Goal: Task Accomplishment & Management: Complete application form

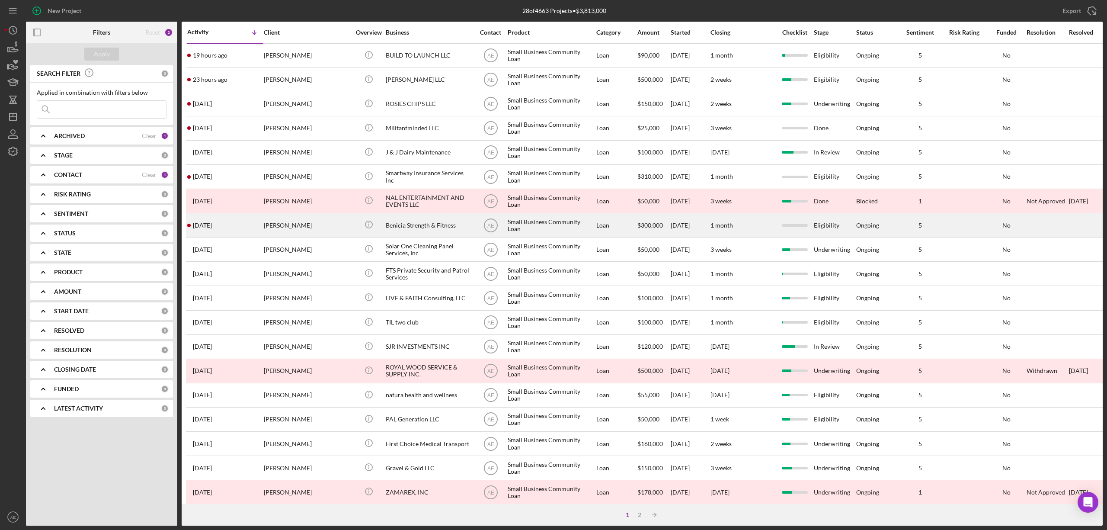
click at [304, 228] on div "[PERSON_NAME]" at bounding box center [307, 225] width 87 height 23
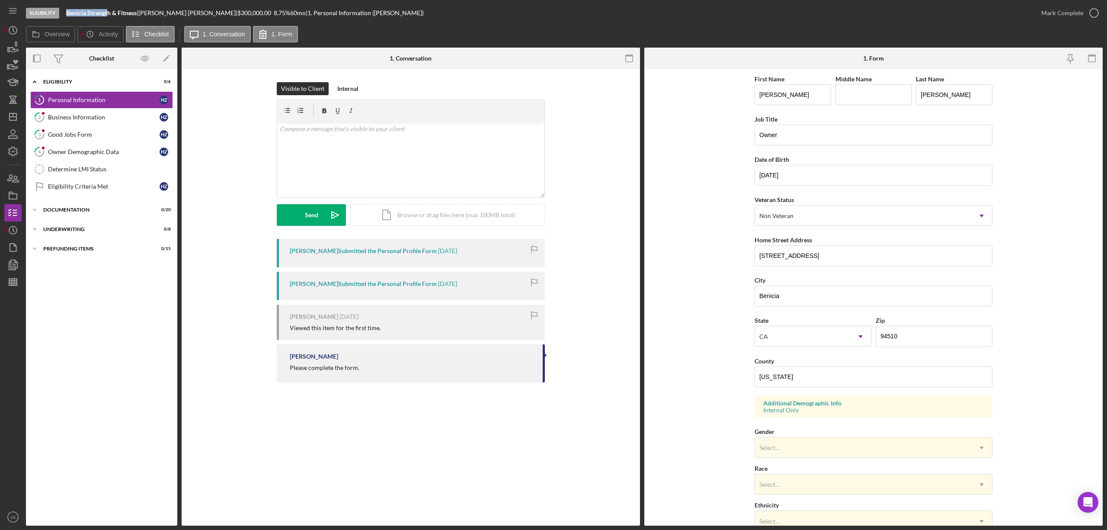
drag, startPoint x: 64, startPoint y: 14, endPoint x: 109, endPoint y: 12, distance: 44.6
click at [109, 12] on div "Eligibility [PERSON_NAME] & Fitness | [PERSON_NAME] | $300,000.00 8.75 % 60 mo …" at bounding box center [529, 13] width 1007 height 26
copy b "Benicia Strengt"
click at [130, 175] on link "Determine LMI Status Determine LMI Status" at bounding box center [101, 168] width 143 height 17
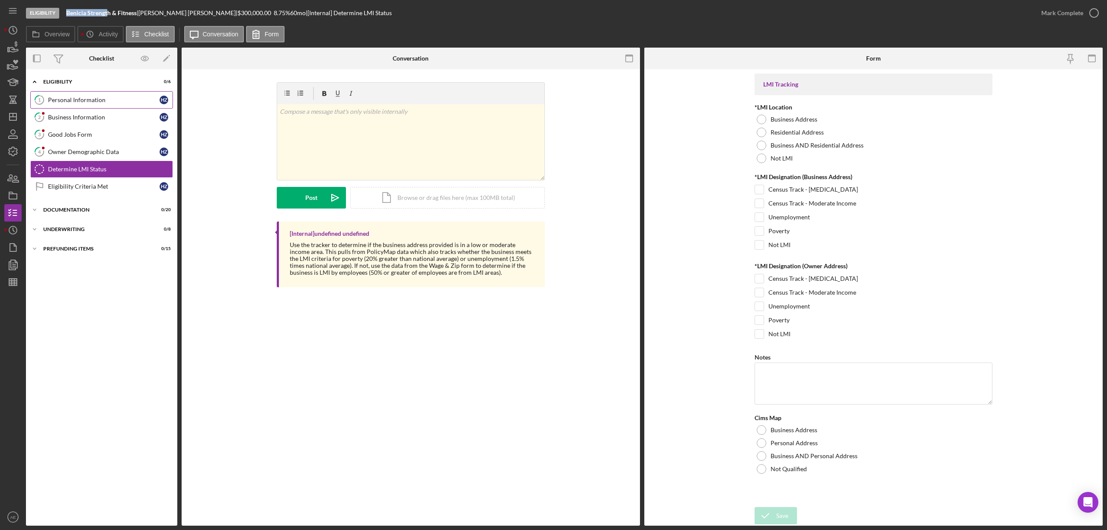
click at [112, 106] on link "1 Personal Information H Z" at bounding box center [101, 99] width 143 height 17
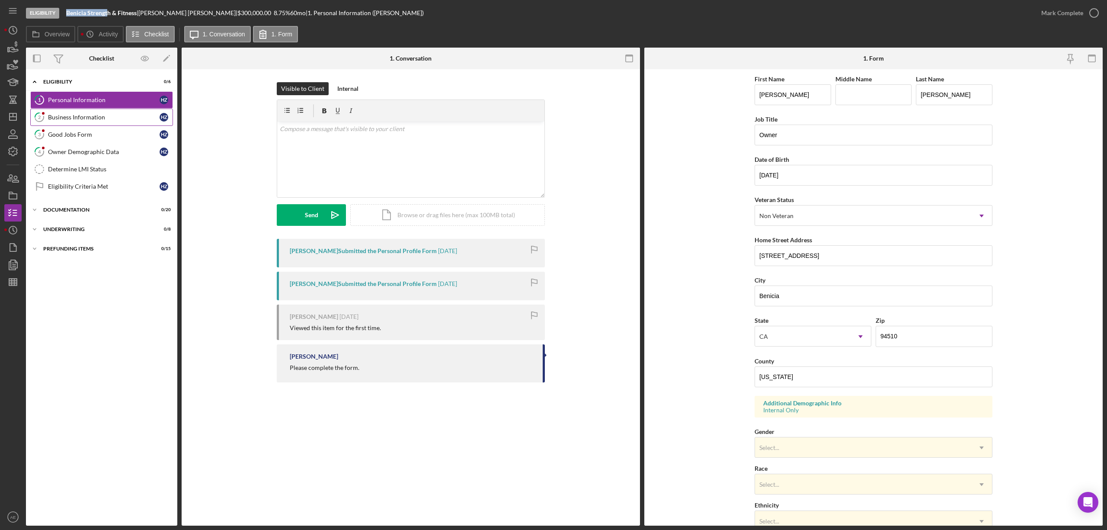
click at [112, 117] on div "Business Information" at bounding box center [104, 117] width 112 height 7
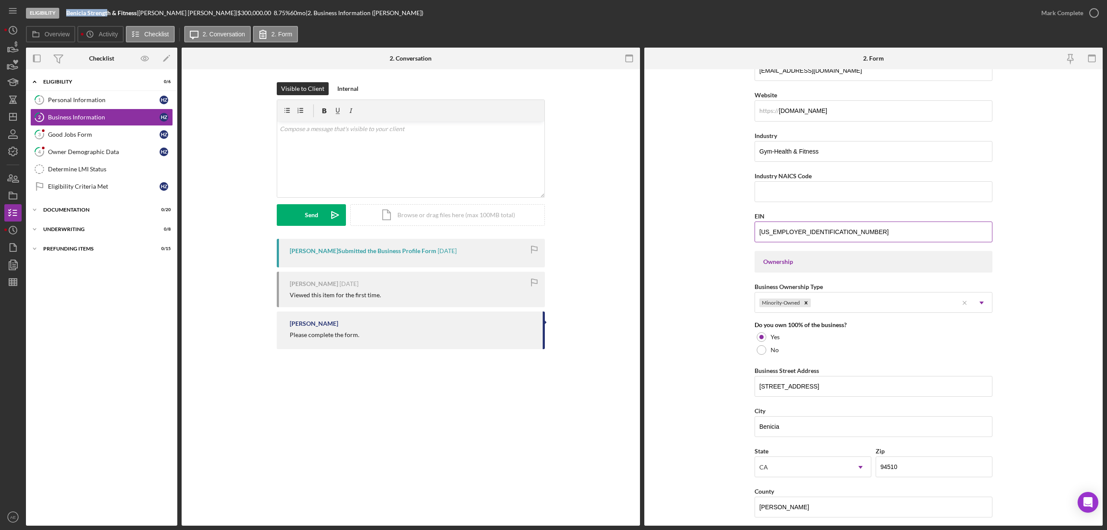
scroll to position [346, 0]
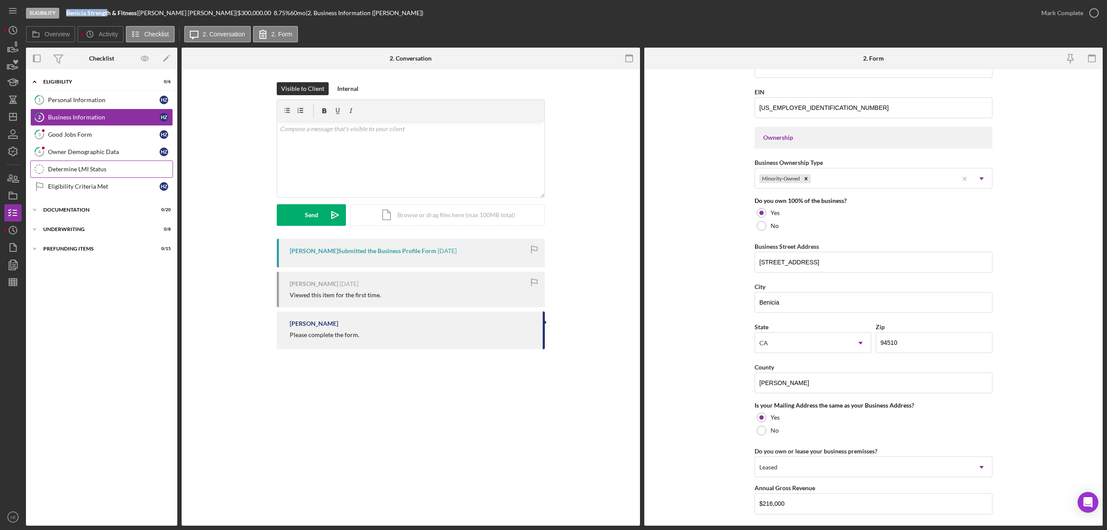
click at [90, 173] on div "Determine LMI Status" at bounding box center [110, 169] width 125 height 7
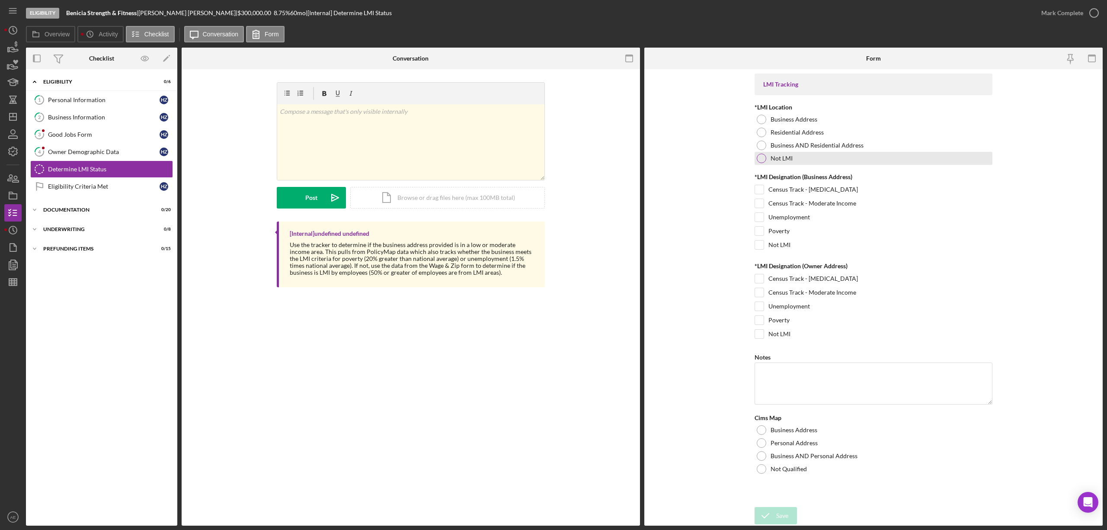
click at [770, 157] on div "Not LMI" at bounding box center [874, 158] width 238 height 13
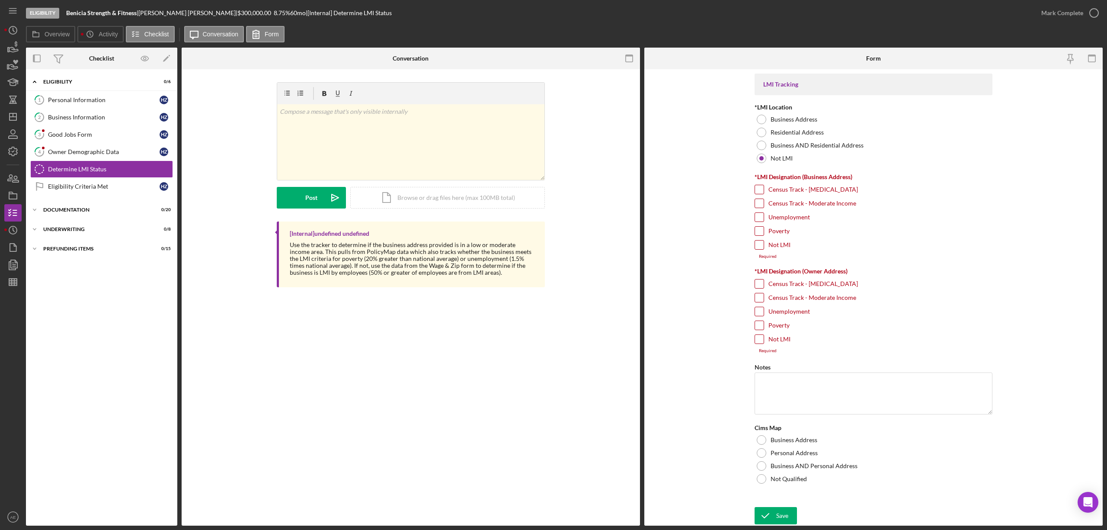
click at [757, 246] on input "Not LMI" at bounding box center [759, 244] width 9 height 9
checkbox input "true"
click at [759, 338] on input "Not LMI" at bounding box center [759, 334] width 9 height 9
checkbox input "true"
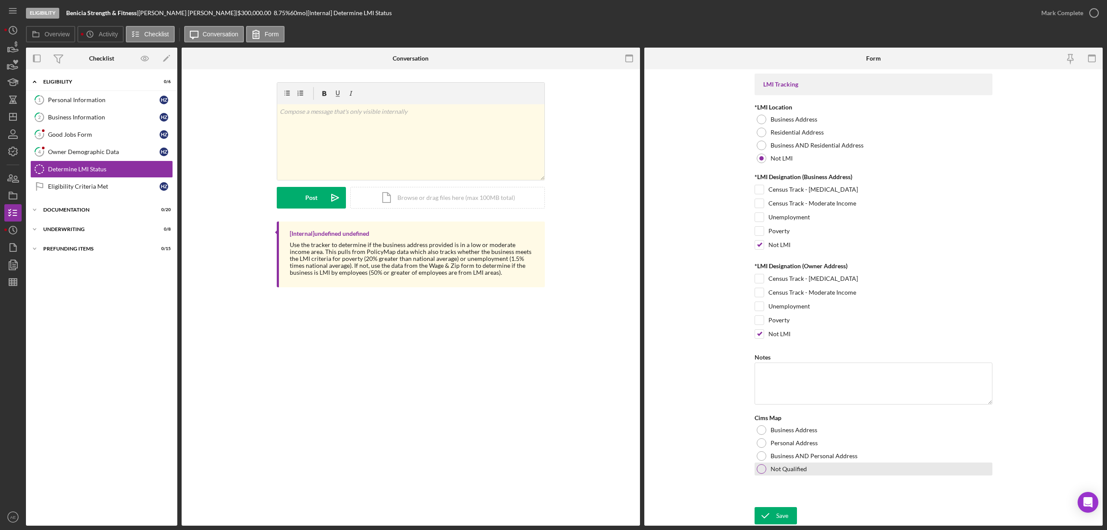
click at [774, 470] on label "Not Qualified" at bounding box center [789, 468] width 36 height 7
click at [781, 516] on div "Save" at bounding box center [782, 515] width 12 height 17
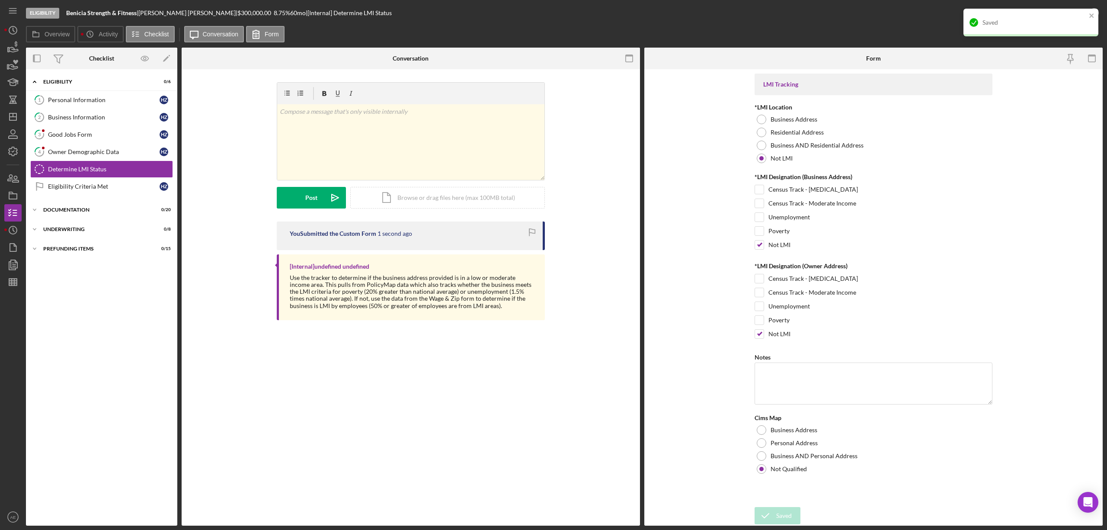
click at [1085, 11] on div "Saved" at bounding box center [1031, 23] width 135 height 28
click at [1079, 13] on div "Mark Complete" at bounding box center [1062, 12] width 42 height 17
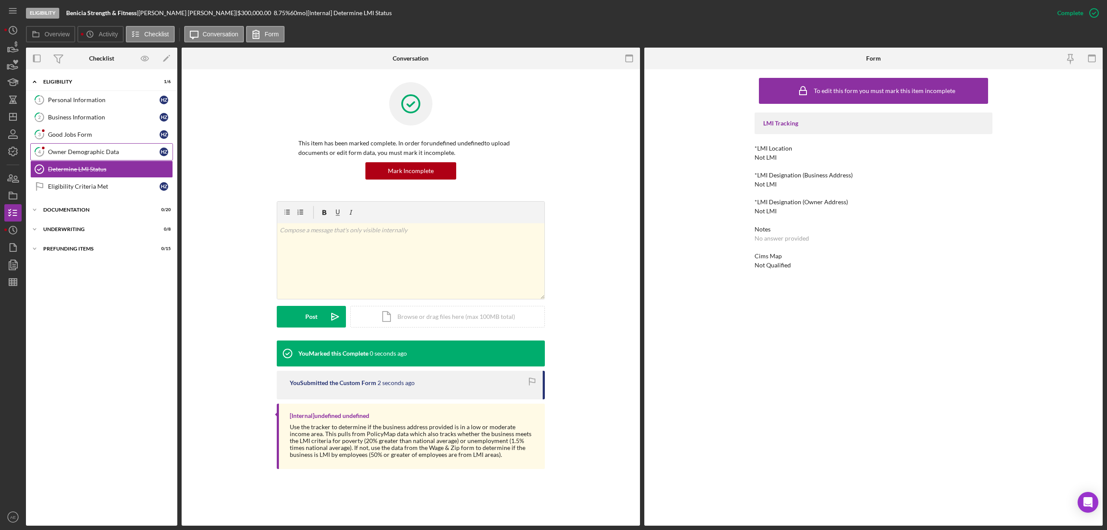
click at [125, 157] on link "4 Owner Demographic Data H Z" at bounding box center [101, 151] width 143 height 17
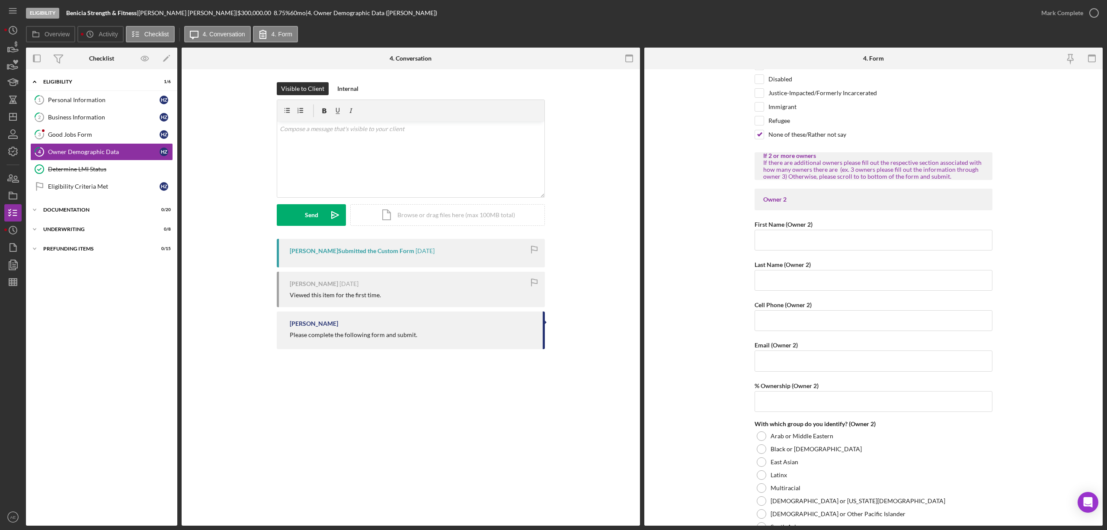
scroll to position [807, 0]
click at [81, 132] on div "Good Jobs Form" at bounding box center [104, 134] width 112 height 7
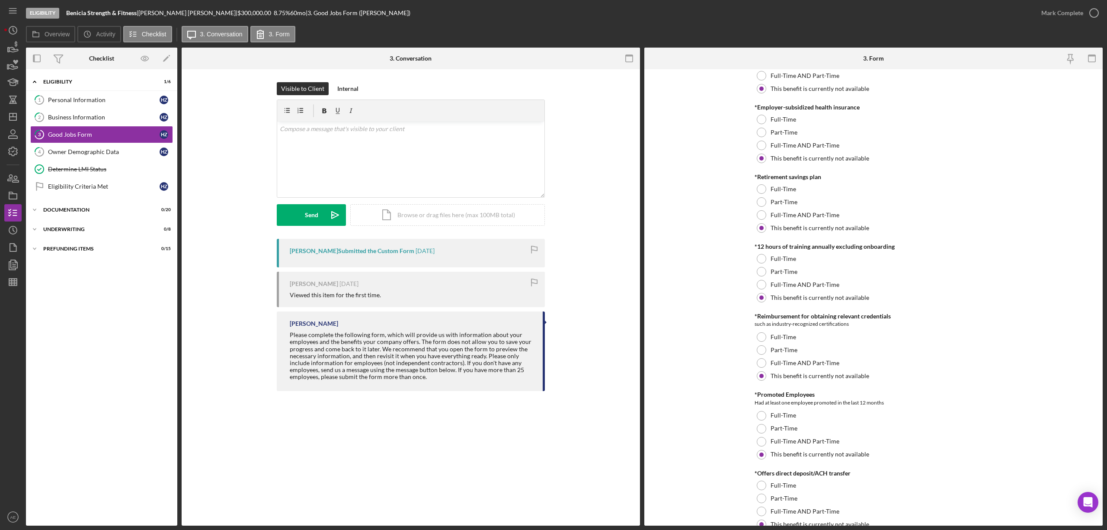
scroll to position [346, 0]
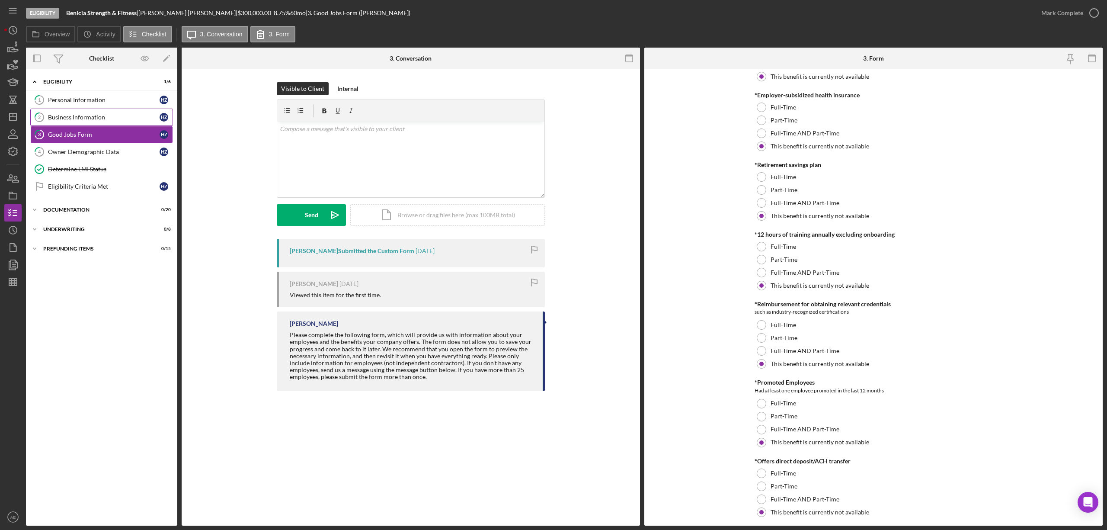
click at [90, 122] on link "2 Business Information H Z" at bounding box center [101, 117] width 143 height 17
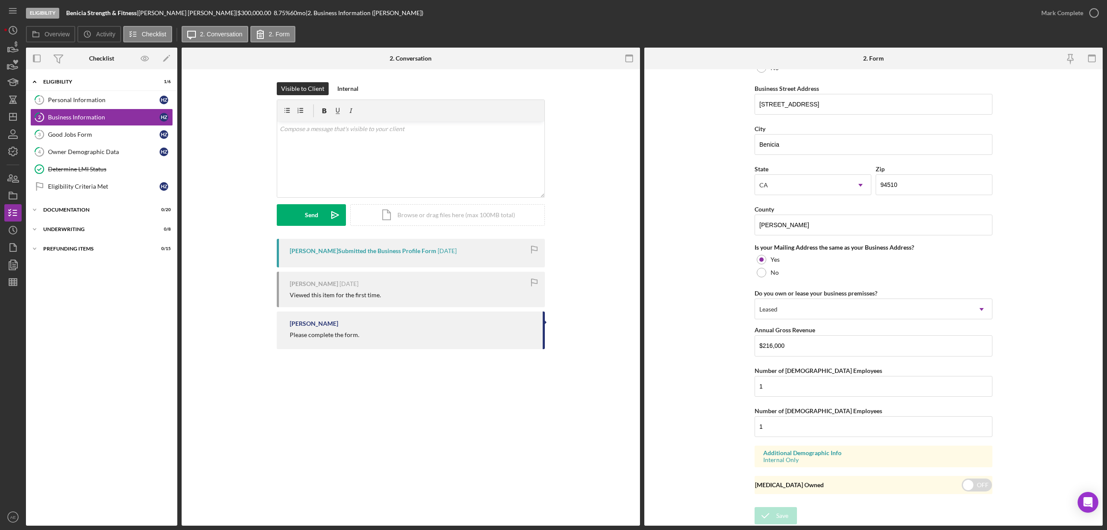
scroll to position [508, 0]
click at [87, 96] on div "Personal Information" at bounding box center [104, 99] width 112 height 7
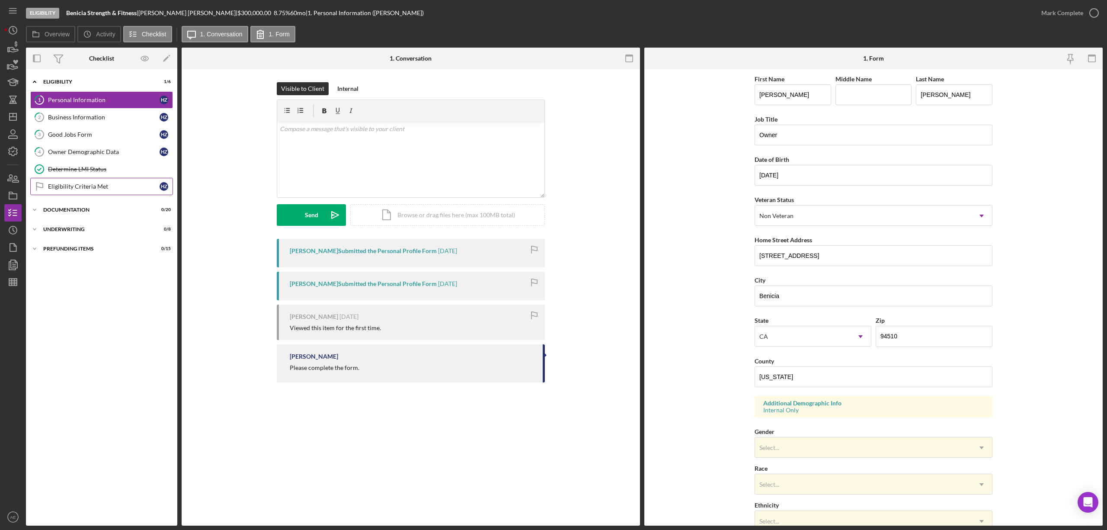
click at [121, 187] on div "Eligibility Criteria Met" at bounding box center [104, 186] width 112 height 7
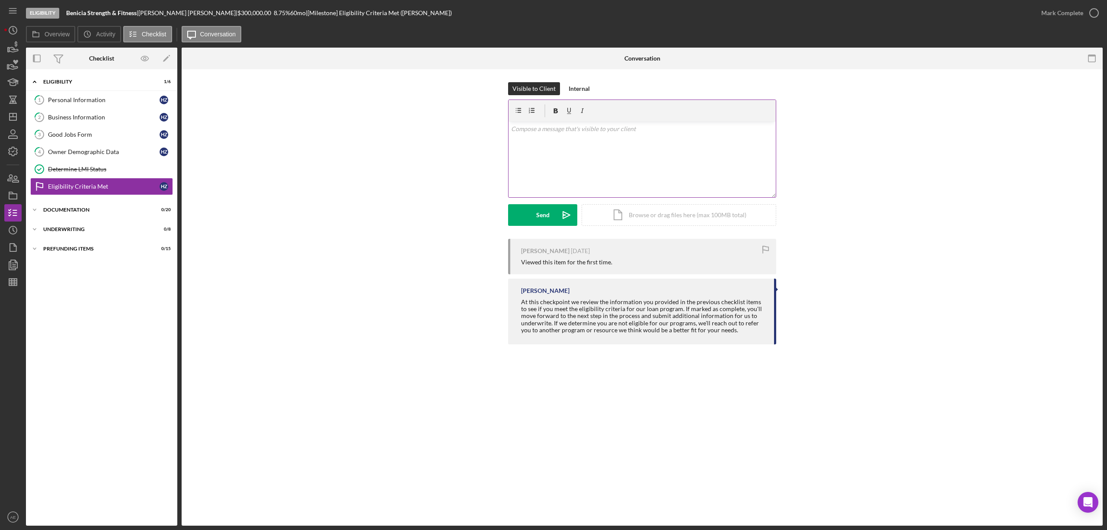
click at [598, 144] on div "v Color teal Color pink Remove color Add row above Add row below Add column bef…" at bounding box center [642, 160] width 267 height 76
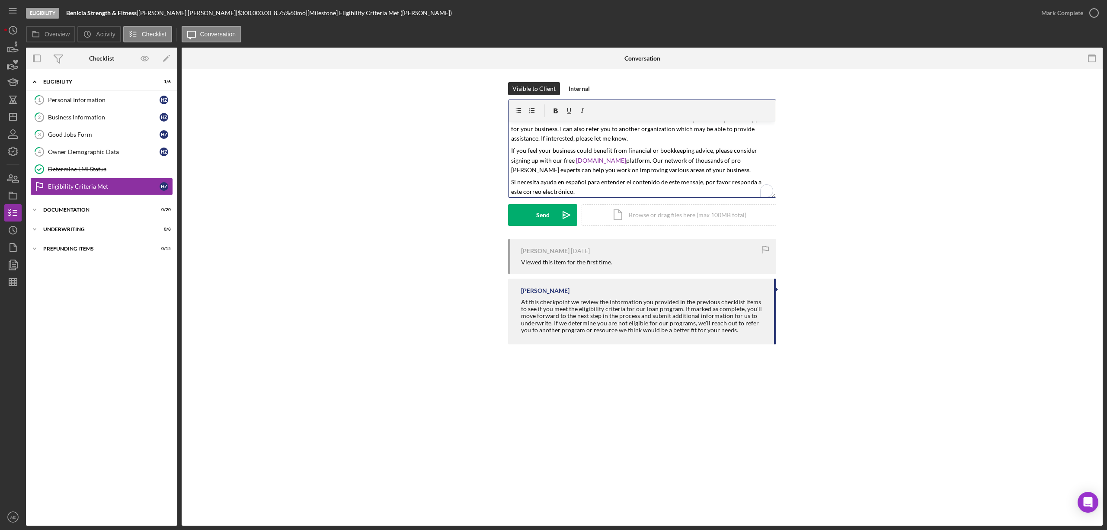
scroll to position [70, 0]
click at [558, 217] on icon "Icon/icon-invite-send" at bounding box center [567, 215] width 22 height 22
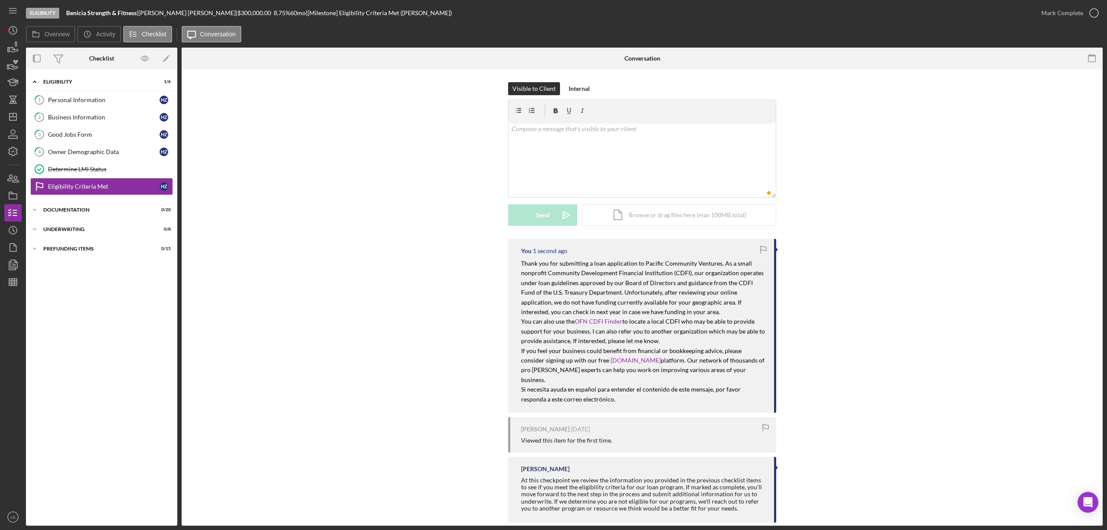
scroll to position [0, 0]
click at [11, 198] on icon "button" at bounding box center [13, 196] width 22 height 22
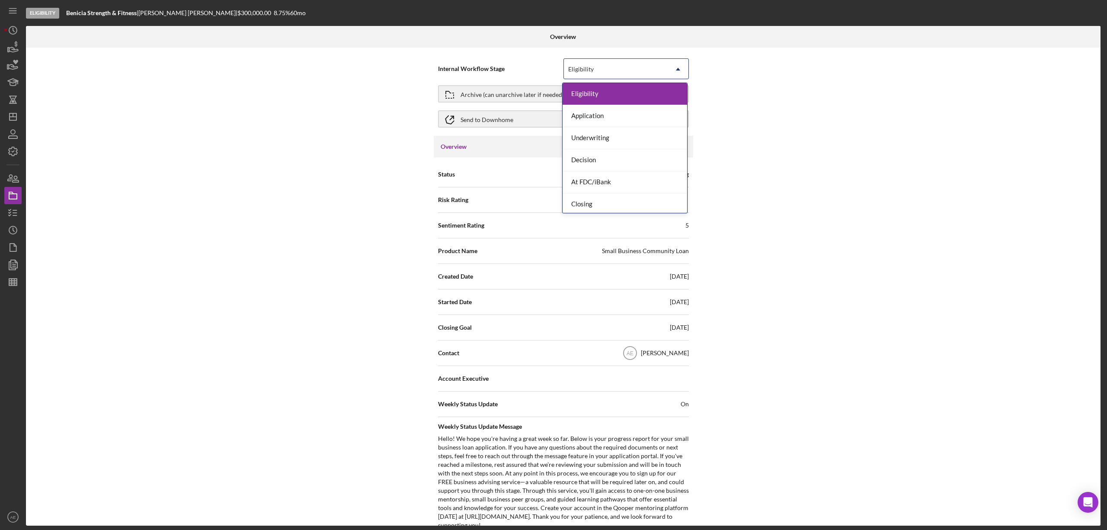
click at [585, 70] on div "Eligibility" at bounding box center [581, 69] width 26 height 7
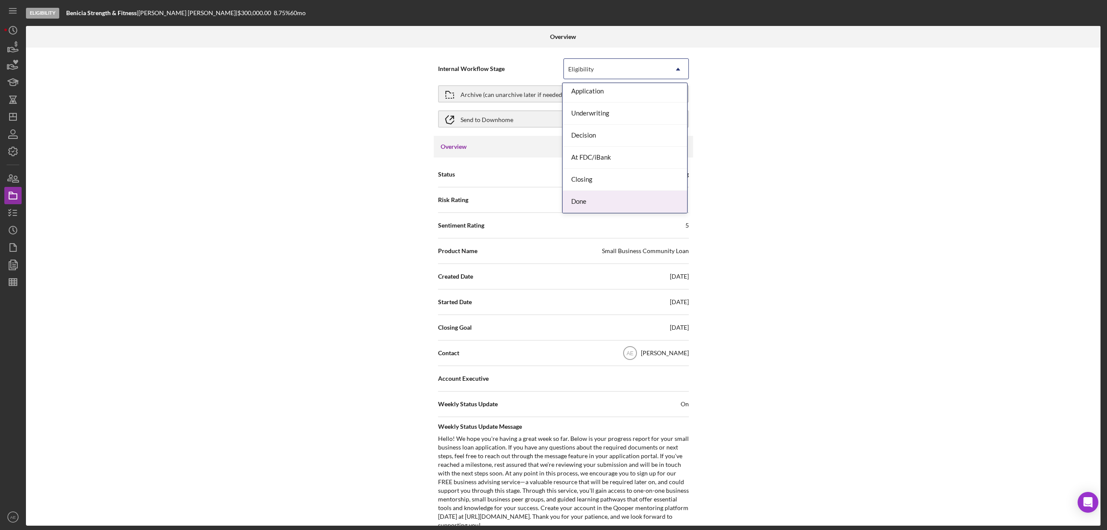
click at [592, 195] on div "Done" at bounding box center [625, 202] width 125 height 22
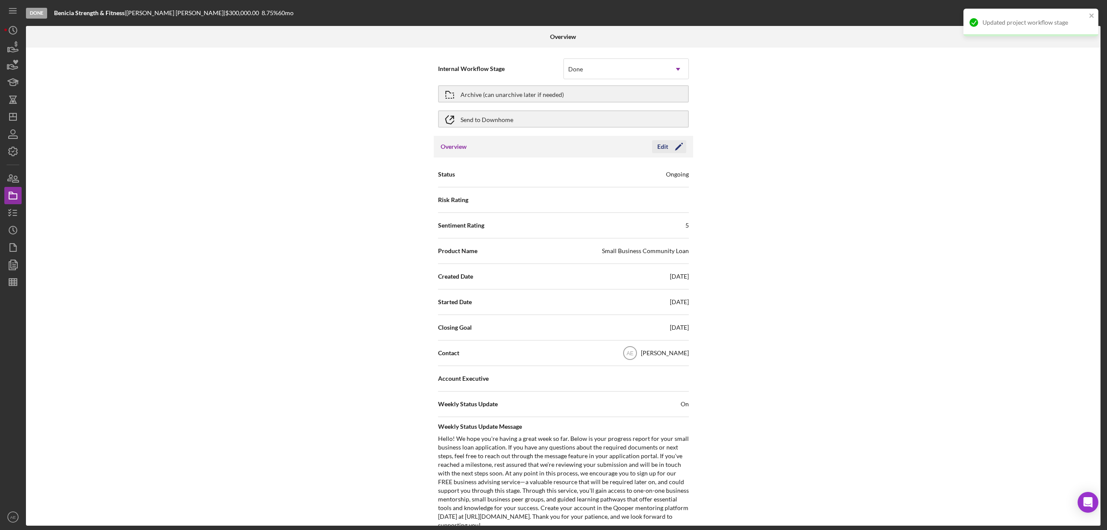
click at [676, 146] on icon "Icon/Edit" at bounding box center [679, 147] width 22 height 22
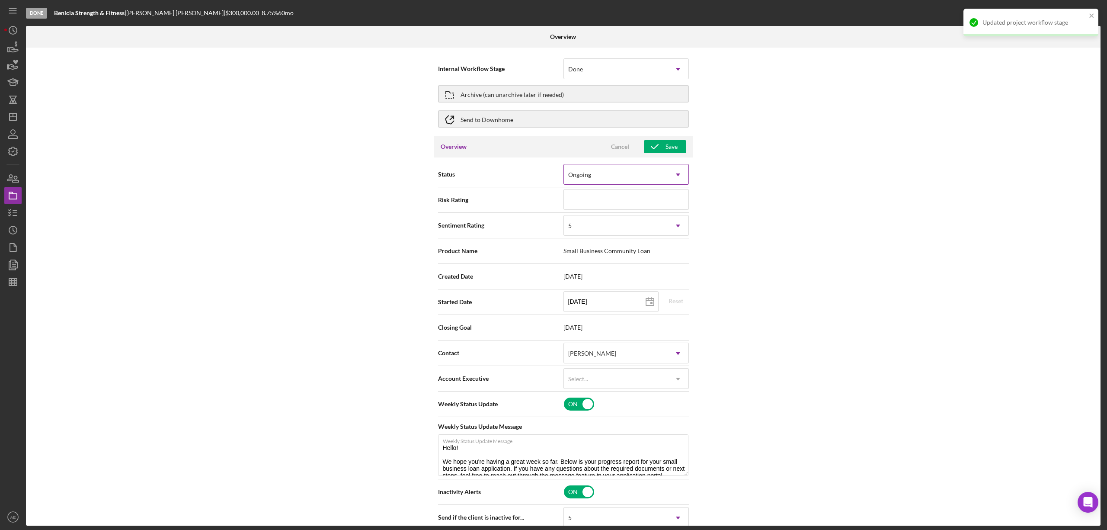
click at [604, 174] on div "Ongoing" at bounding box center [616, 175] width 104 height 20
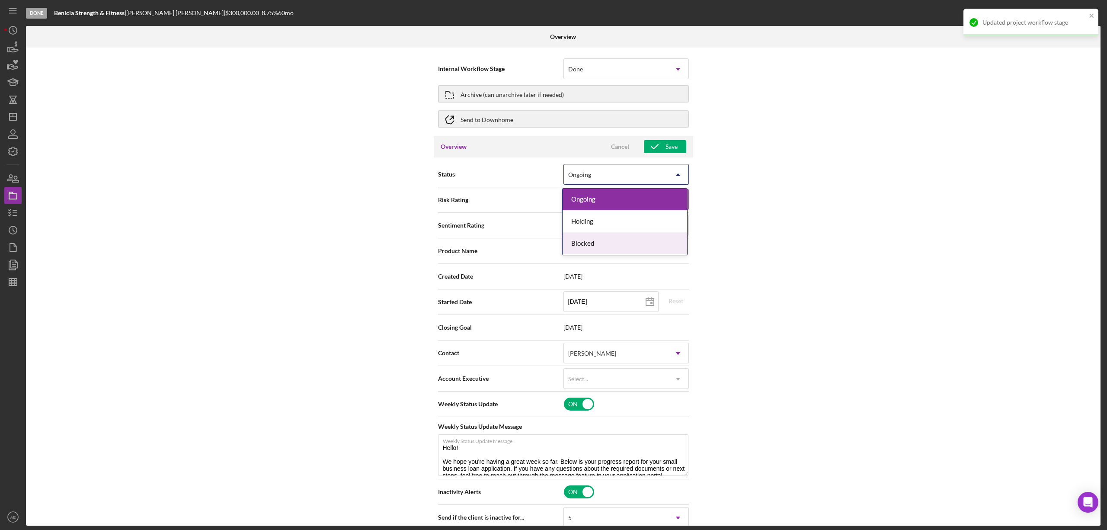
click at [604, 238] on div "Blocked" at bounding box center [625, 244] width 125 height 22
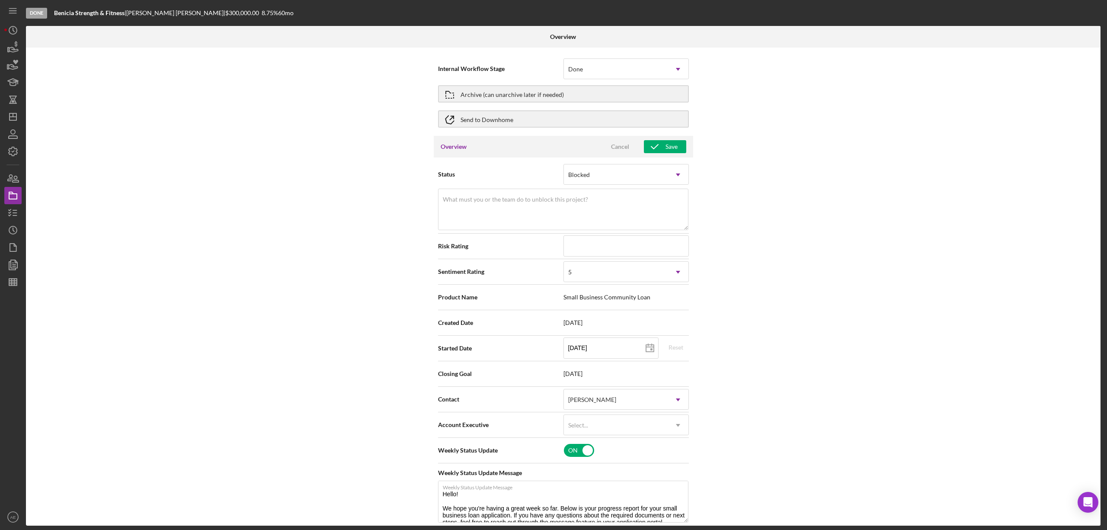
click at [529, 182] on div "Status Blocked Icon/Dropdown Arrow" at bounding box center [563, 174] width 251 height 22
click at [521, 196] on label "What must you or the team do to unblock this project?" at bounding box center [515, 199] width 145 height 7
click at [521, 196] on textarea "What must you or the team do to unblock this project?" at bounding box center [563, 210] width 250 height 42
type textarea "Not LMI"
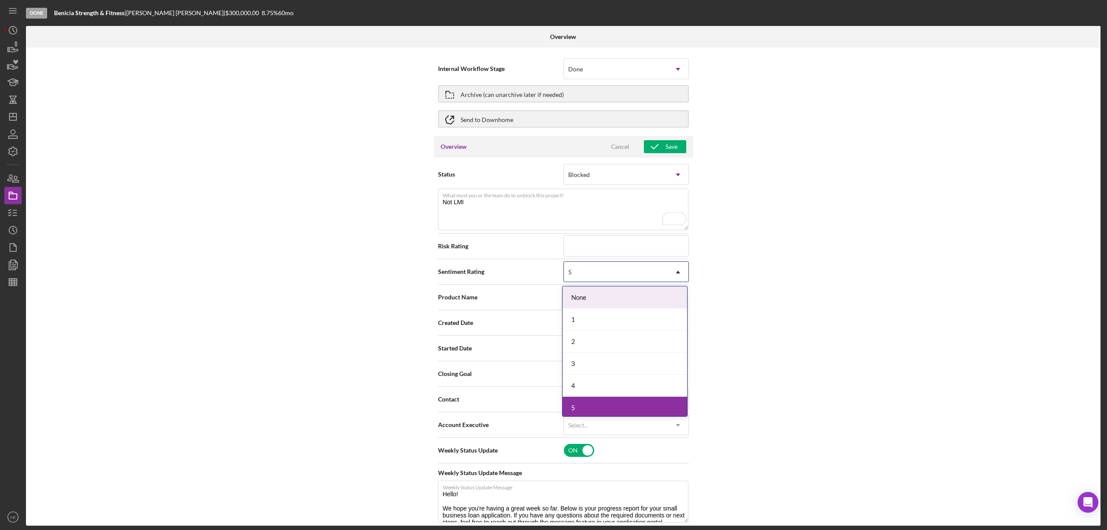
click at [591, 272] on div "5" at bounding box center [616, 272] width 104 height 20
click at [580, 314] on div "1" at bounding box center [625, 319] width 125 height 22
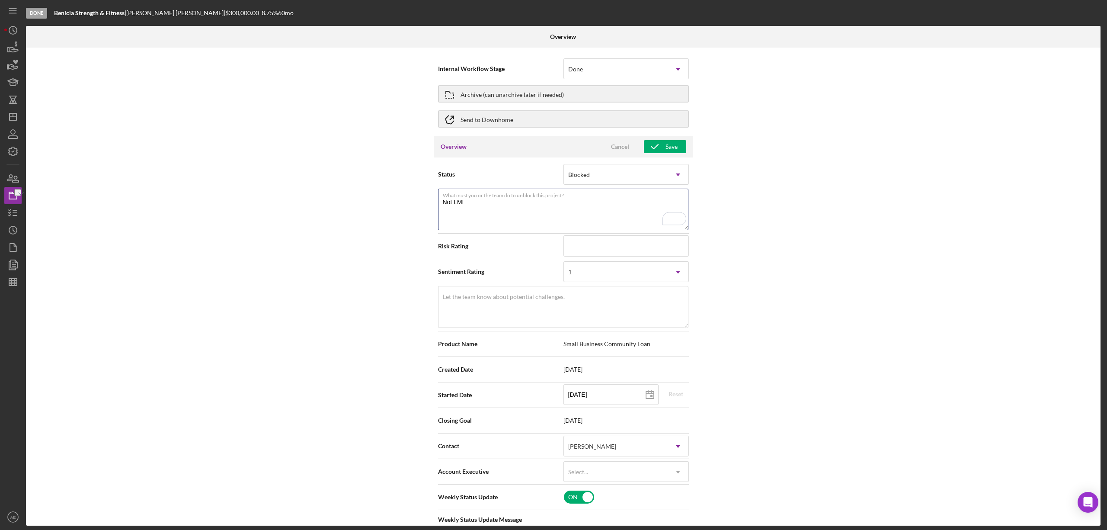
drag, startPoint x: 488, startPoint y: 204, endPoint x: 394, endPoint y: 197, distance: 95.0
click at [394, 197] on div "Internal Workflow Stage Done Icon/Dropdown Arrow Archive (can unarchive later i…" at bounding box center [563, 287] width 1075 height 478
click at [467, 303] on textarea "Let the team know about potential challenges." at bounding box center [563, 307] width 250 height 42
paste textarea "Not LMI"
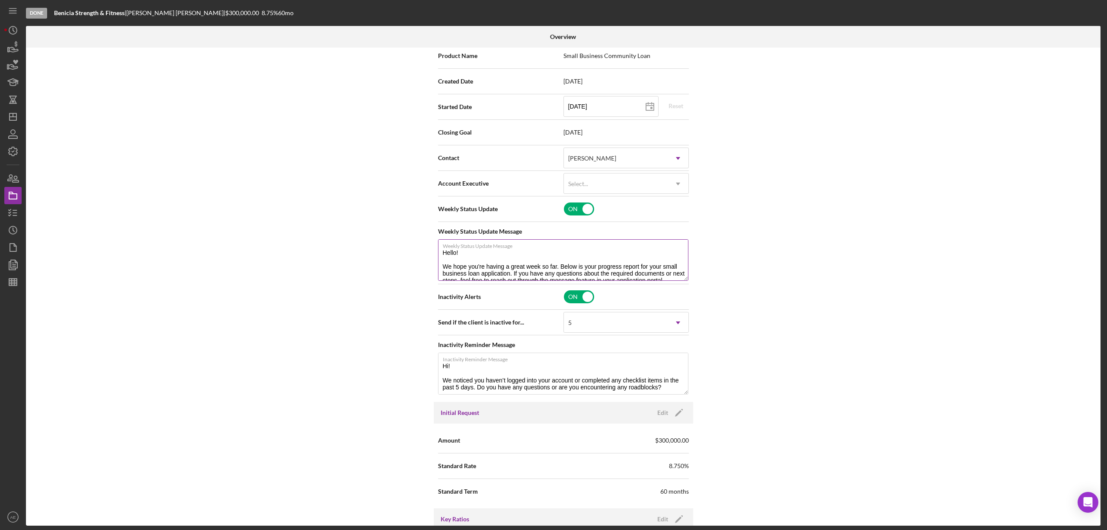
scroll to position [288, 0]
type textarea "Not LMI"
click at [573, 189] on div "Select..." at bounding box center [616, 184] width 104 height 20
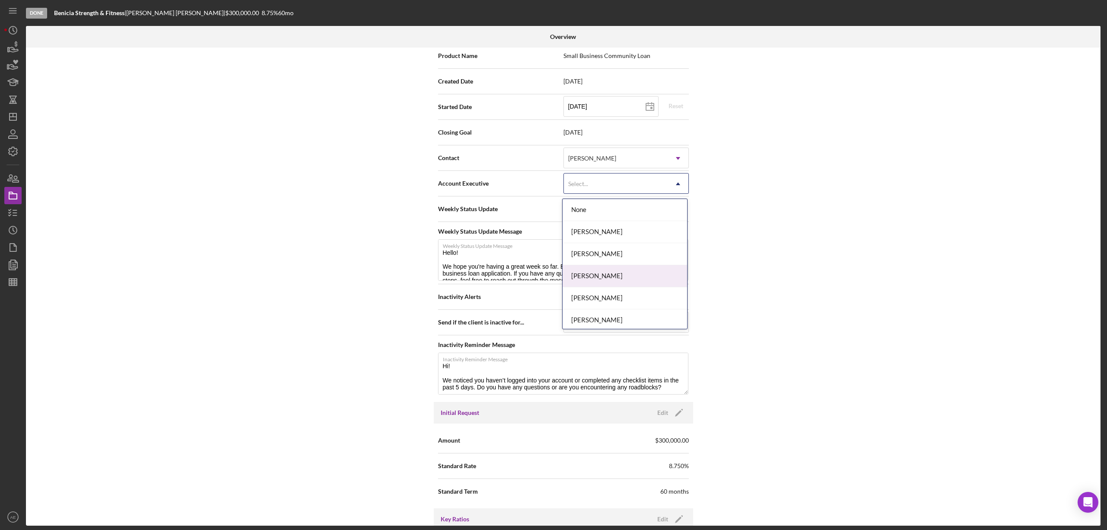
scroll to position [314, 0]
click at [612, 289] on div "[PERSON_NAME]" at bounding box center [625, 296] width 125 height 22
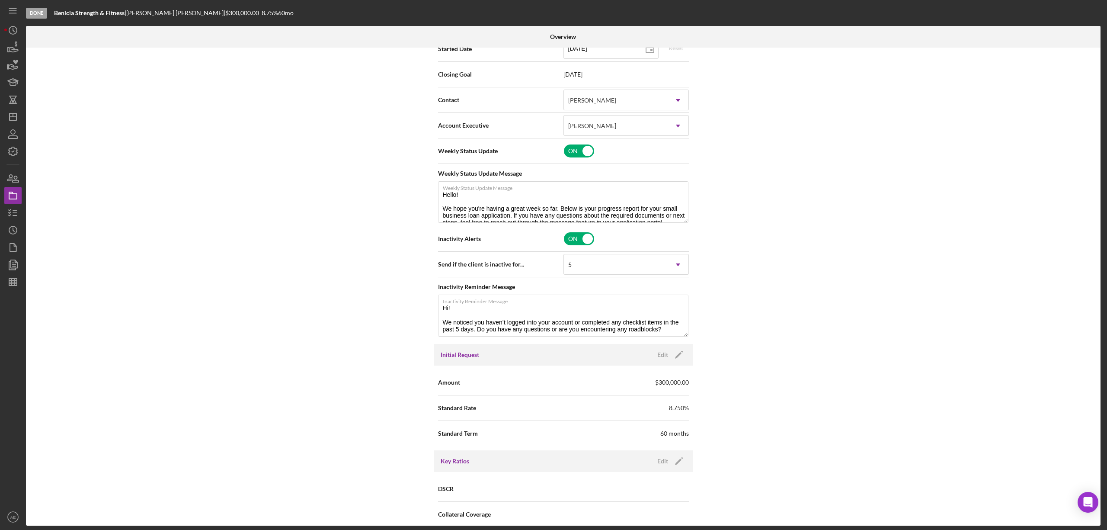
scroll to position [418, 0]
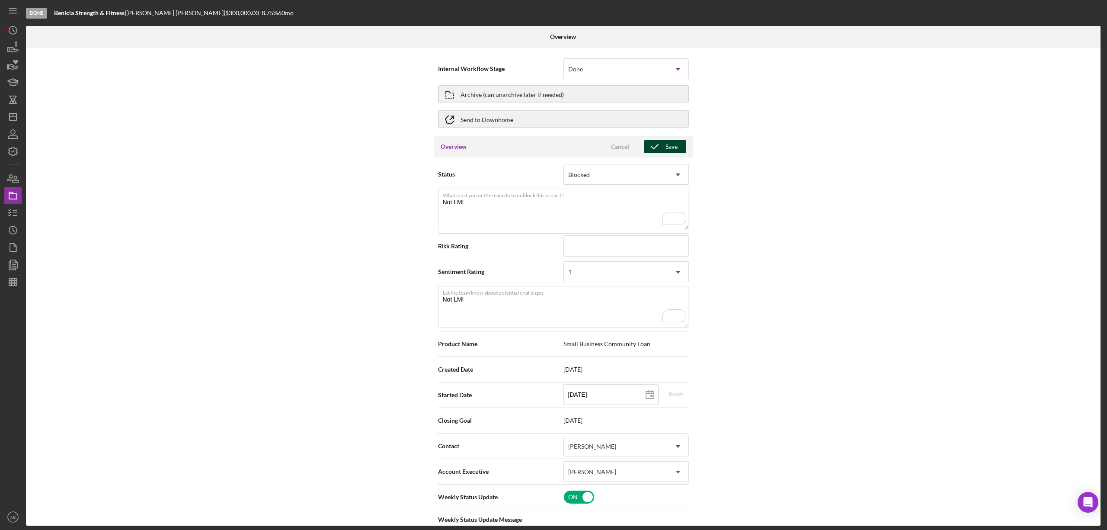
click at [651, 141] on icon "button" at bounding box center [655, 147] width 22 height 22
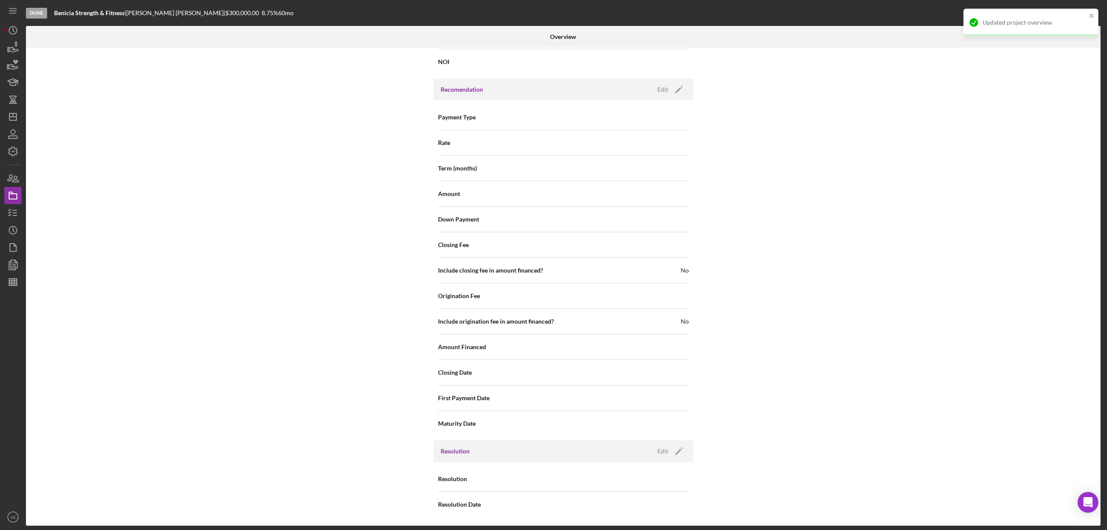
drag, startPoint x: 670, startPoint y: 450, endPoint x: 641, endPoint y: 438, distance: 31.0
click at [668, 449] on icon "Icon/Edit" at bounding box center [679, 451] width 22 height 22
click at [630, 480] on div "Select..." at bounding box center [616, 479] width 104 height 20
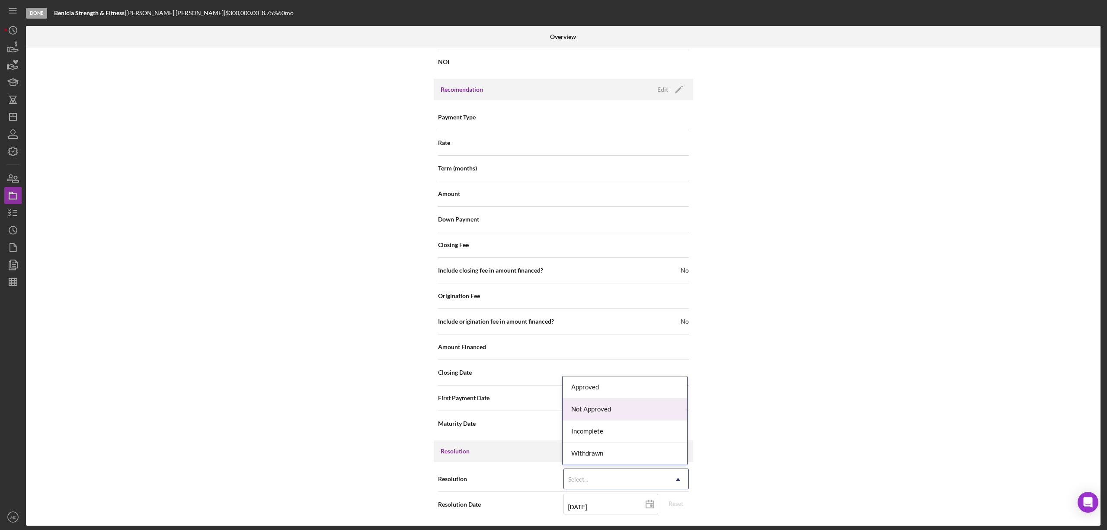
click at [597, 409] on div "Not Approved" at bounding box center [625, 409] width 125 height 22
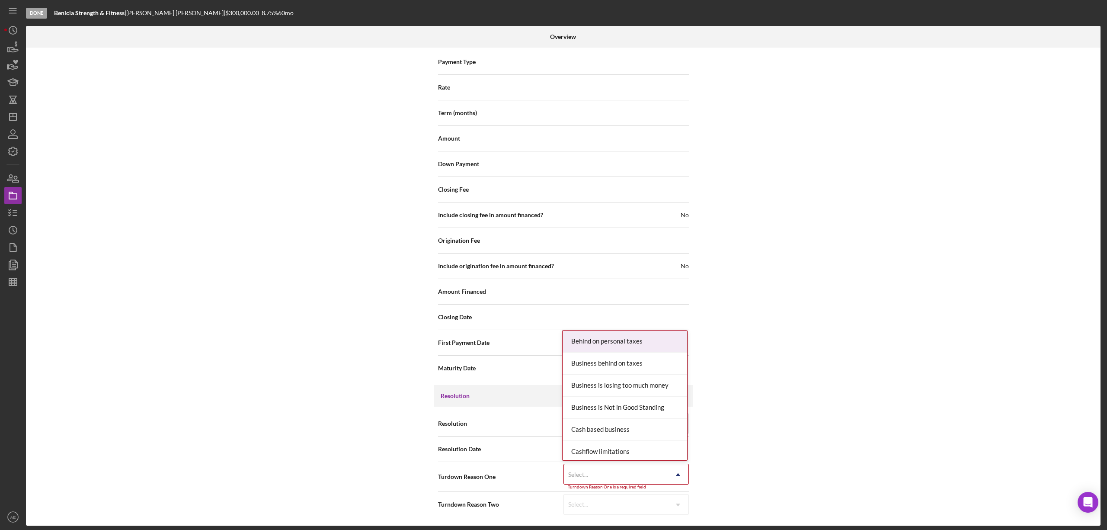
click at [612, 473] on div "Select..." at bounding box center [616, 475] width 104 height 20
click at [630, 369] on div "Outside of service area" at bounding box center [625, 364] width 125 height 22
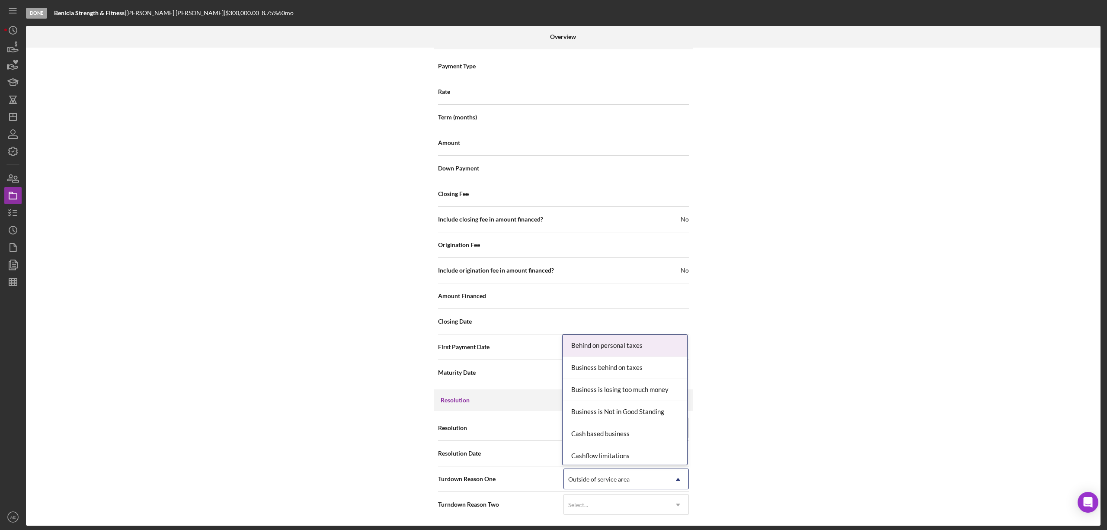
drag, startPoint x: 632, startPoint y: 484, endPoint x: 634, endPoint y: 473, distance: 10.5
click at [632, 483] on div "Outside of service area" at bounding box center [616, 479] width 104 height 20
click at [852, 382] on div "Internal Workflow Stage Done Icon/Dropdown Arrow Archive (can unarchive later i…" at bounding box center [563, 287] width 1075 height 478
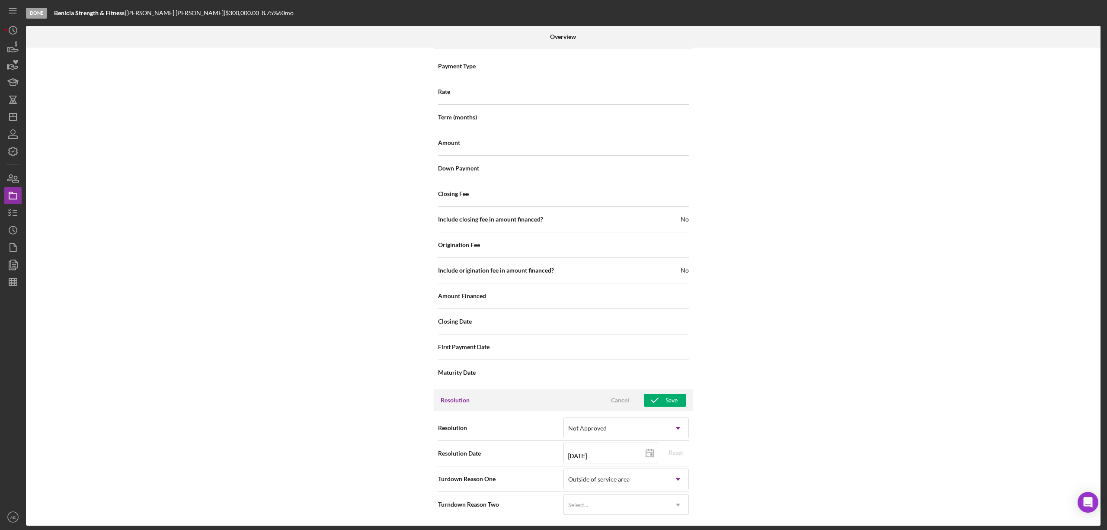
drag, startPoint x: 661, startPoint y: 404, endPoint x: 708, endPoint y: 405, distance: 46.7
click at [663, 402] on button "Save" at bounding box center [665, 400] width 42 height 13
click at [9, 210] on polyline "button" at bounding box center [10, 209] width 2 height 1
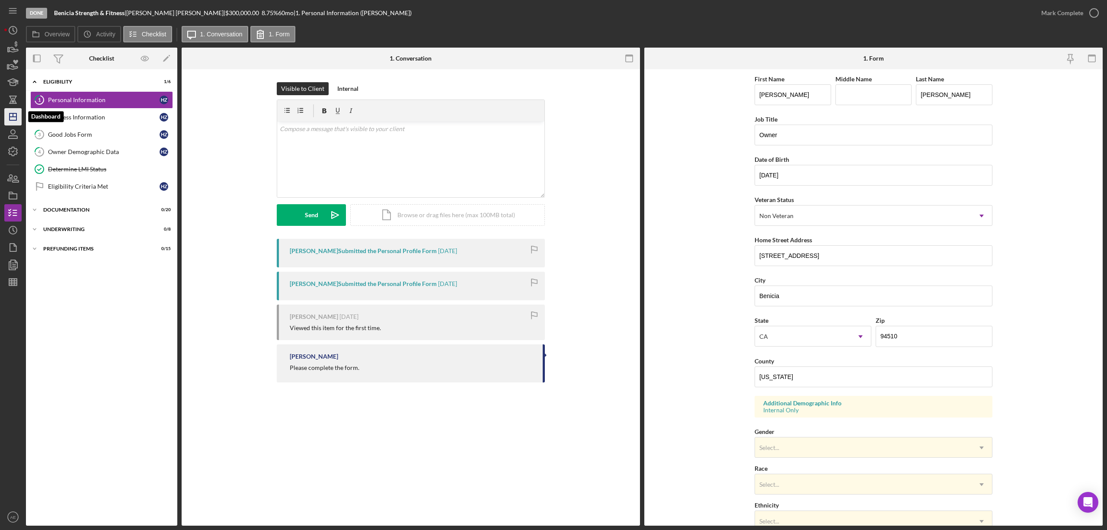
click at [14, 115] on icon "Icon/Dashboard" at bounding box center [13, 117] width 22 height 22
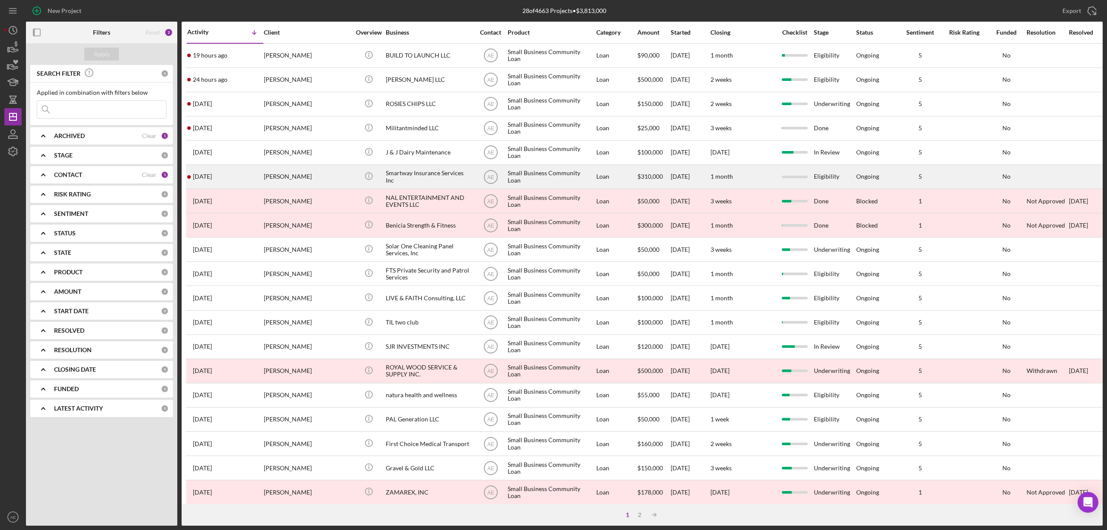
click at [317, 172] on div "[PERSON_NAME]" at bounding box center [307, 176] width 87 height 23
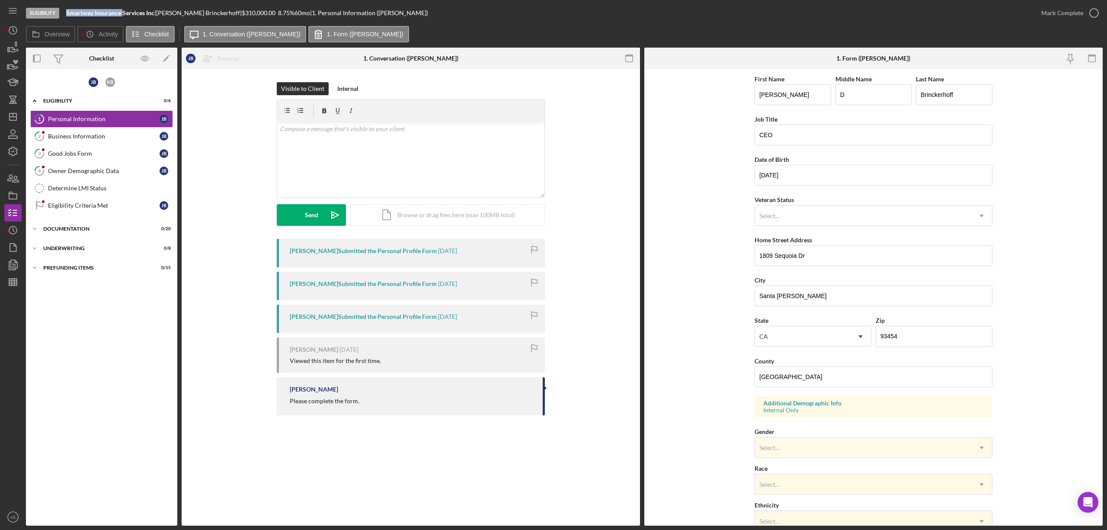
drag, startPoint x: 67, startPoint y: 13, endPoint x: 123, endPoint y: 15, distance: 55.4
click at [123, 15] on b "Smartway Insurance Services Inc" at bounding box center [110, 12] width 88 height 7
copy b "Smartway Insurance"
drag, startPoint x: 87, startPoint y: 137, endPoint x: 104, endPoint y: 138, distance: 16.9
click at [87, 137] on div "Business Information" at bounding box center [104, 136] width 112 height 7
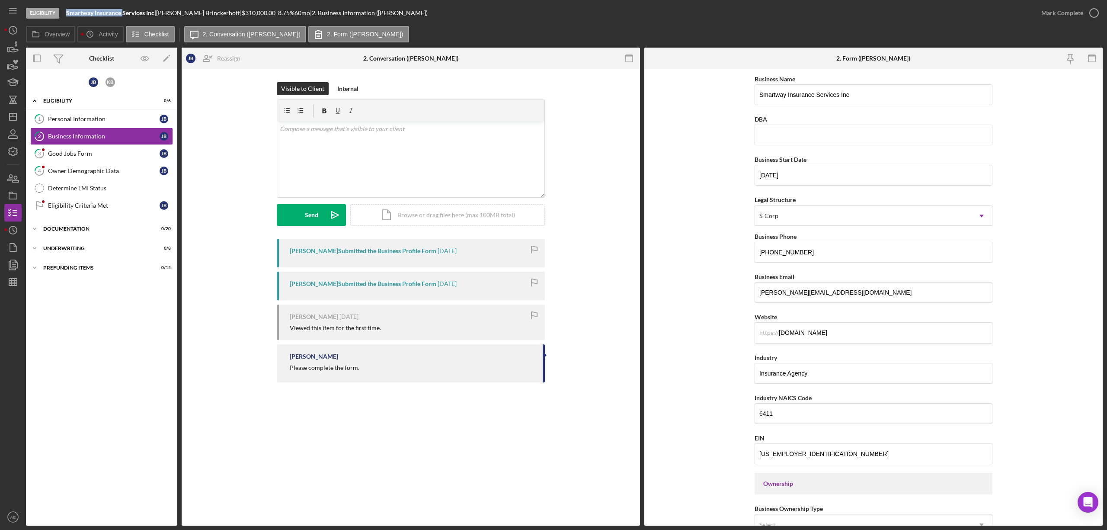
click at [102, 218] on div "1 Personal Information [PERSON_NAME] 2 Business Information [PERSON_NAME] 3 Goo…" at bounding box center [101, 164] width 151 height 108
click at [103, 211] on link "Eligibility Criteria Met Eligibility Criteria Met [PERSON_NAME]" at bounding box center [101, 205] width 143 height 17
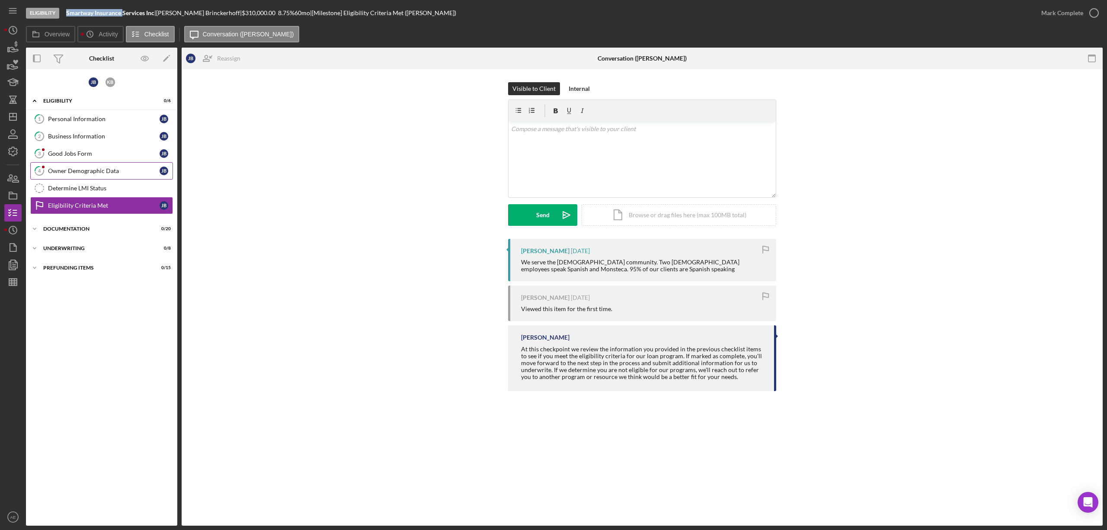
click at [85, 167] on link "4 Owner Demographic Data [PERSON_NAME]" at bounding box center [101, 170] width 143 height 17
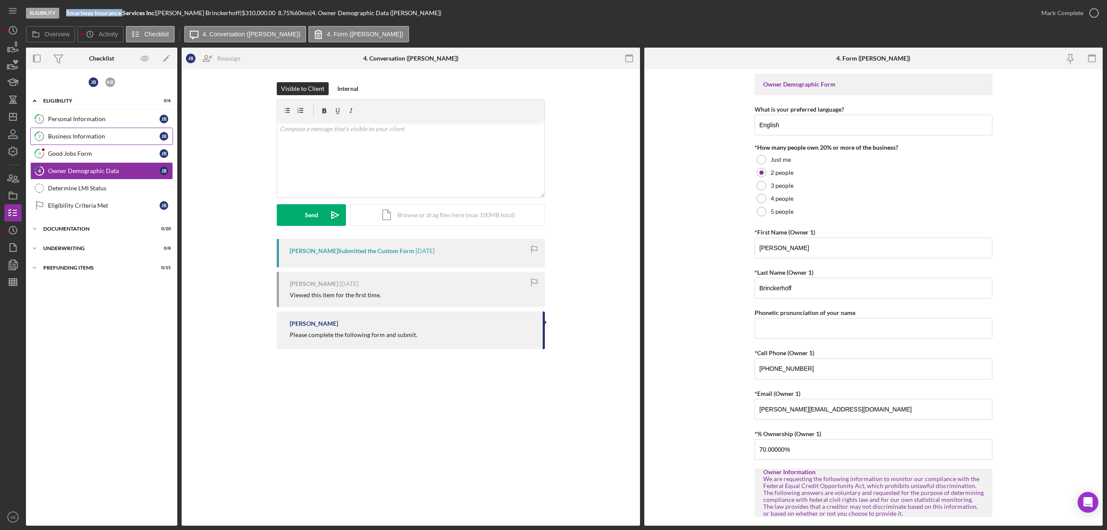
drag, startPoint x: 80, startPoint y: 117, endPoint x: 158, endPoint y: 127, distance: 78.1
click at [80, 117] on div "Personal Information" at bounding box center [104, 118] width 112 height 7
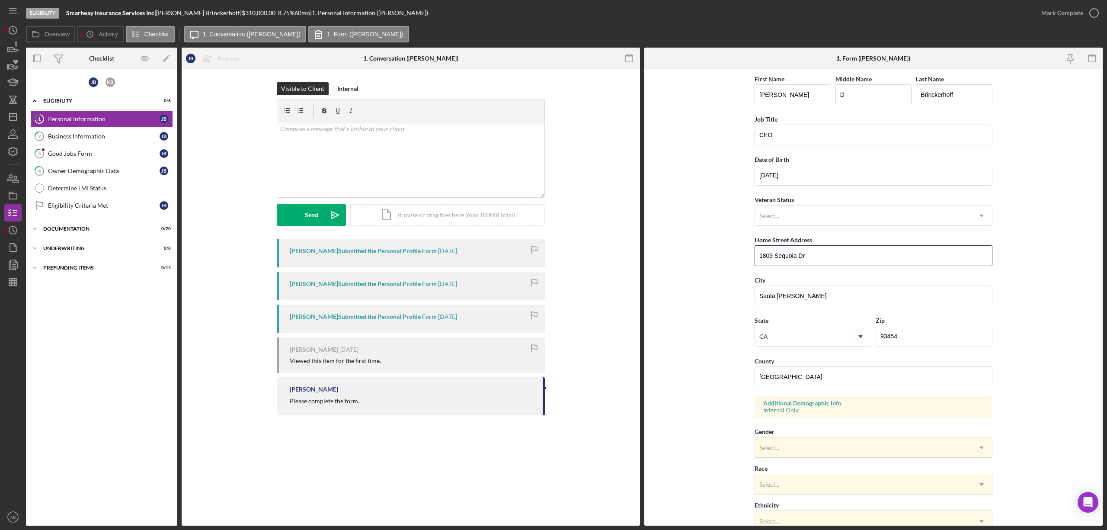
drag, startPoint x: 817, startPoint y: 260, endPoint x: 636, endPoint y: 240, distance: 182.8
click at [636, 240] on div "Overview Internal Workflow Stage Eligibility Icon/Dropdown Arrow Archive (can u…" at bounding box center [564, 287] width 1077 height 478
drag, startPoint x: 760, startPoint y: 308, endPoint x: 666, endPoint y: 295, distance: 94.7
click at [684, 304] on form "First Name [PERSON_NAME] Middle Name D Last Name [PERSON_NAME] Job Title CEO Da…" at bounding box center [873, 297] width 458 height 456
drag, startPoint x: 845, startPoint y: 376, endPoint x: 695, endPoint y: 381, distance: 150.6
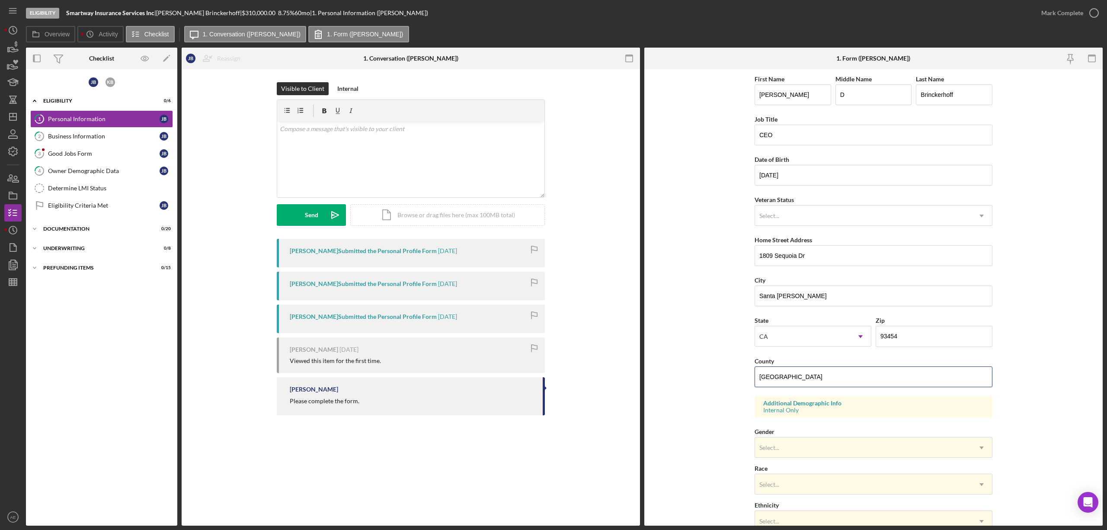
click at [695, 381] on form "First Name [PERSON_NAME] Middle Name D Last Name [PERSON_NAME] Job Title CEO Da…" at bounding box center [873, 297] width 458 height 456
paste input "Santa [PERSON_NAME]"
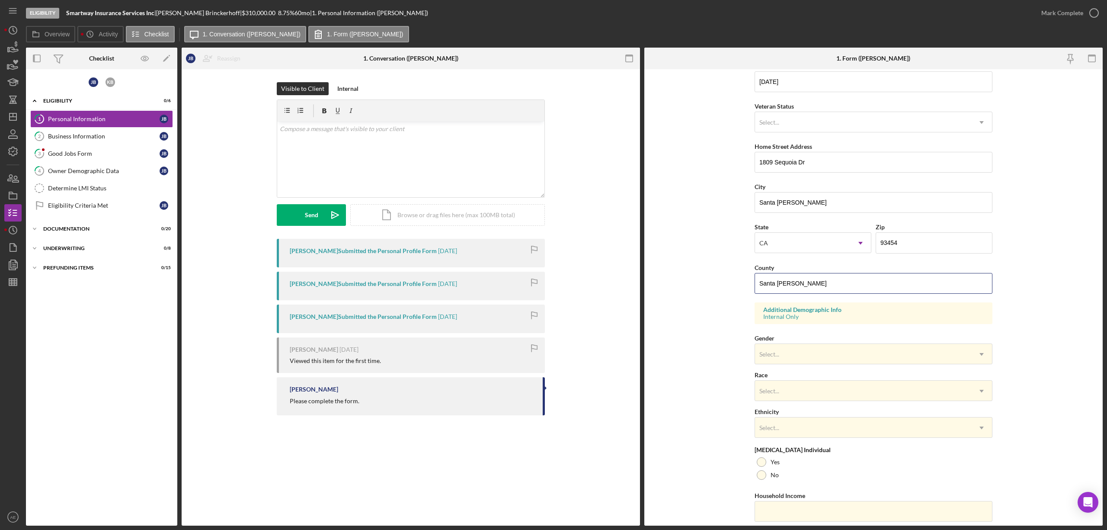
scroll to position [123, 0]
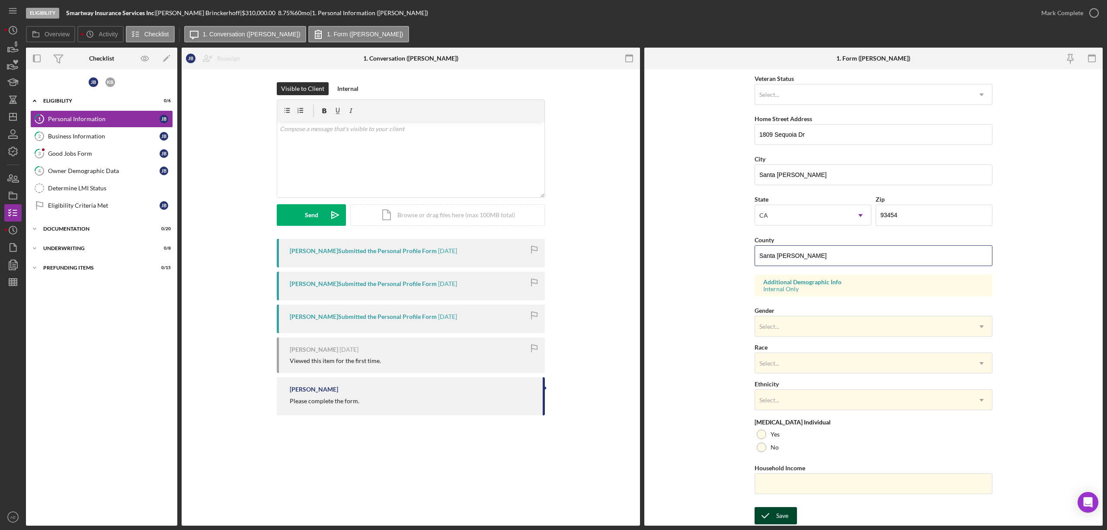
type input "Santa [PERSON_NAME]"
click at [779, 513] on div "Save" at bounding box center [782, 515] width 12 height 17
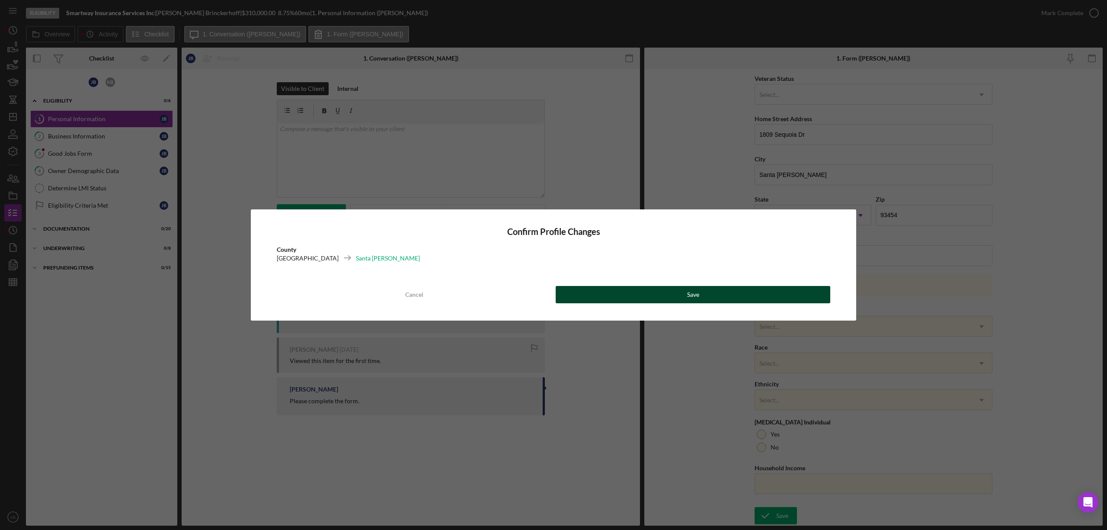
click at [665, 288] on button "Save" at bounding box center [693, 294] width 275 height 17
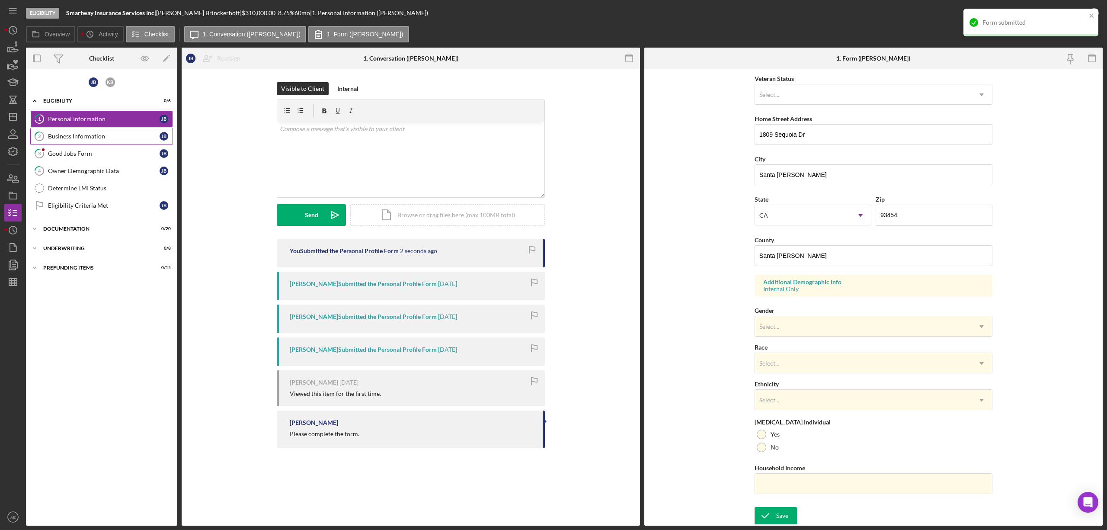
click at [108, 132] on link "2 Business Information [PERSON_NAME]" at bounding box center [101, 136] width 143 height 17
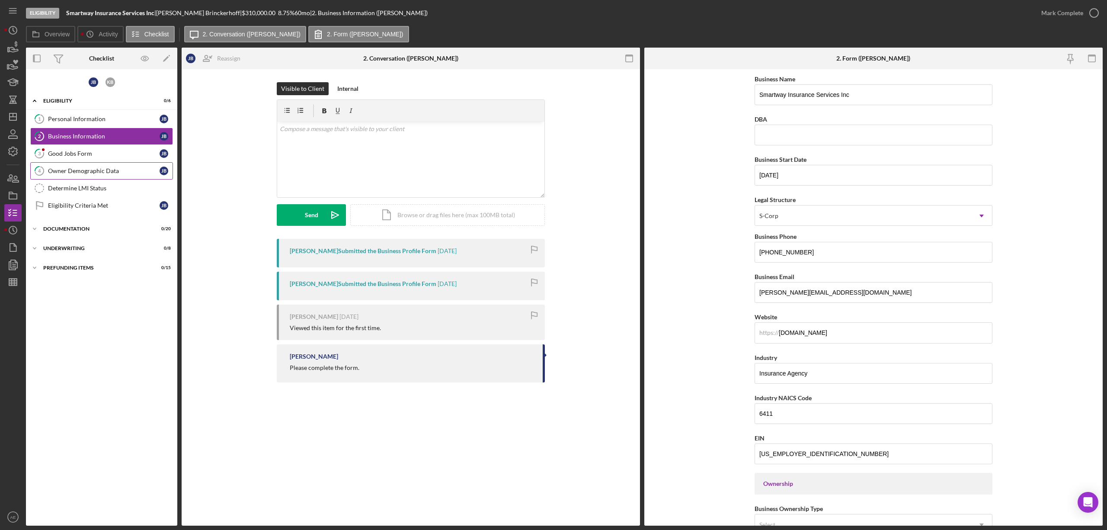
click at [114, 167] on link "4 Owner Demographic Data [PERSON_NAME]" at bounding box center [101, 170] width 143 height 17
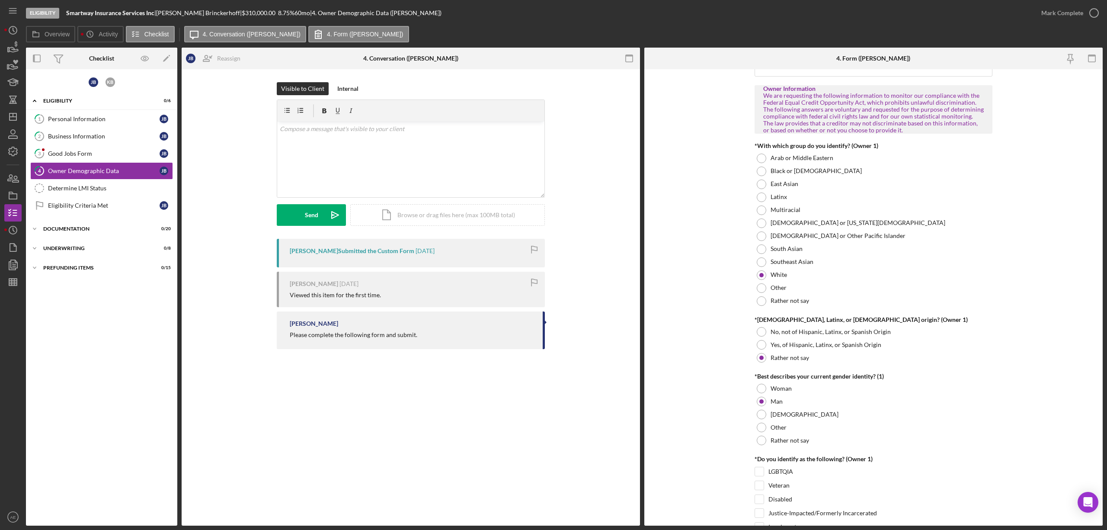
scroll to position [404, 0]
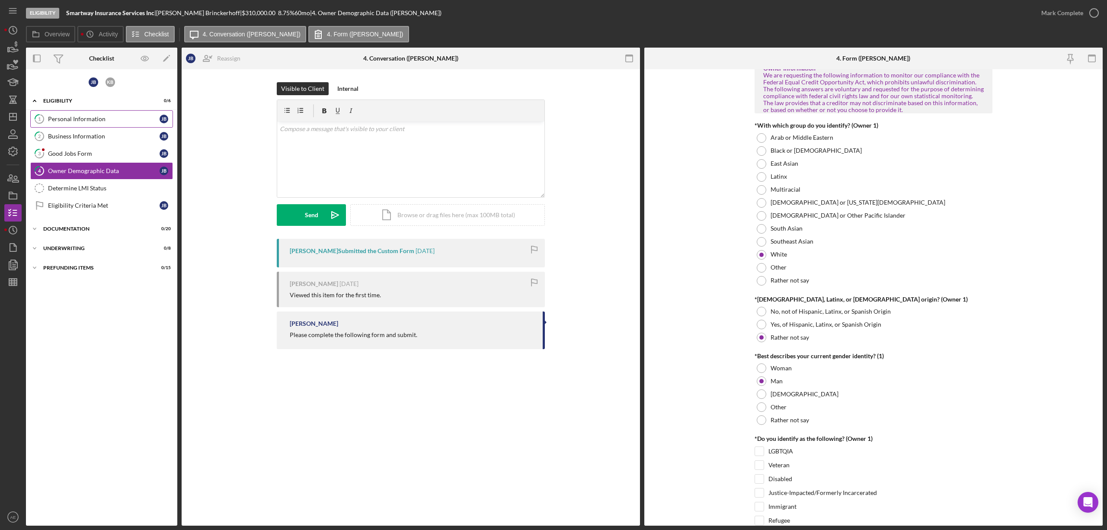
click at [101, 112] on link "1 Personal Information [PERSON_NAME]" at bounding box center [101, 118] width 143 height 17
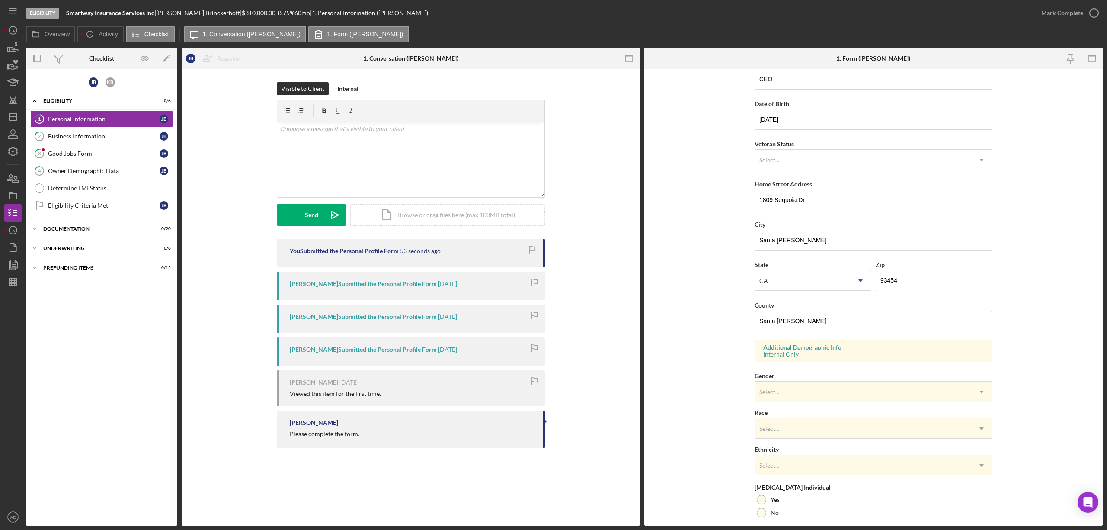
scroll to position [123, 0]
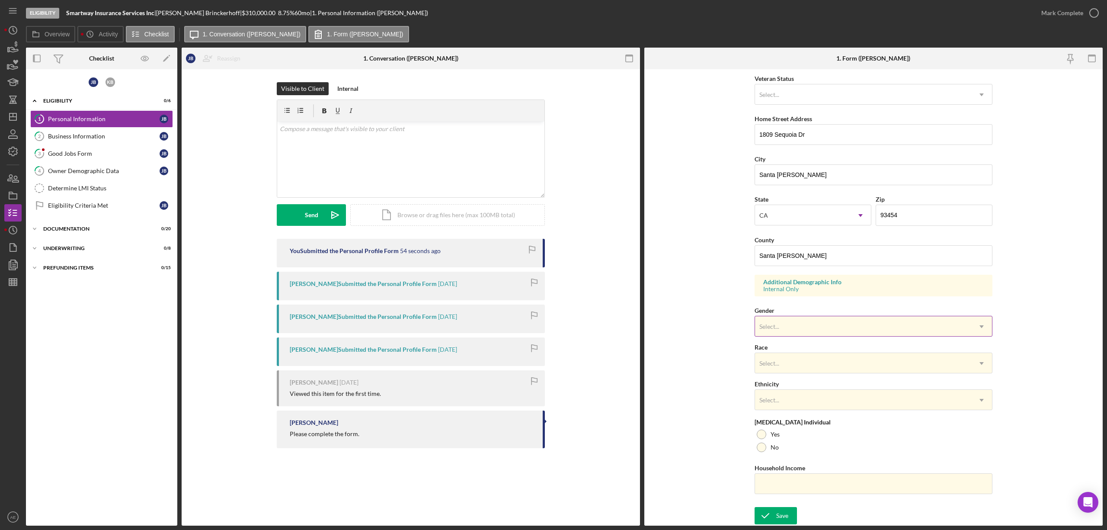
click at [779, 317] on div "Select..." at bounding box center [863, 327] width 216 height 20
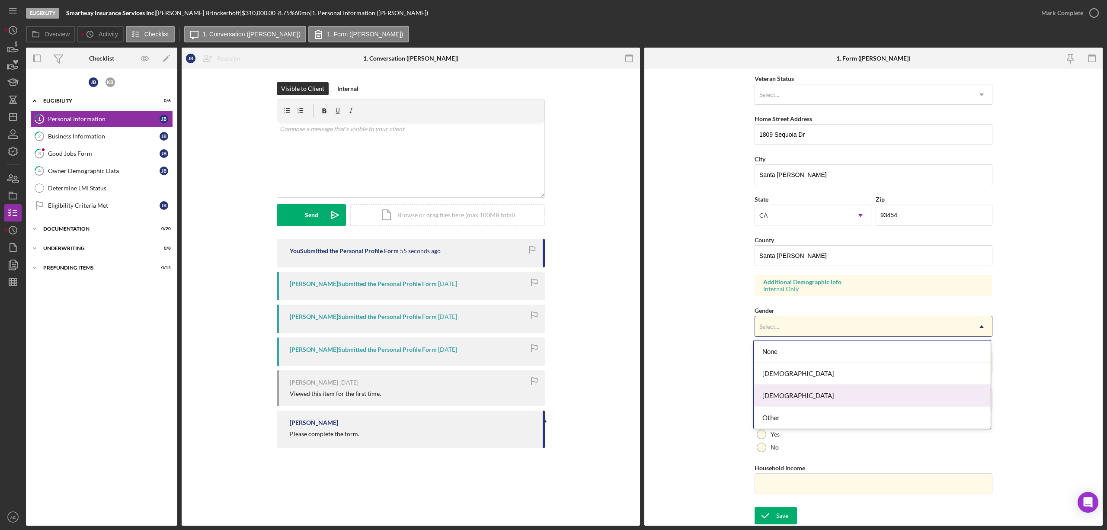
click at [788, 390] on div "[DEMOGRAPHIC_DATA]" at bounding box center [872, 396] width 237 height 22
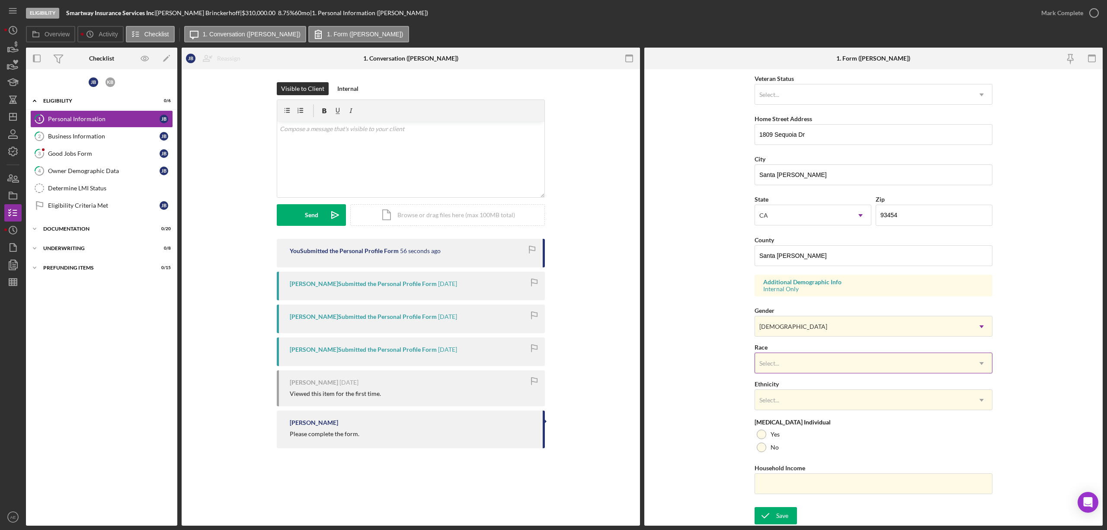
click at [783, 363] on div "Select..." at bounding box center [863, 363] width 216 height 20
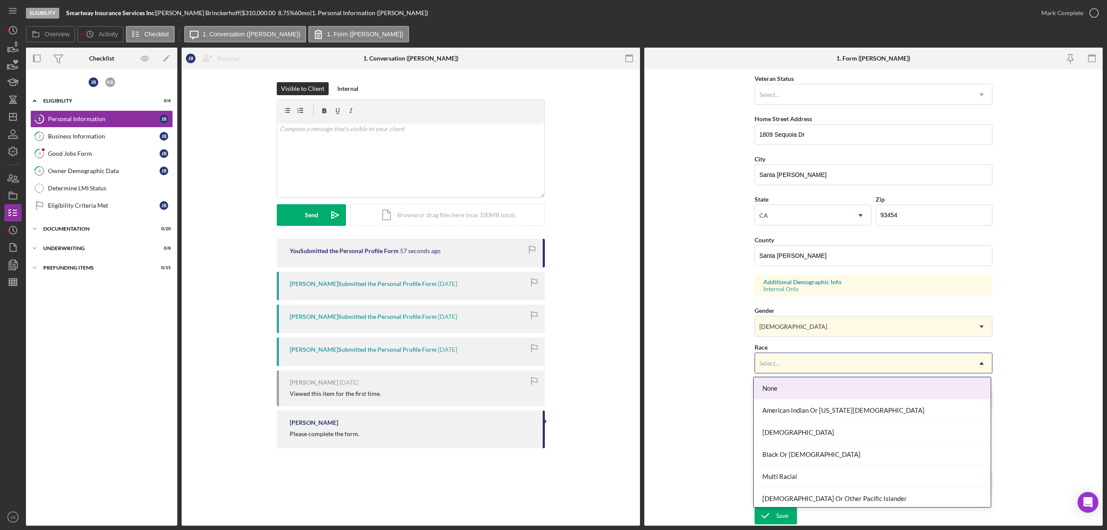
scroll to position [48, 0]
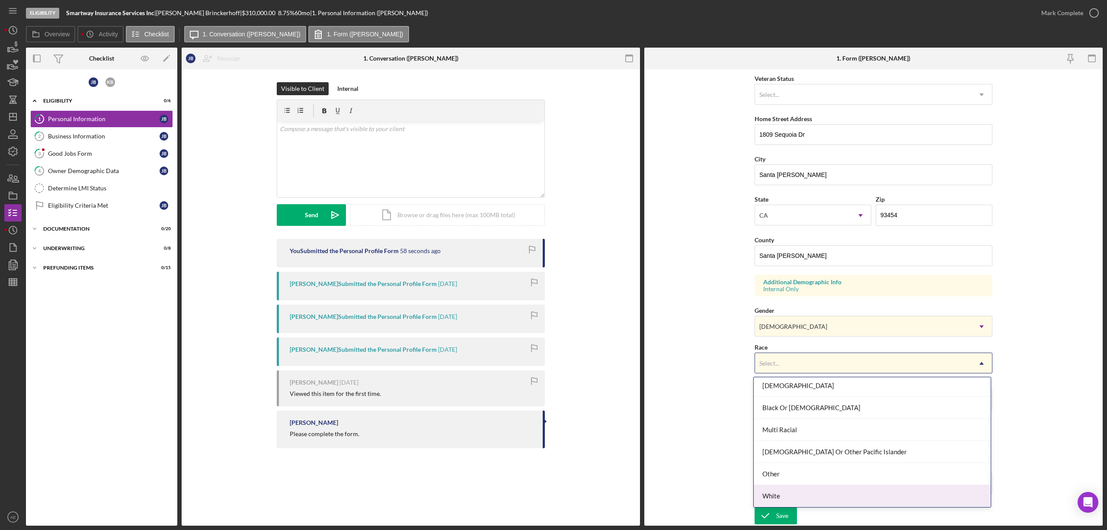
click at [814, 500] on div "White" at bounding box center [872, 496] width 237 height 22
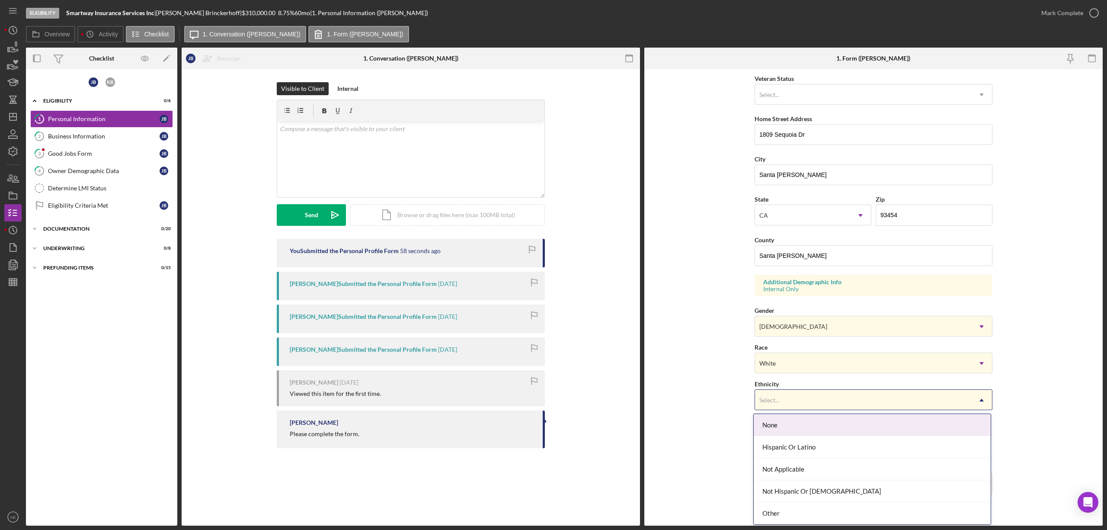
click at [800, 401] on div "Select..." at bounding box center [863, 400] width 216 height 20
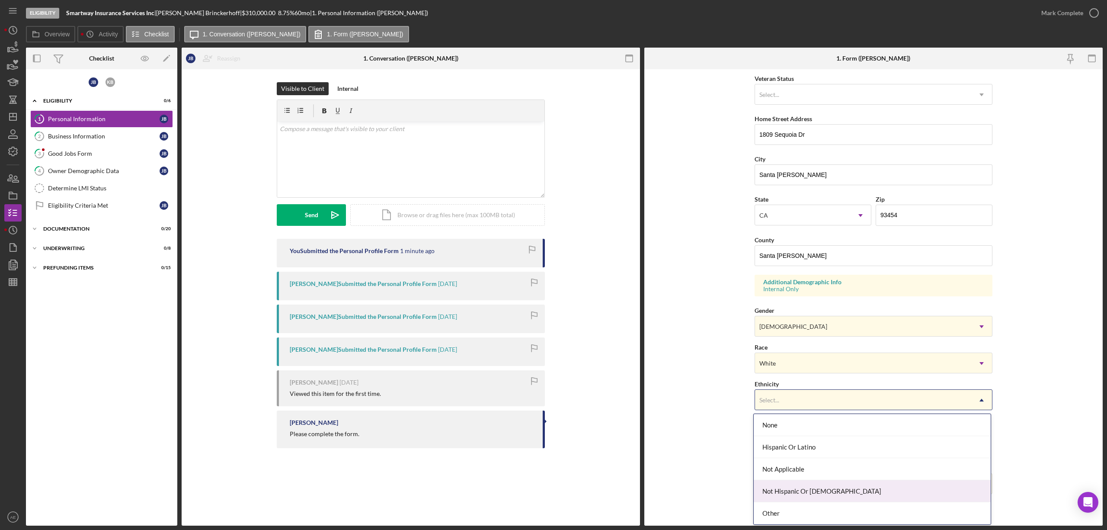
click at [801, 490] on div "Not Hispanic Or [DEMOGRAPHIC_DATA]" at bounding box center [872, 491] width 237 height 22
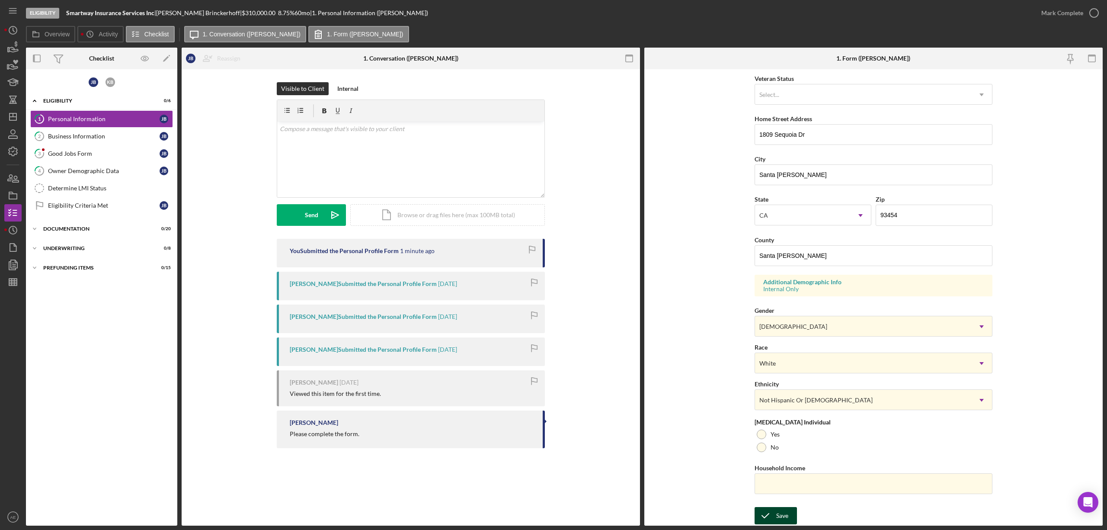
click at [772, 510] on icon "submit" at bounding box center [766, 516] width 22 height 22
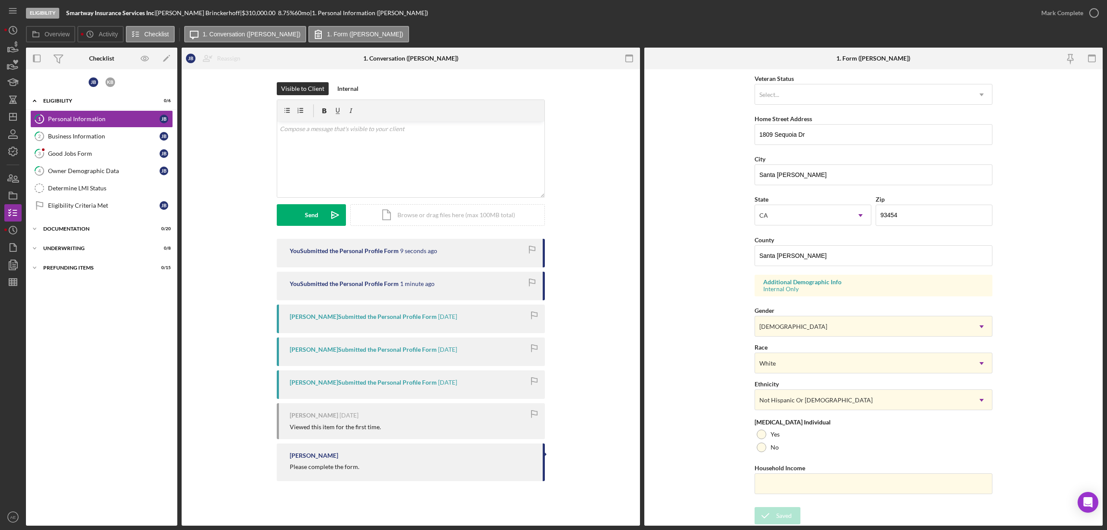
drag, startPoint x: 775, startPoint y: 445, endPoint x: 777, endPoint y: 457, distance: 12.2
click at [775, 445] on label "No" at bounding box center [775, 447] width 8 height 7
click at [779, 508] on div "Save" at bounding box center [782, 515] width 12 height 17
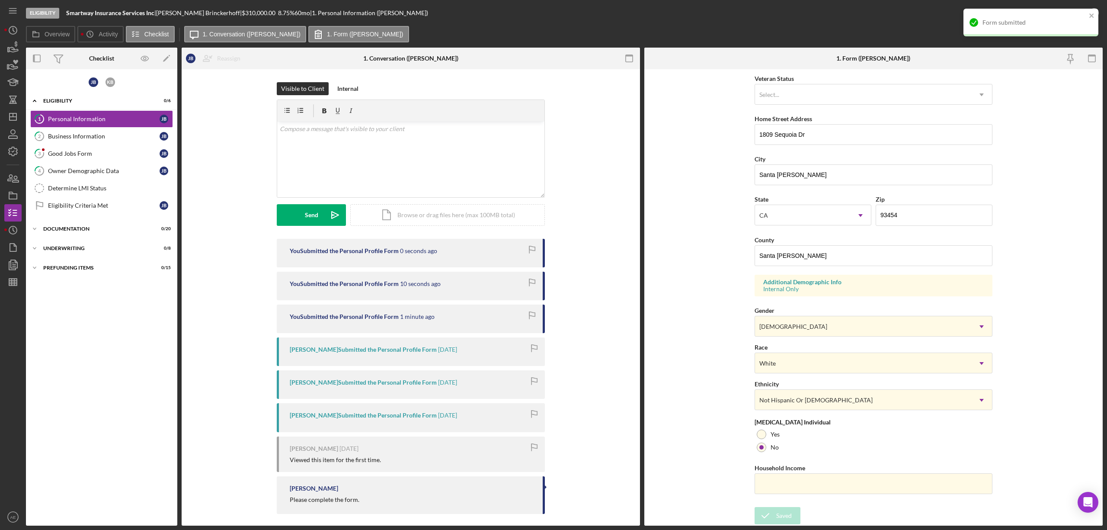
click at [1051, 21] on div "Form submitted" at bounding box center [1035, 22] width 104 height 7
click at [1059, 15] on div "Mark Complete" at bounding box center [1062, 12] width 42 height 17
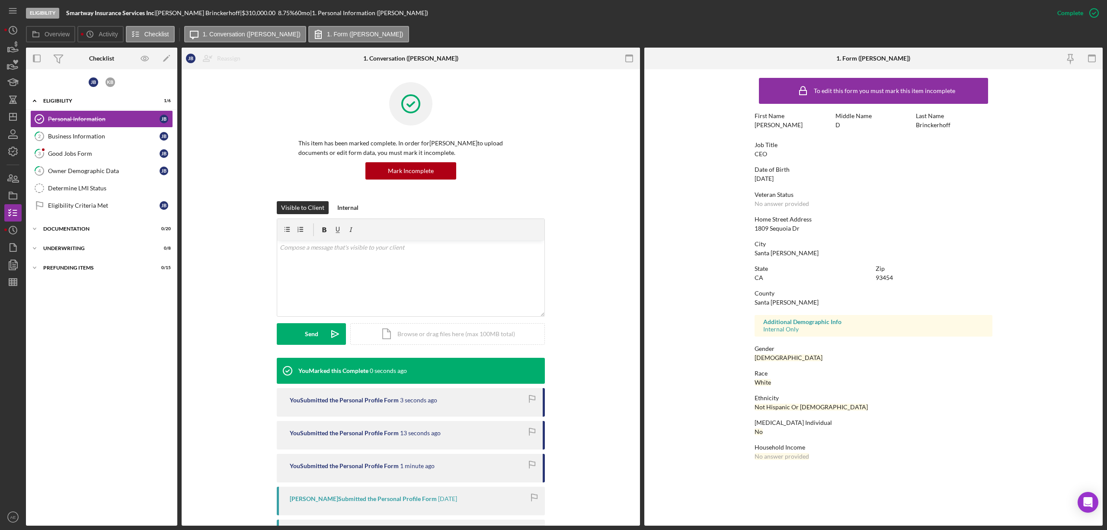
scroll to position [0, 0]
click at [101, 142] on link "2 Business Information [PERSON_NAME]" at bounding box center [101, 136] width 143 height 17
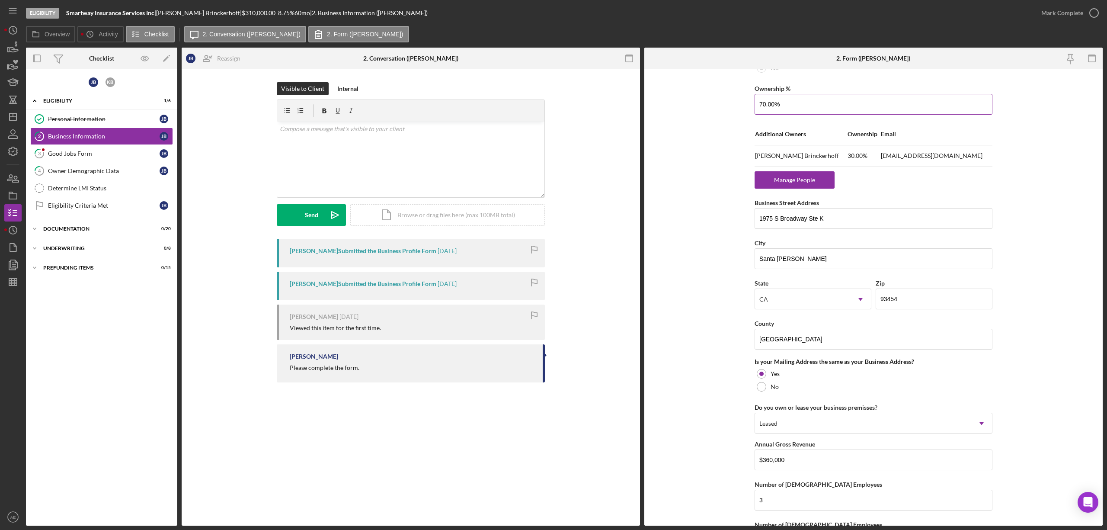
scroll to position [519, 0]
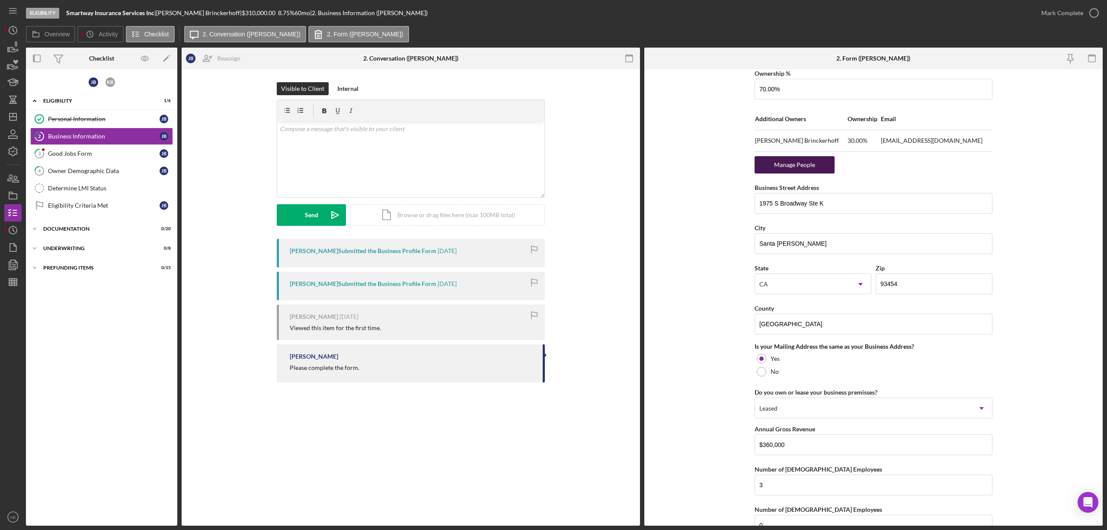
click at [808, 170] on div "Manage People" at bounding box center [794, 164] width 71 height 17
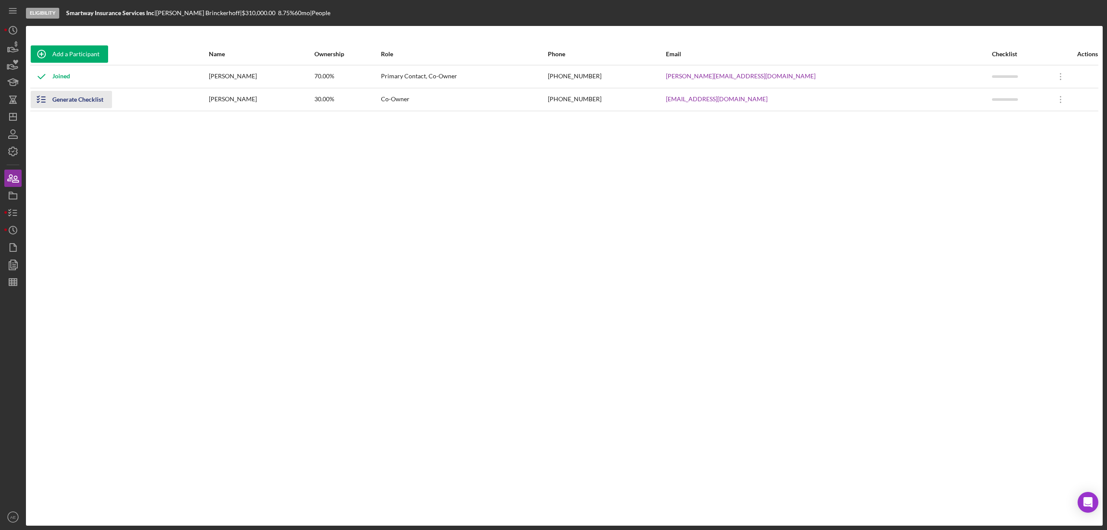
click at [67, 95] on div "Generate Checklist" at bounding box center [77, 99] width 51 height 17
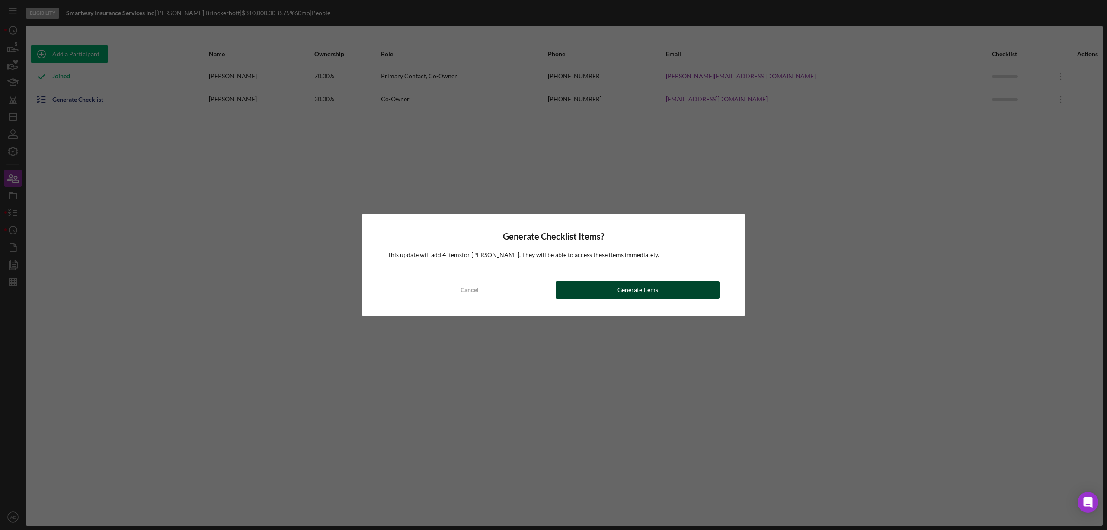
click at [583, 291] on button "Generate Items" at bounding box center [638, 289] width 164 height 17
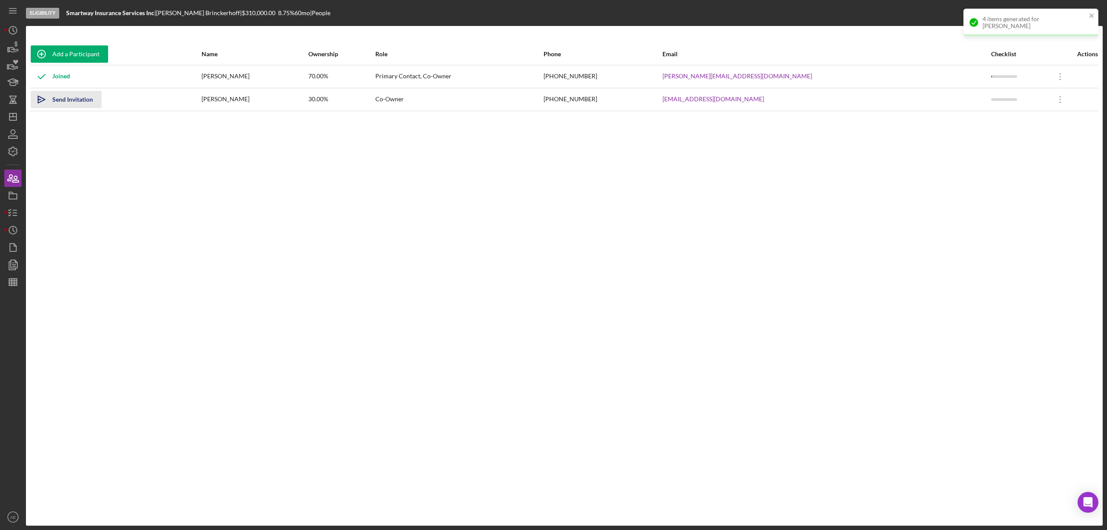
click at [74, 103] on div "Send Invitation" at bounding box center [72, 99] width 41 height 17
click at [16, 209] on icon "button" at bounding box center [13, 213] width 22 height 22
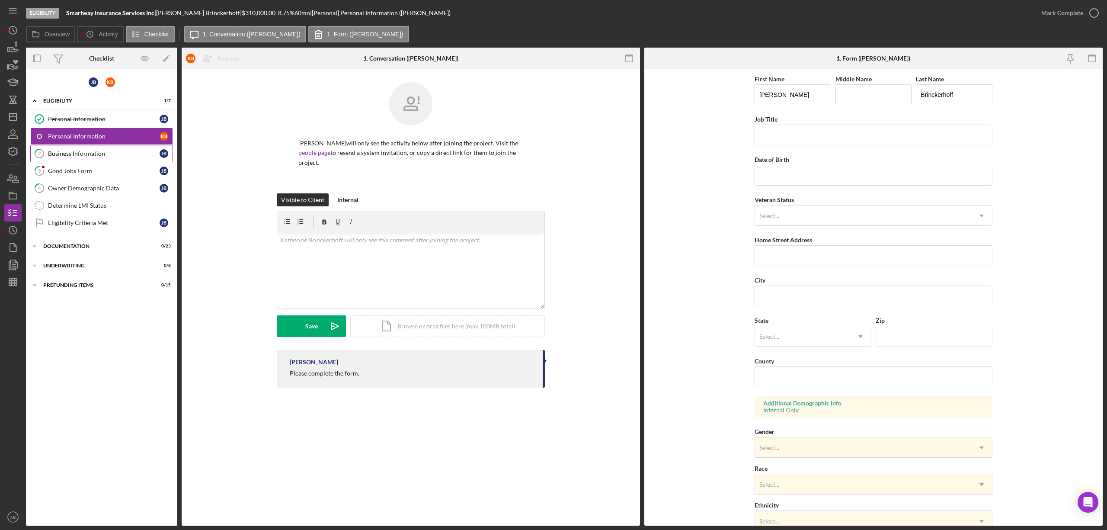
click at [100, 158] on link "2 Business Information [PERSON_NAME]" at bounding box center [101, 153] width 143 height 17
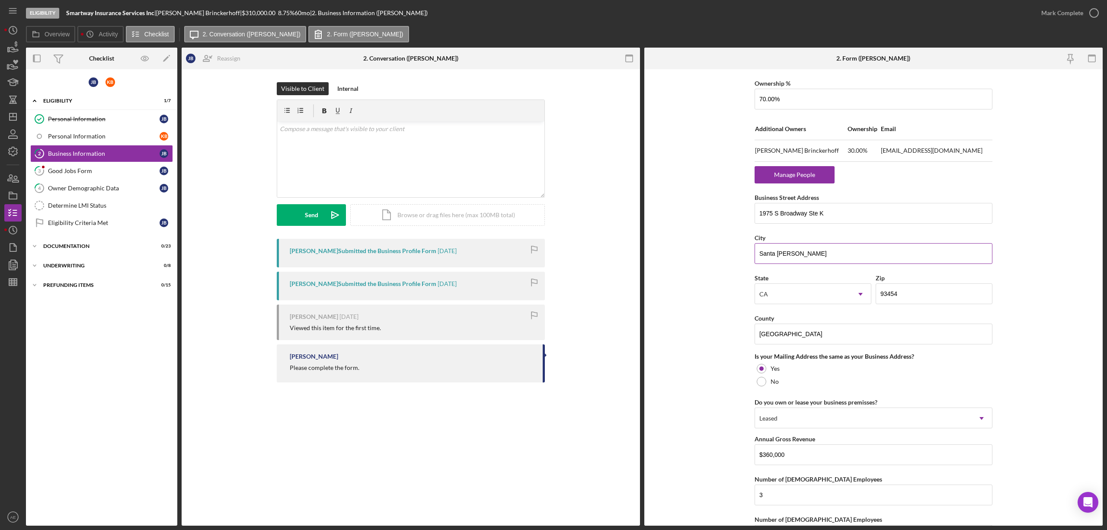
scroll to position [519, 0]
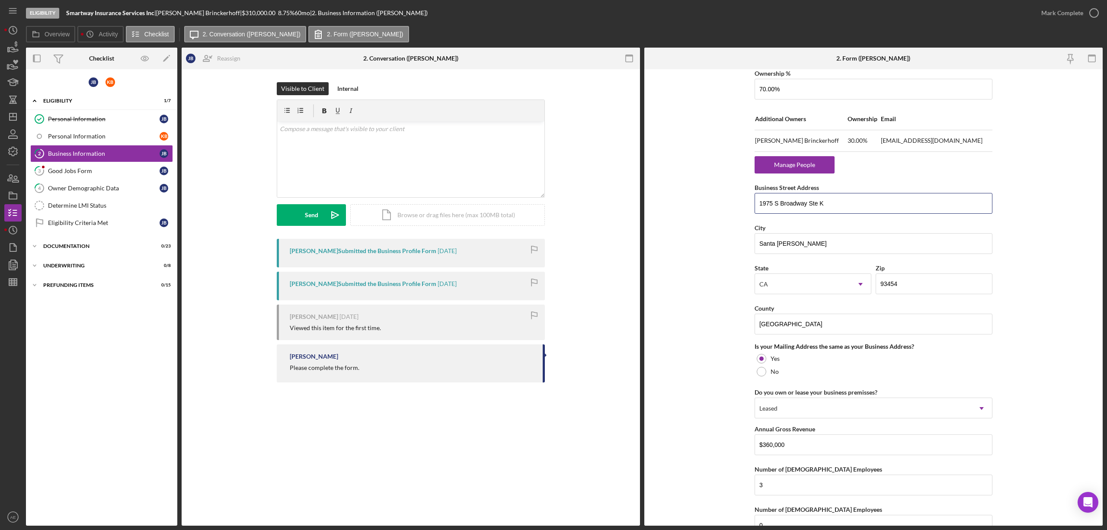
drag, startPoint x: 831, startPoint y: 208, endPoint x: 633, endPoint y: 208, distance: 197.7
click at [634, 208] on div "Overview Internal Workflow Stage Eligibility Icon/Dropdown Arrow Archive (can u…" at bounding box center [564, 287] width 1077 height 478
drag, startPoint x: 786, startPoint y: 247, endPoint x: 501, endPoint y: 250, distance: 285.0
click at [593, 247] on div "Overview Internal Workflow Stage Eligibility Icon/Dropdown Arrow Archive (can u…" at bounding box center [564, 287] width 1077 height 478
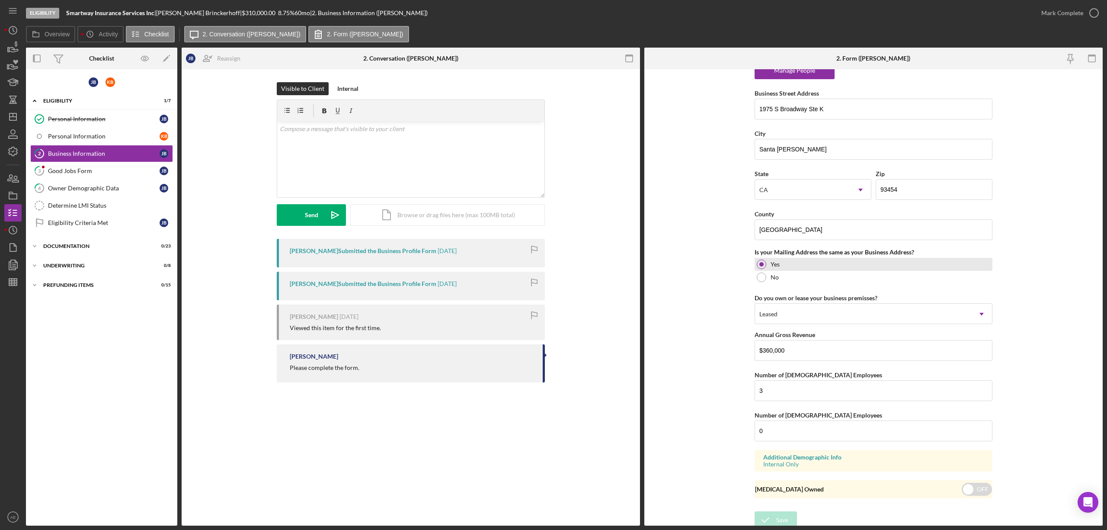
scroll to position [622, 0]
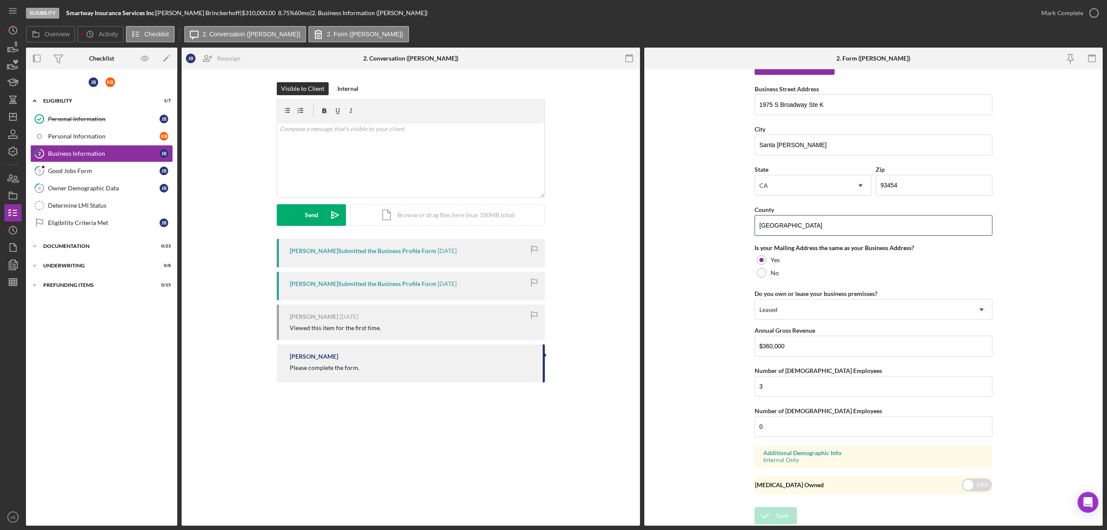
drag, startPoint x: 791, startPoint y: 220, endPoint x: 724, endPoint y: 227, distance: 67.4
click at [724, 227] on form "Business Name Smartway Insurance Services Inc DBA Business Start Date [DATE] Le…" at bounding box center [873, 297] width 458 height 456
paste input "Santa [PERSON_NAME]"
type input "Santa [PERSON_NAME]"
click at [776, 513] on div "Save" at bounding box center [782, 515] width 12 height 17
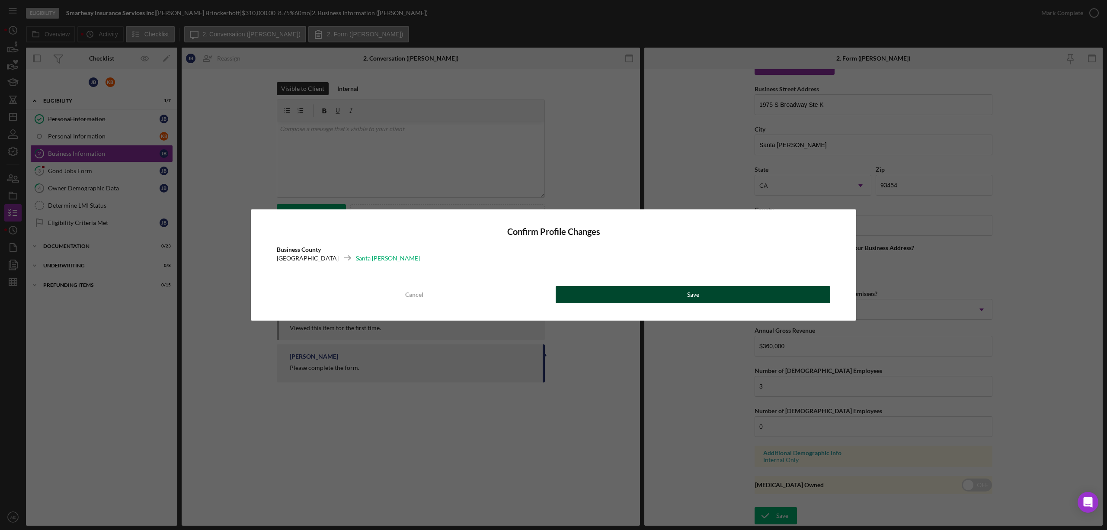
click at [668, 293] on button "Save" at bounding box center [693, 294] width 275 height 17
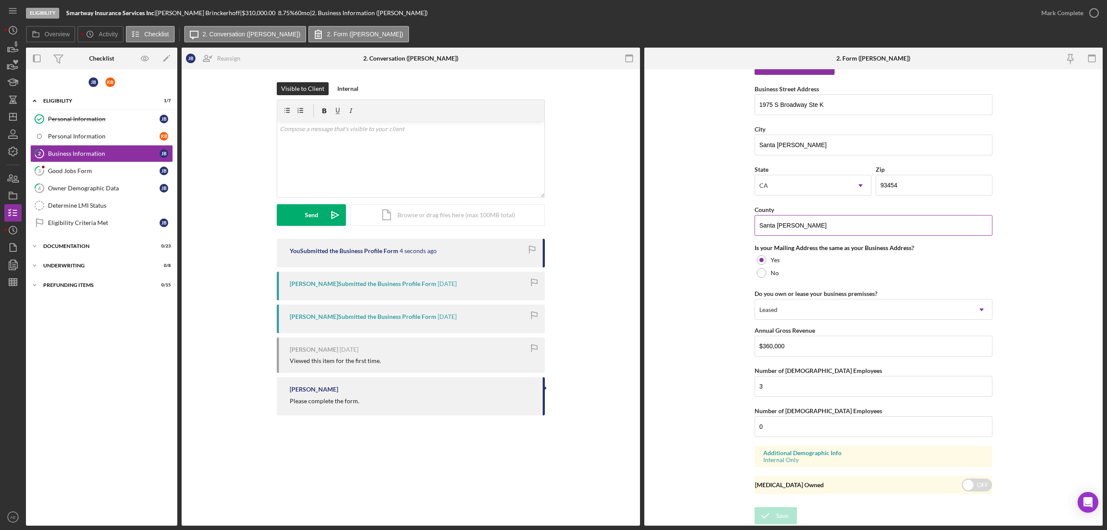
scroll to position [507, 0]
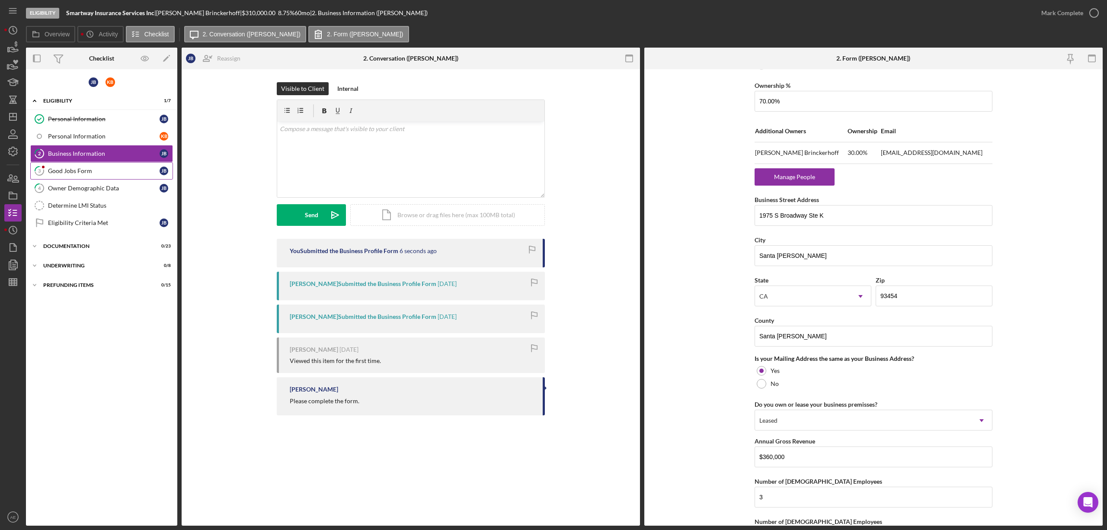
click at [104, 167] on link "3 Good Jobs Form [PERSON_NAME]" at bounding box center [101, 170] width 143 height 17
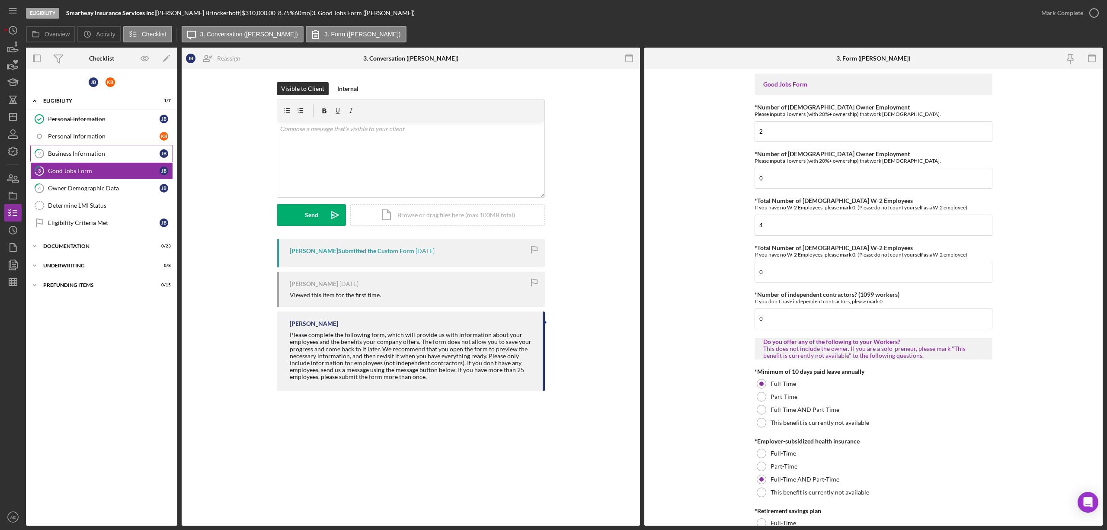
click at [113, 157] on div "Business Information" at bounding box center [104, 153] width 112 height 7
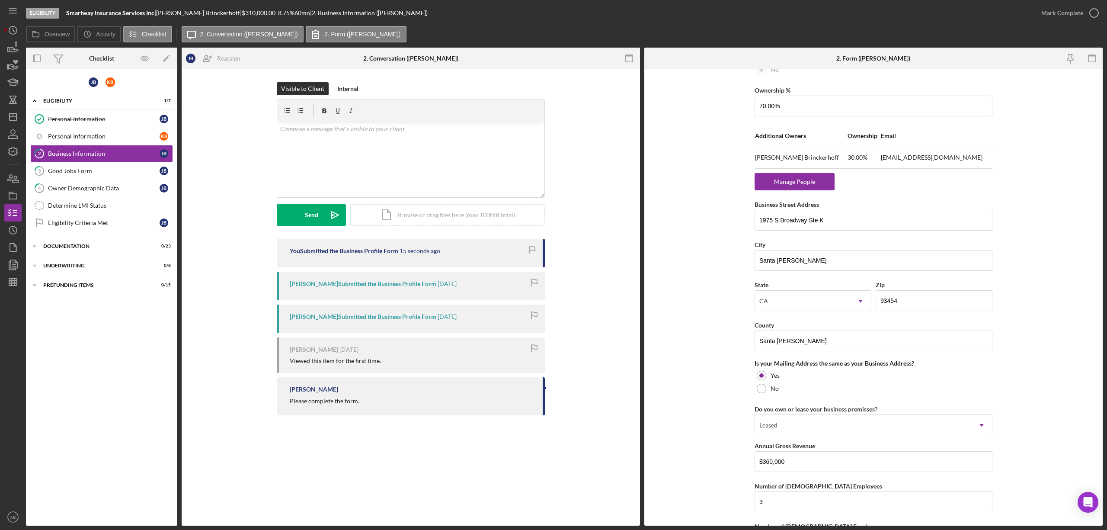
scroll to position [622, 0]
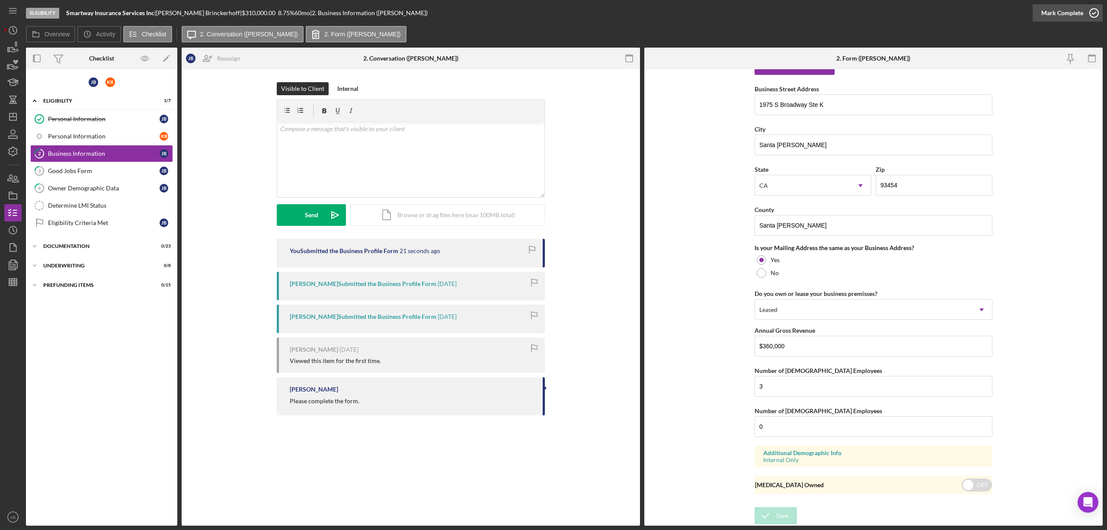
click at [1057, 18] on div "Mark Complete" at bounding box center [1062, 12] width 42 height 17
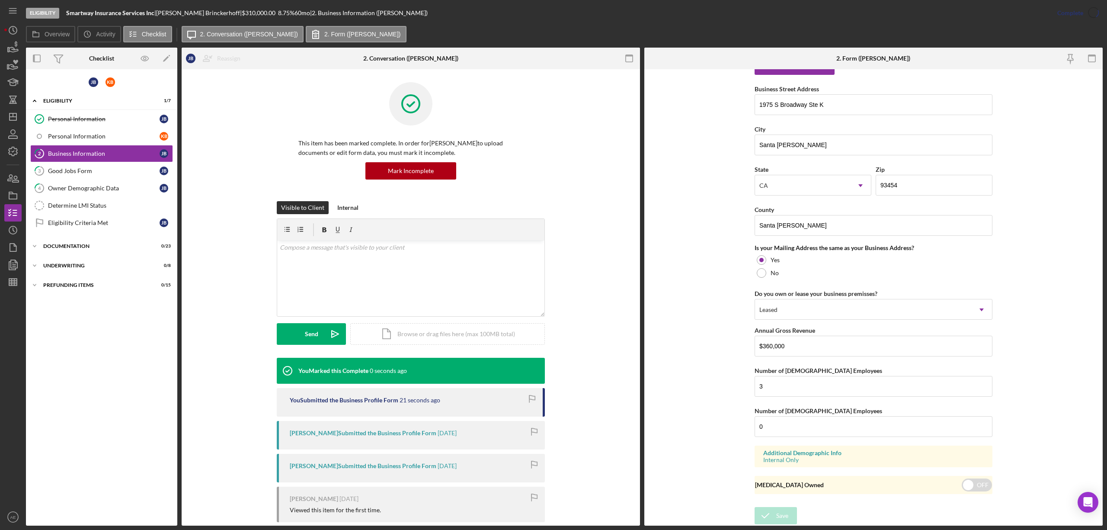
scroll to position [294, 0]
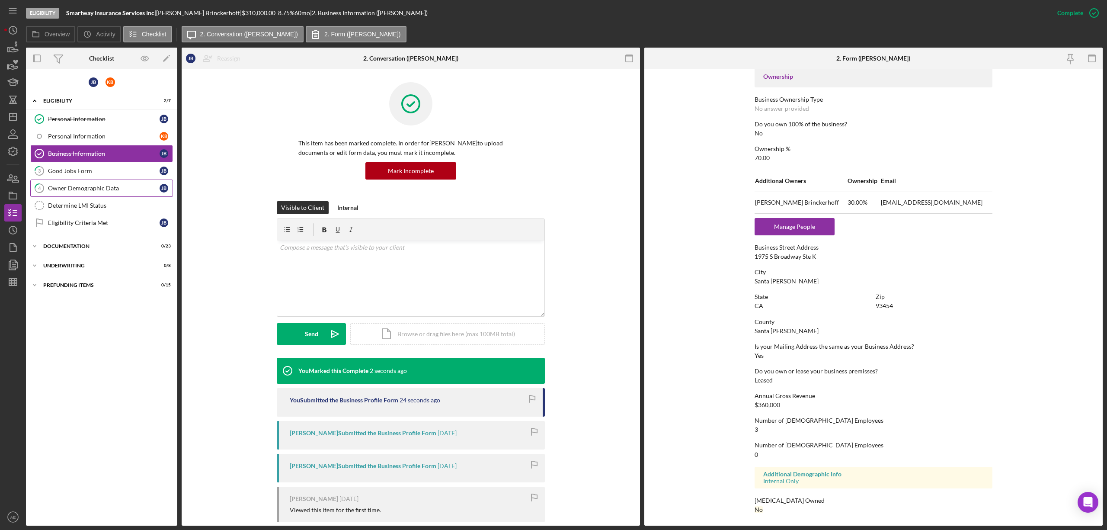
click at [134, 184] on link "4 Owner Demographic Data [PERSON_NAME]" at bounding box center [101, 187] width 143 height 17
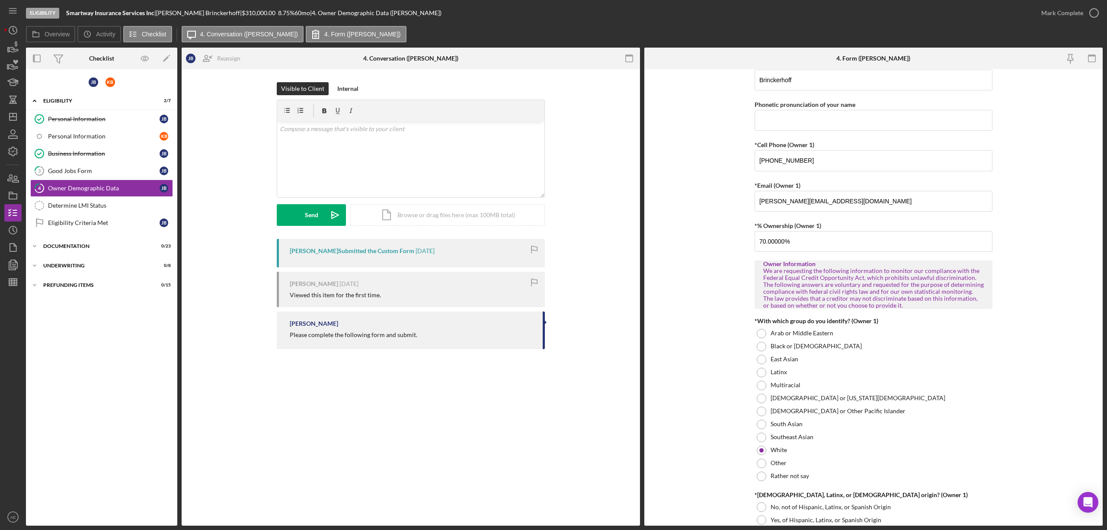
scroll to position [231, 0]
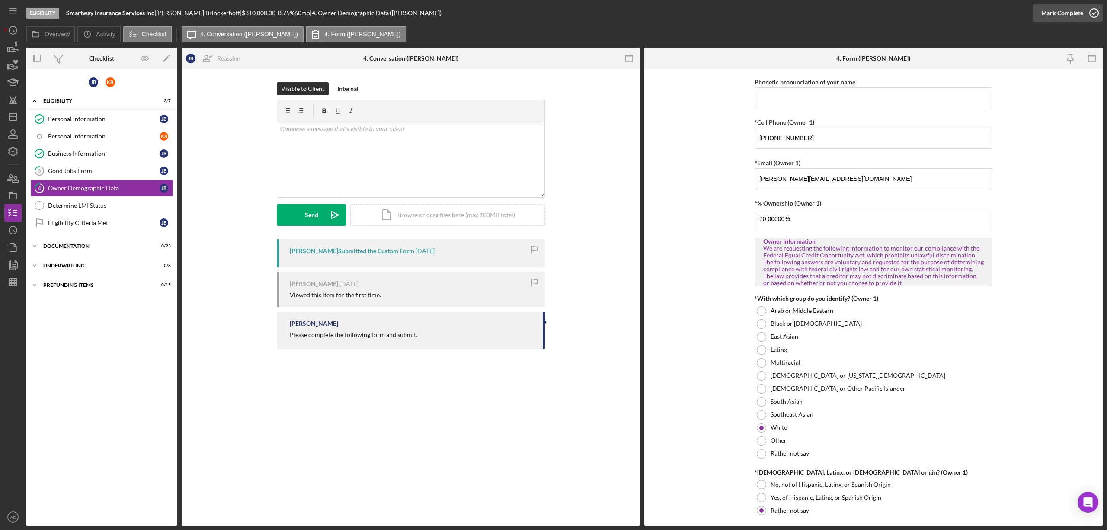
click at [1056, 7] on div "Mark Complete" at bounding box center [1062, 12] width 42 height 17
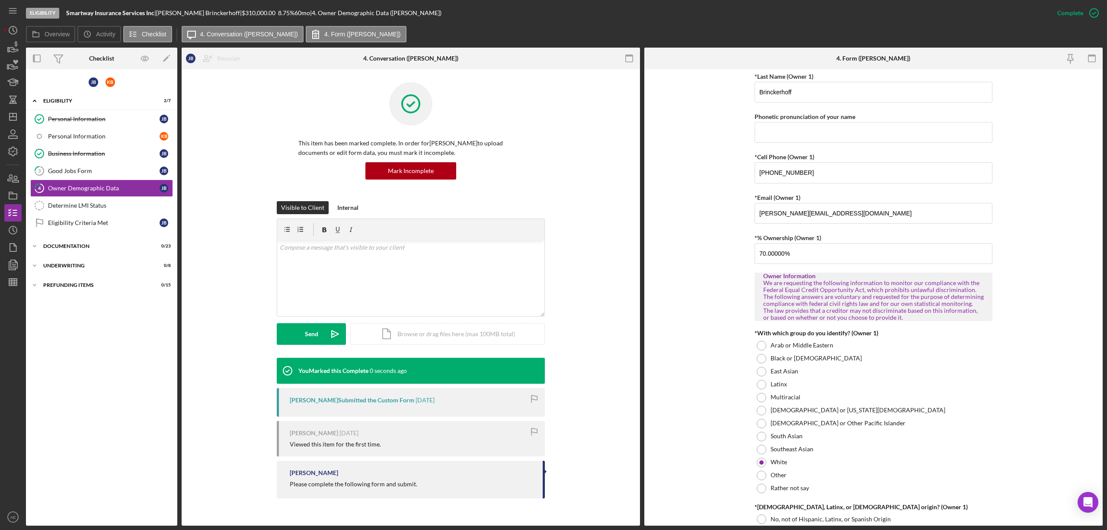
scroll to position [265, 0]
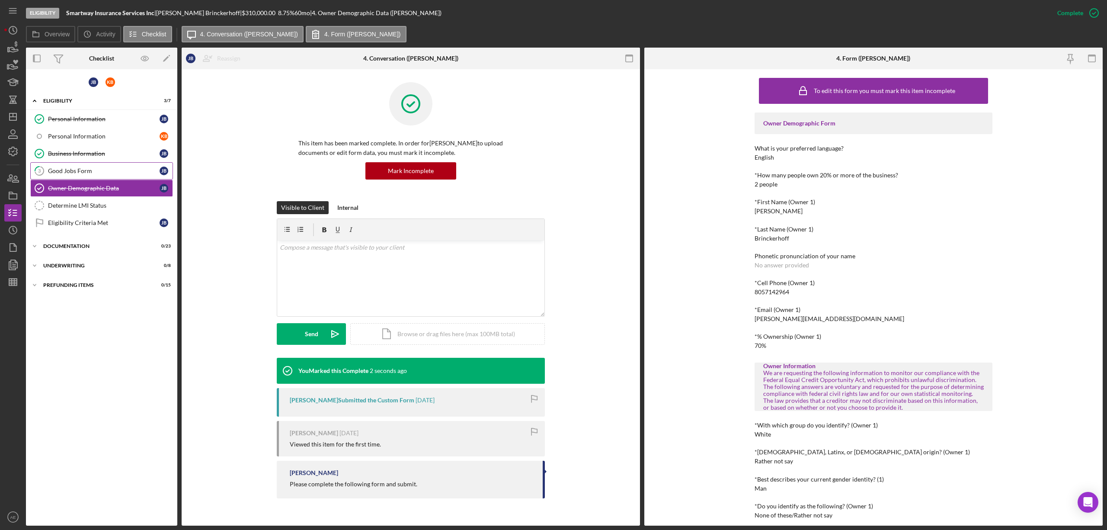
click at [89, 176] on link "3 Good Jobs Form [PERSON_NAME]" at bounding box center [101, 170] width 143 height 17
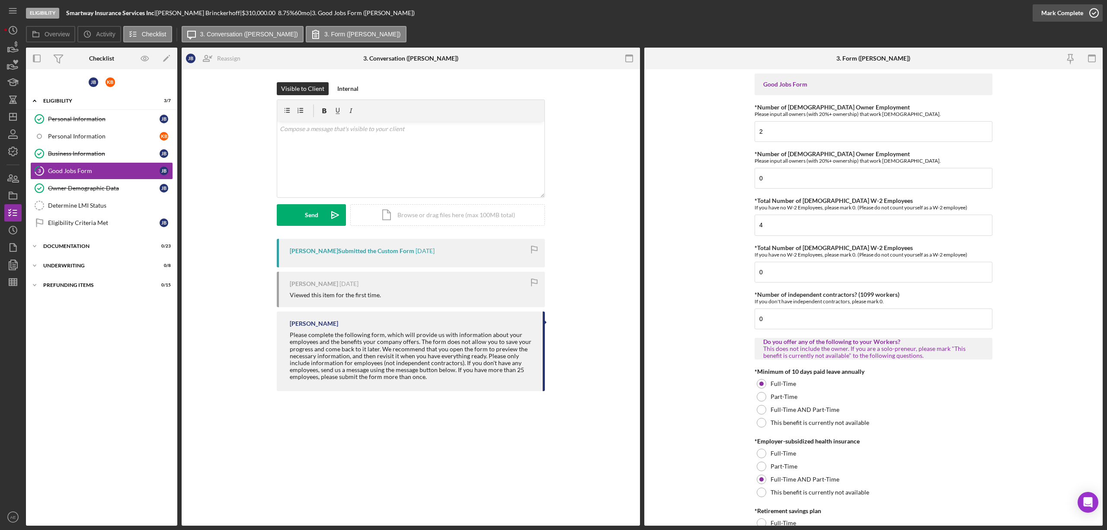
click at [1060, 19] on div "Mark Complete" at bounding box center [1062, 12] width 42 height 17
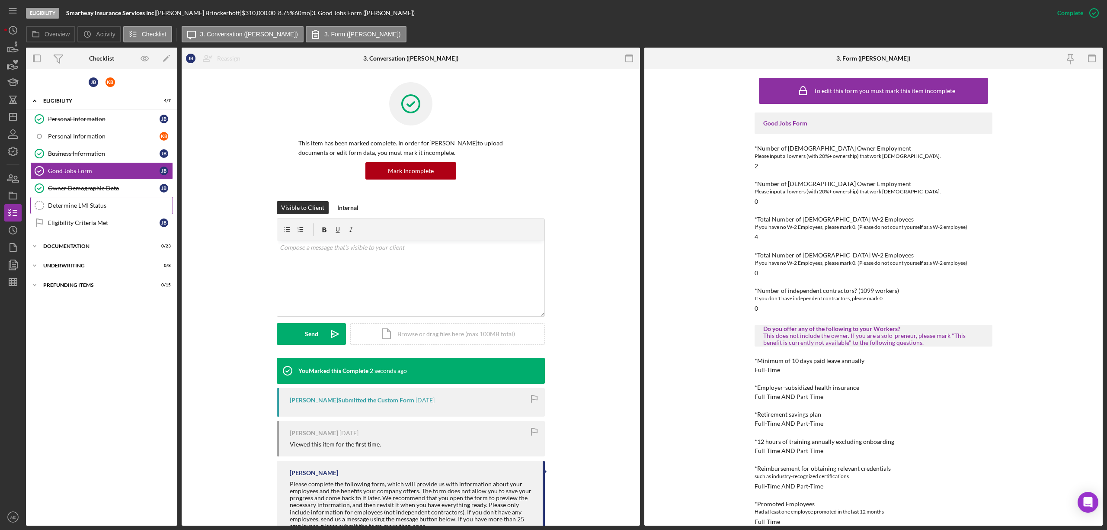
click at [80, 206] on div "Determine LMI Status" at bounding box center [110, 205] width 125 height 7
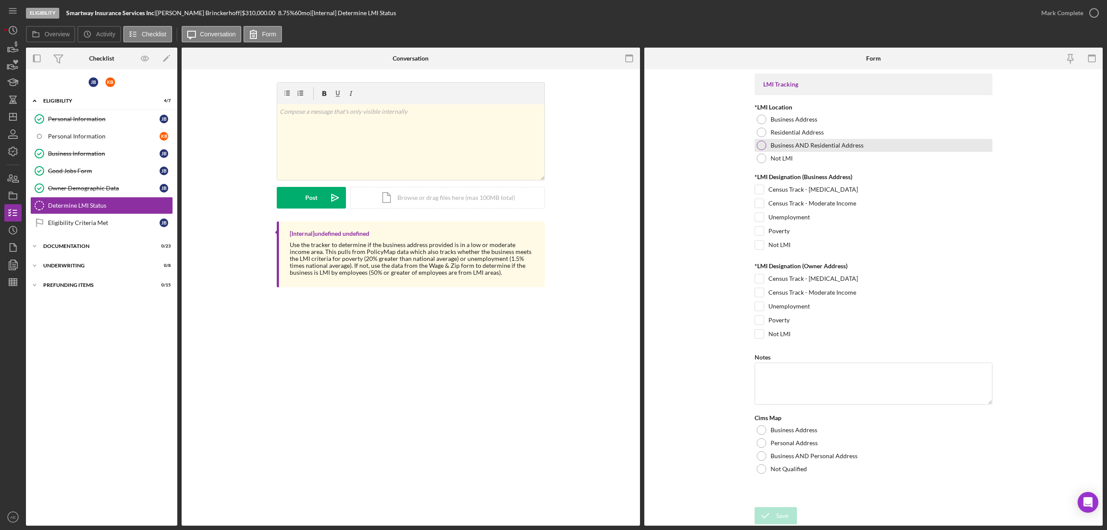
click at [805, 149] on label "Business AND Residential Address" at bounding box center [817, 145] width 93 height 7
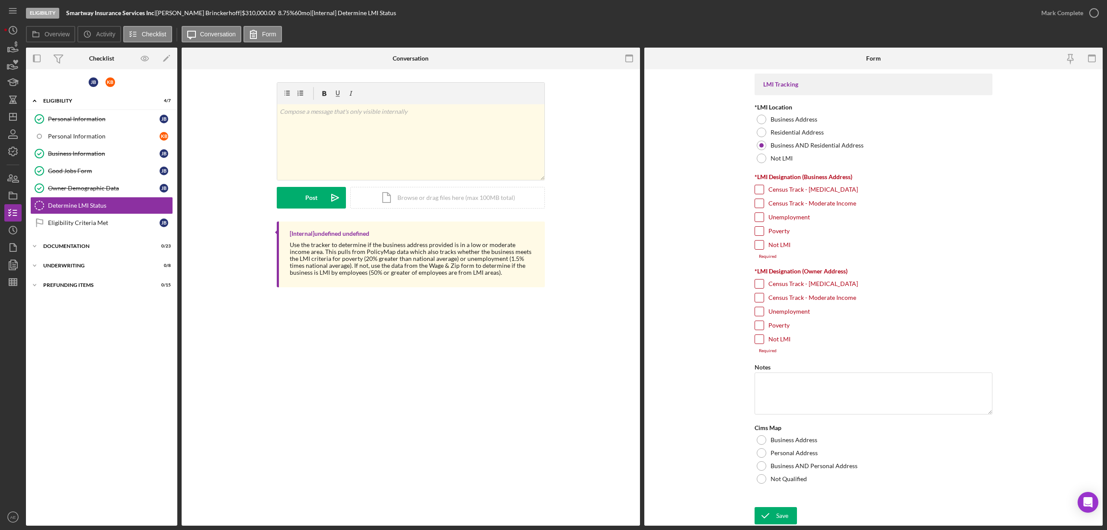
click at [806, 203] on label "Census Track - Moderate Income" at bounding box center [813, 203] width 88 height 9
click at [764, 203] on input "Census Track - Moderate Income" at bounding box center [759, 203] width 9 height 9
checkbox input "true"
click at [804, 219] on label "Unemployment" at bounding box center [790, 217] width 42 height 9
click at [764, 219] on input "Unemployment" at bounding box center [759, 217] width 9 height 9
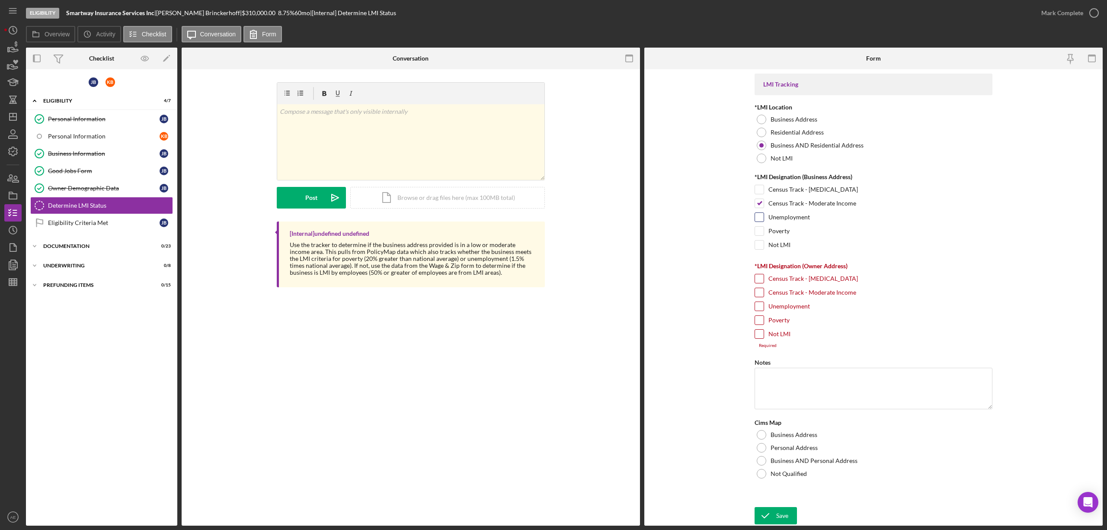
checkbox input "true"
click at [812, 295] on label "Census Track - Moderate Income" at bounding box center [813, 292] width 88 height 9
click at [764, 295] on input "Census Track - Moderate Income" at bounding box center [759, 292] width 9 height 9
checkbox input "true"
click at [800, 310] on label "Unemployment" at bounding box center [790, 306] width 42 height 9
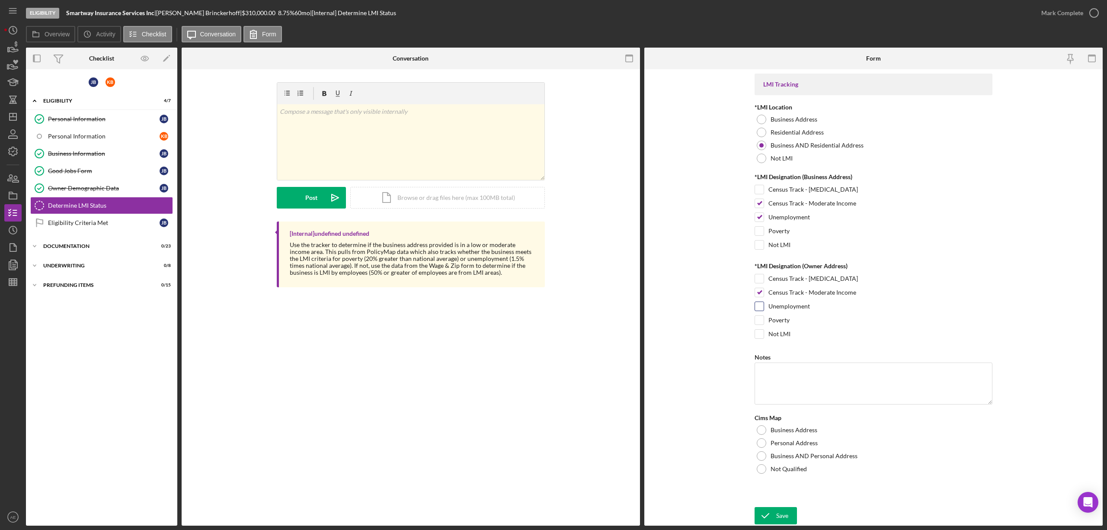
click at [764, 310] on input "Unemployment" at bounding box center [759, 306] width 9 height 9
checkbox input "true"
click at [818, 459] on label "Business AND Personal Address" at bounding box center [814, 455] width 87 height 7
click at [782, 513] on div "Save" at bounding box center [782, 515] width 12 height 17
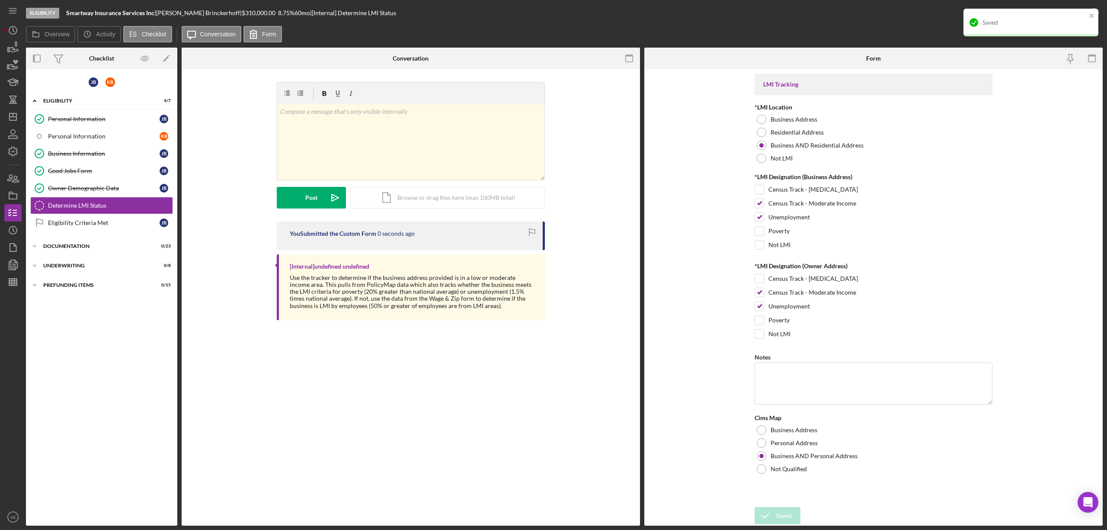
click at [1078, 23] on div "Saved" at bounding box center [1035, 22] width 104 height 7
click at [1068, 14] on div "Mark Complete" at bounding box center [1062, 12] width 42 height 17
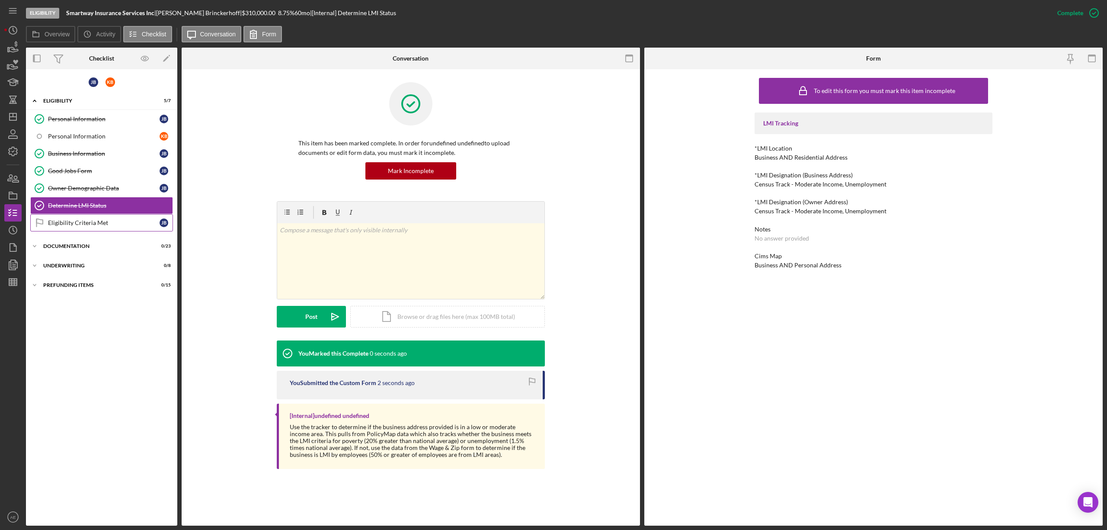
click at [95, 223] on div "Eligibility Criteria Met" at bounding box center [104, 222] width 112 height 7
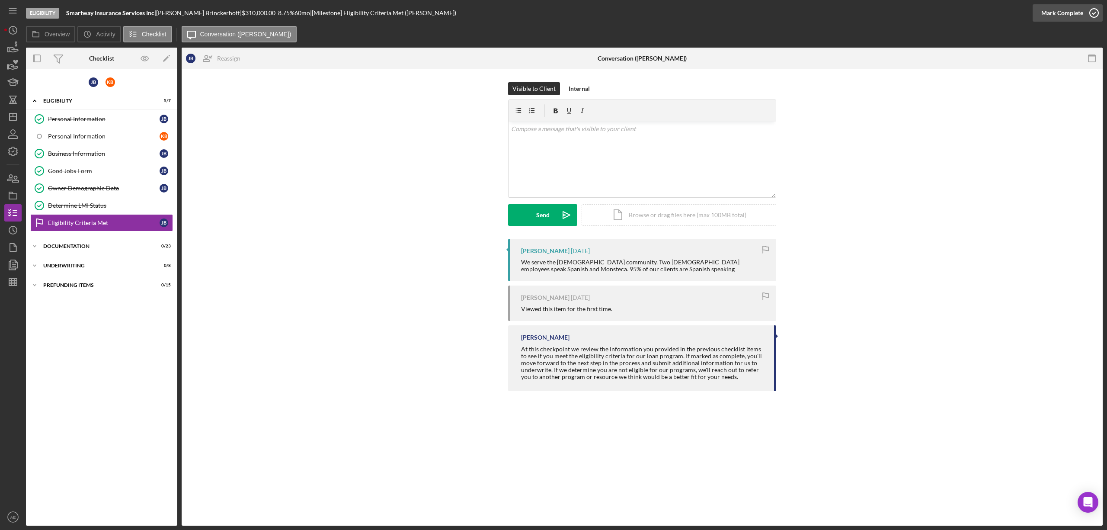
click at [1081, 11] on div "Mark Complete" at bounding box center [1062, 12] width 42 height 17
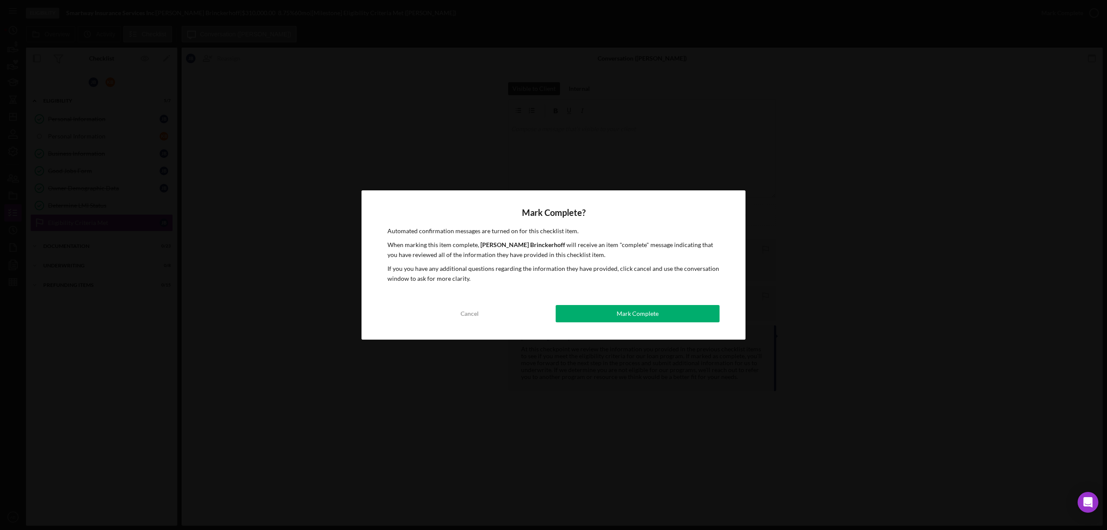
drag, startPoint x: 646, startPoint y: 317, endPoint x: 637, endPoint y: 317, distance: 8.7
click at [645, 317] on div "Mark Complete" at bounding box center [638, 313] width 42 height 17
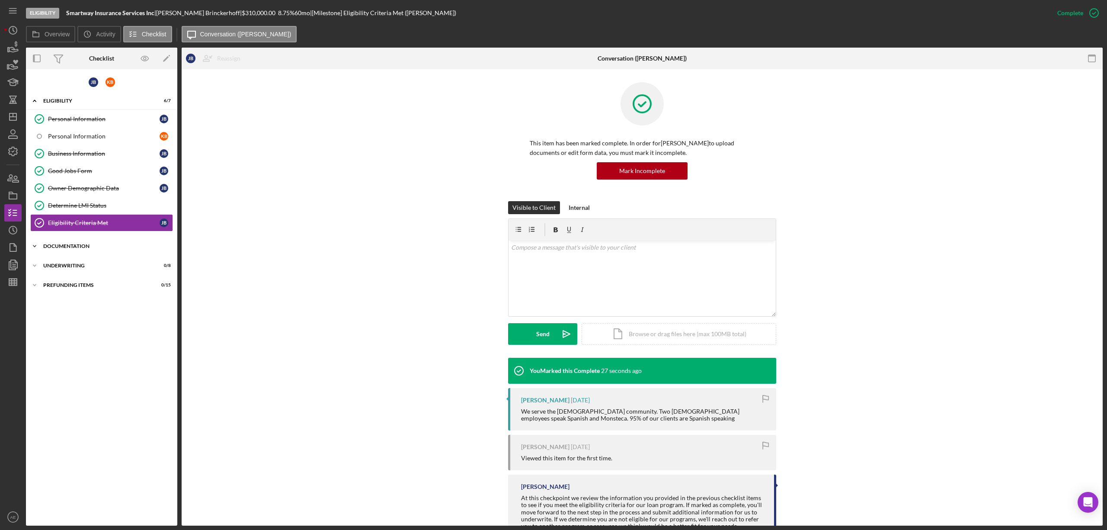
click at [90, 253] on div "Icon/Expander Documentation 0 / 23" at bounding box center [101, 245] width 151 height 17
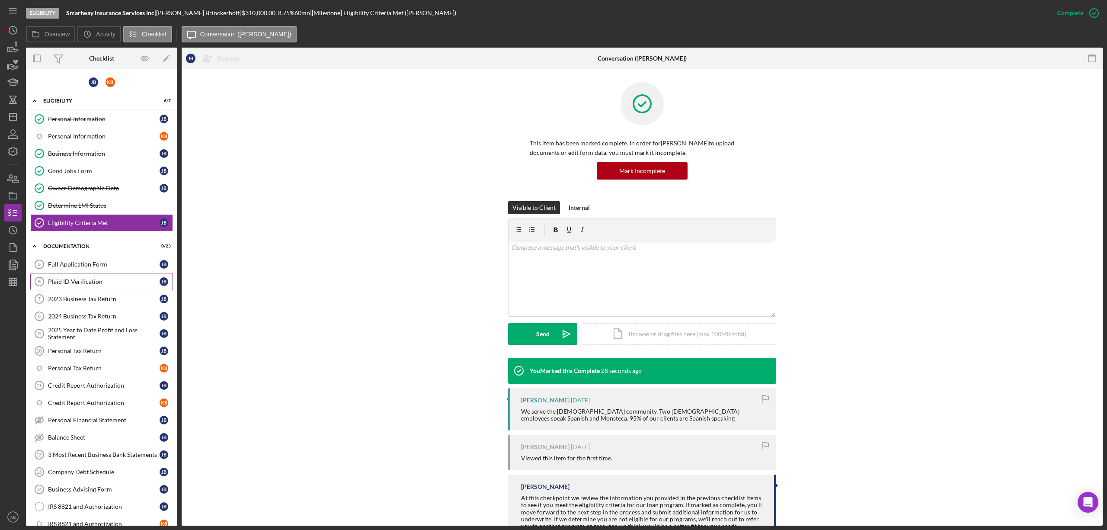
click at [82, 285] on div "Plaid ID Verification" at bounding box center [104, 281] width 112 height 7
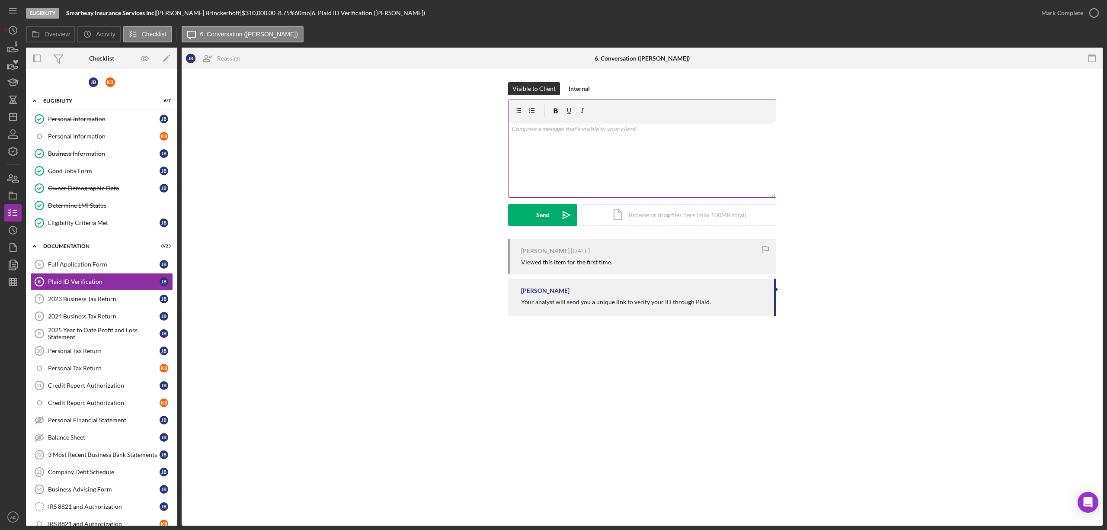
click at [609, 171] on div "v Color teal Color pink Remove color Add row above Add row below Add column bef…" at bounding box center [642, 160] width 267 height 76
click at [541, 217] on div "Send" at bounding box center [542, 215] width 13 height 22
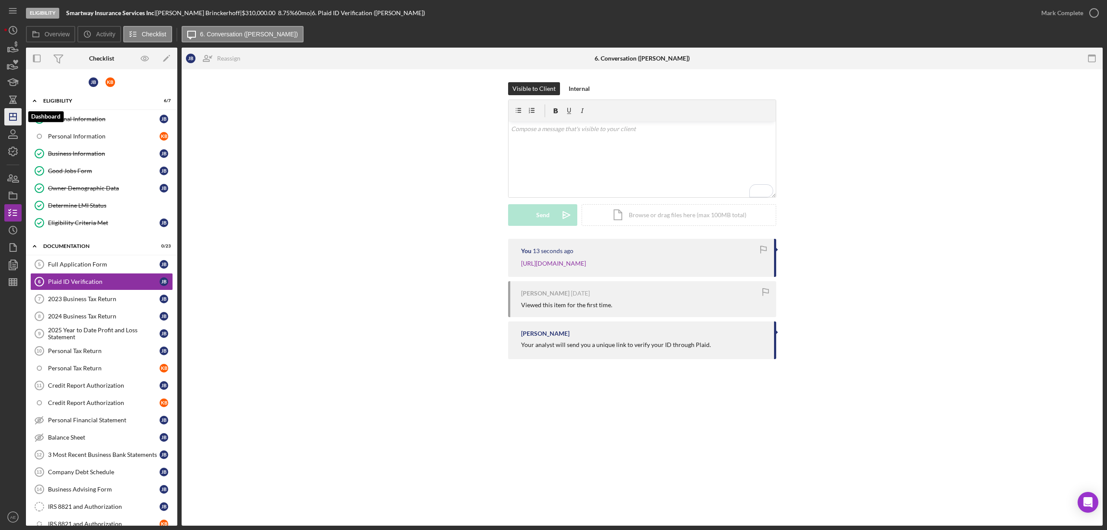
click at [11, 122] on icon "Icon/Dashboard" at bounding box center [13, 117] width 22 height 22
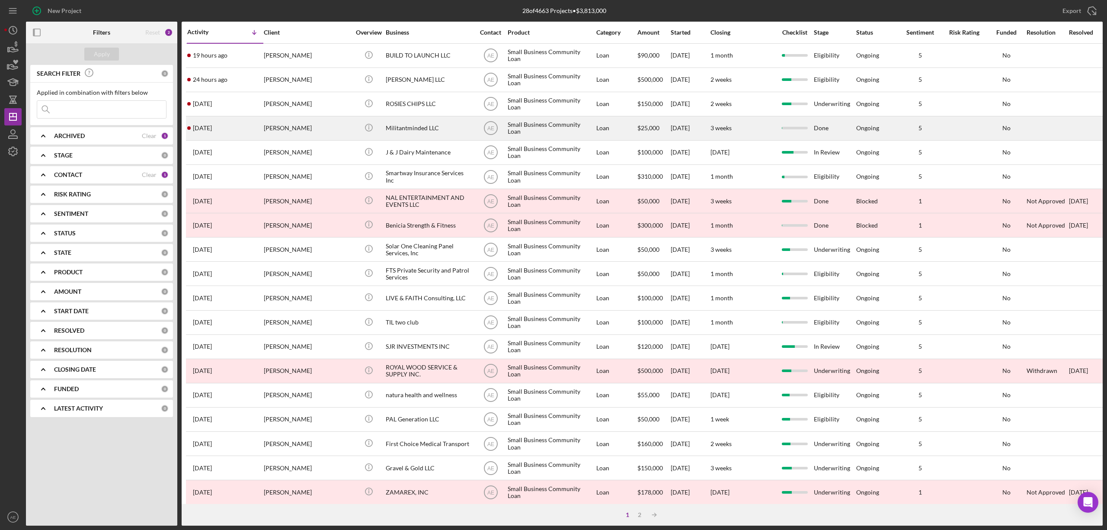
click at [423, 130] on div "Militantminded LLC" at bounding box center [429, 128] width 87 height 23
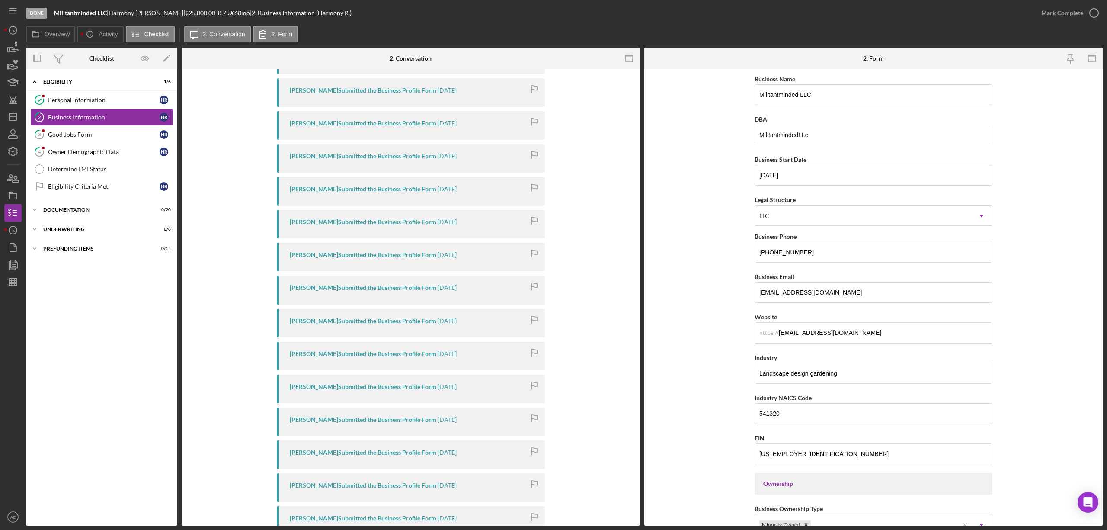
scroll to position [572, 0]
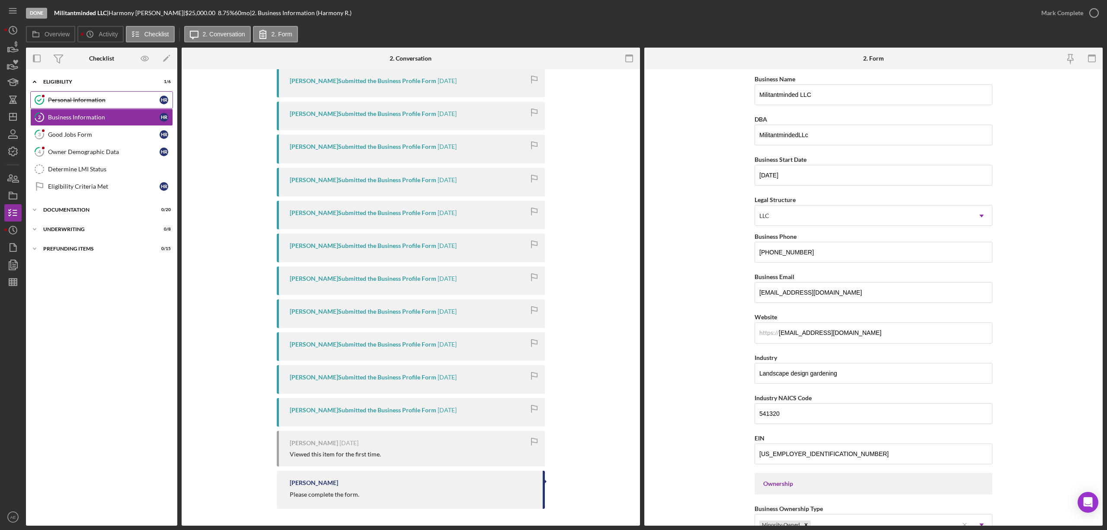
click at [97, 104] on link "Personal Information Personal Information H R" at bounding box center [101, 99] width 143 height 17
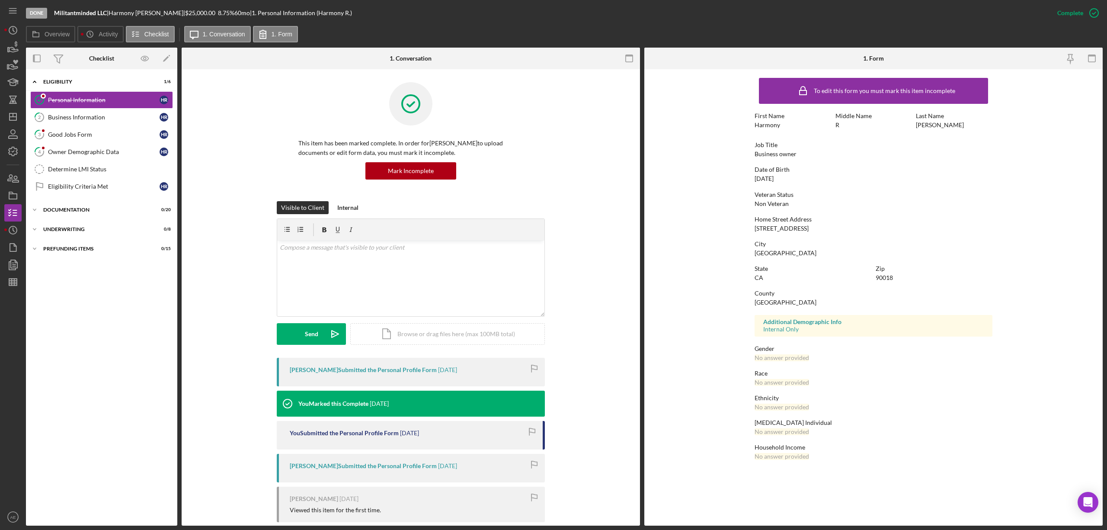
scroll to position [56, 0]
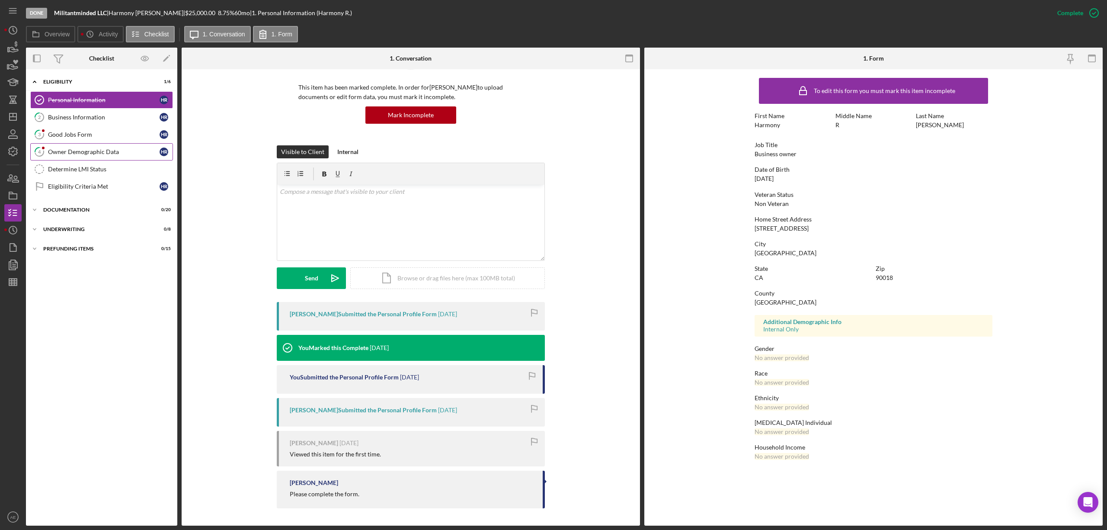
click at [95, 147] on link "4 Owner Demographic Data H R" at bounding box center [101, 151] width 143 height 17
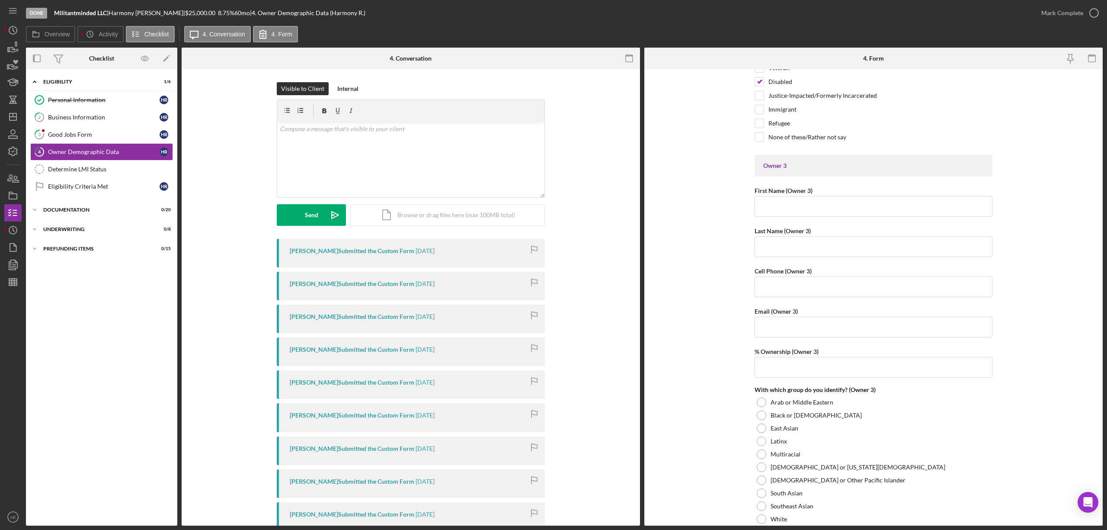
scroll to position [1499, 0]
click at [1053, 22] on div "Mark Complete" at bounding box center [1068, 13] width 70 height 26
click at [1057, 16] on div "Mark Complete" at bounding box center [1062, 12] width 42 height 17
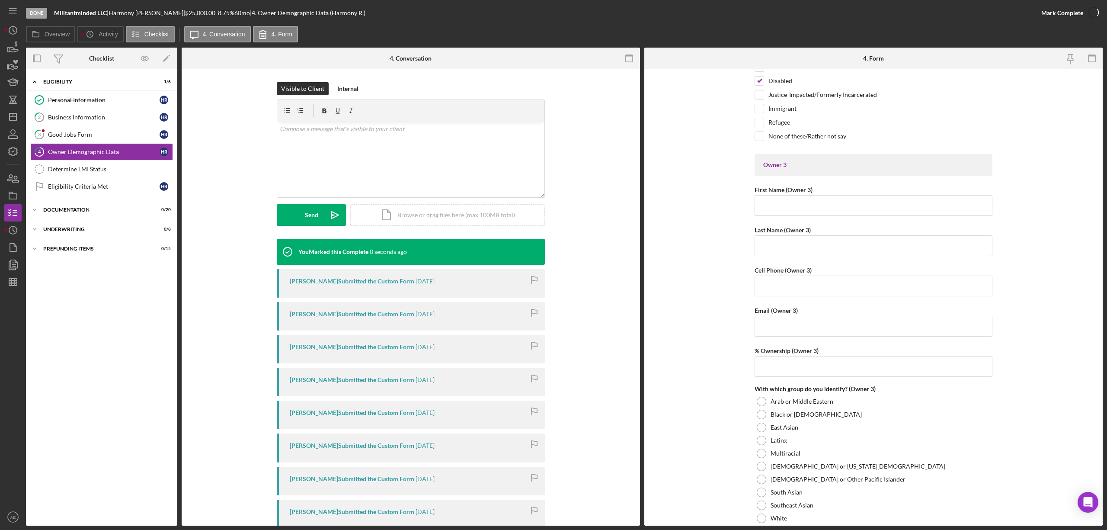
scroll to position [1534, 0]
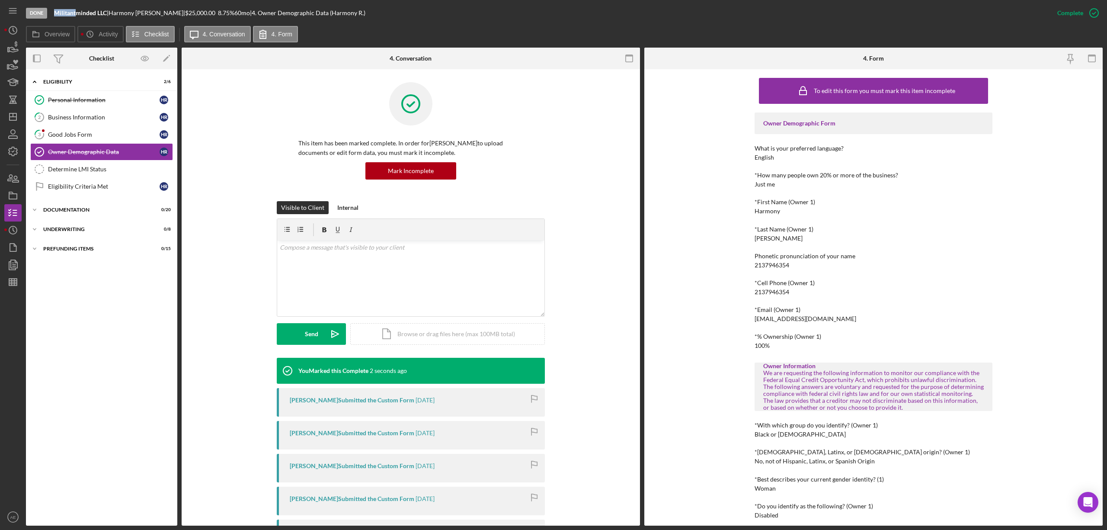
drag, startPoint x: 54, startPoint y: 13, endPoint x: 77, endPoint y: 16, distance: 23.6
click at [77, 16] on div "Done Militantminded LLC | [PERSON_NAME] | $25,000.00 8.75 % 60 mo | 4. Owner De…" at bounding box center [537, 13] width 1023 height 26
copy b "Militant"
click at [78, 97] on div "Personal Information" at bounding box center [104, 99] width 112 height 7
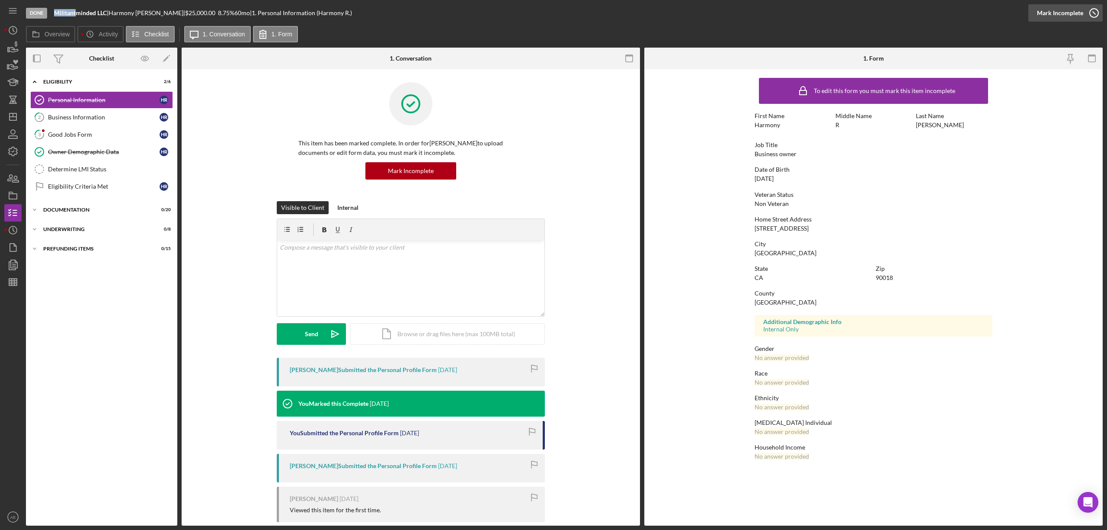
click at [1074, 11] on div "Mark Incomplete" at bounding box center [1060, 12] width 46 height 17
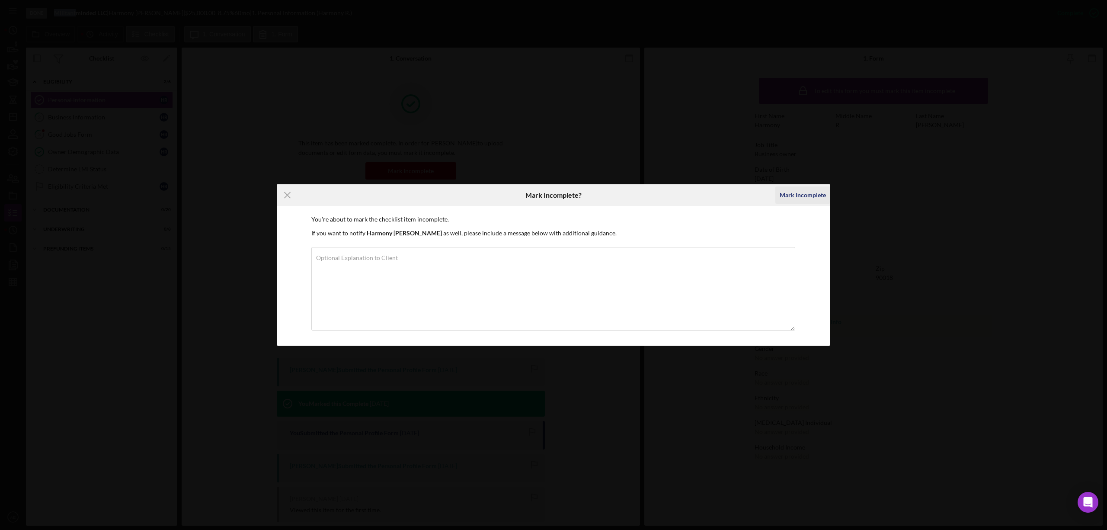
click at [805, 195] on div "Mark Incomplete" at bounding box center [803, 194] width 46 height 17
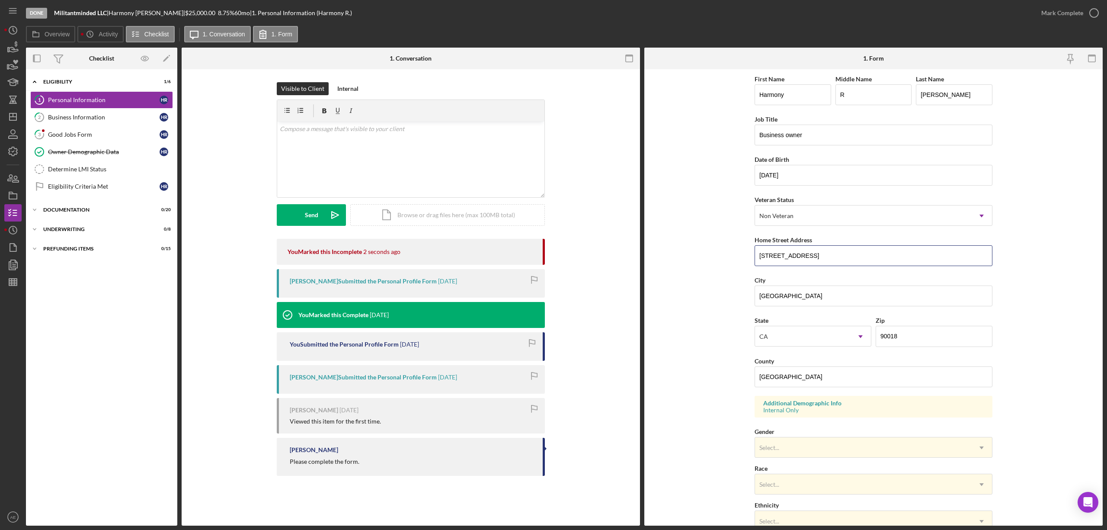
drag, startPoint x: 847, startPoint y: 258, endPoint x: 689, endPoint y: 251, distance: 158.5
click at [695, 251] on form "First Name Harmony Middle Name R Last Name [PERSON_NAME] Job Title Business own…" at bounding box center [873, 297] width 458 height 456
click at [817, 260] on input "[STREET_ADDRESS]" at bounding box center [874, 255] width 238 height 21
drag, startPoint x: 817, startPoint y: 260, endPoint x: 661, endPoint y: 259, distance: 156.1
click at [705, 260] on form "First Name Harmony Middle Name R Last Name [PERSON_NAME] Job Title Business own…" at bounding box center [873, 297] width 458 height 456
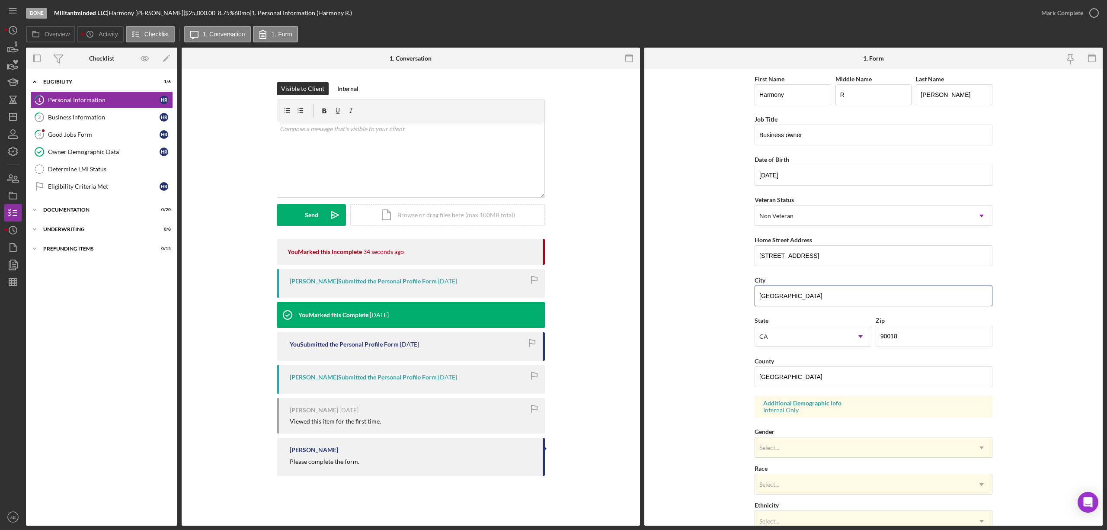
drag, startPoint x: 808, startPoint y: 298, endPoint x: 445, endPoint y: 265, distance: 364.4
click at [465, 276] on div "Overview Internal Workflow Stage Done Icon/Dropdown Arrow Archive (can unarchiv…" at bounding box center [564, 287] width 1077 height 478
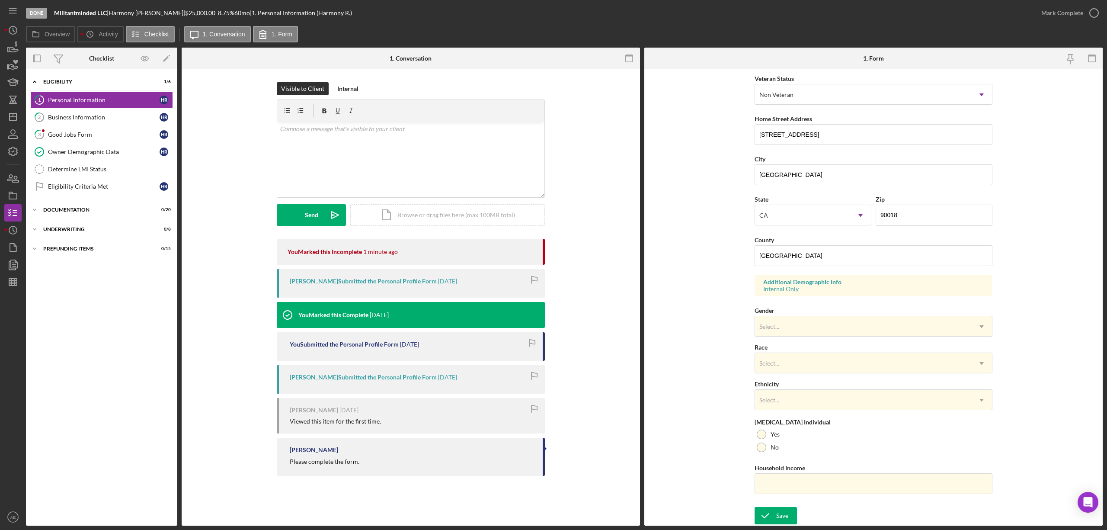
scroll to position [123, 0]
click at [103, 123] on link "2 Business Information H R" at bounding box center [101, 117] width 143 height 17
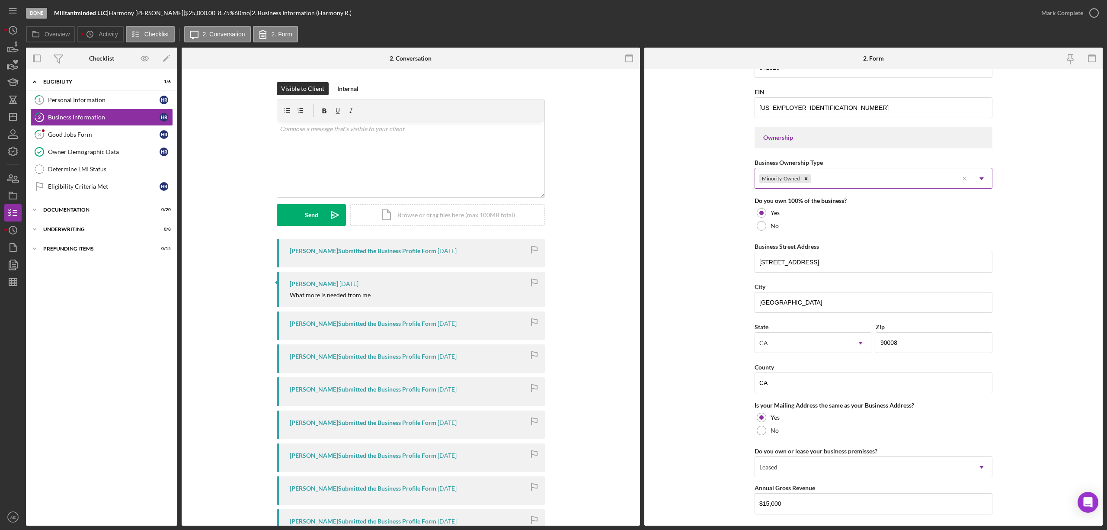
scroll to position [404, 0]
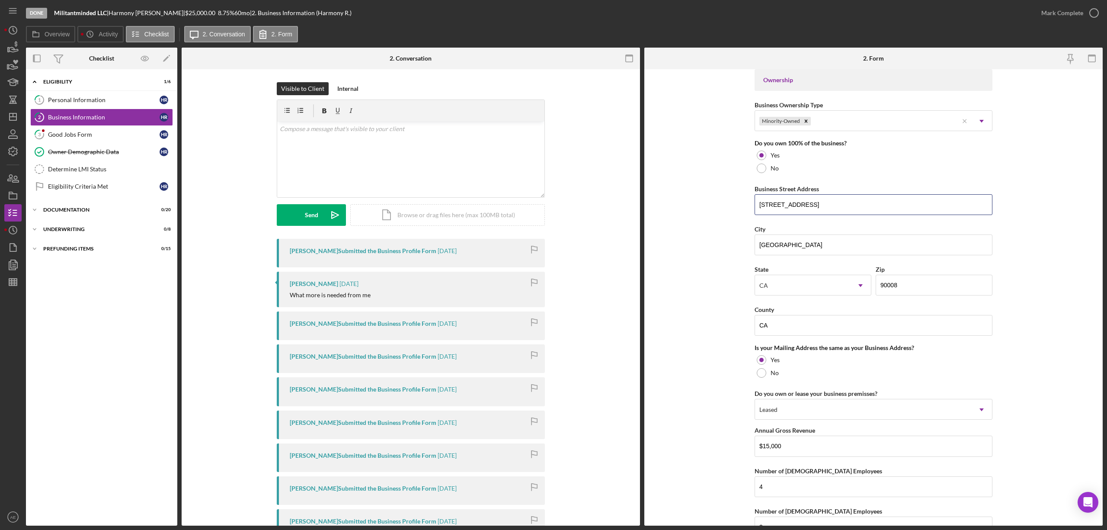
drag, startPoint x: 829, startPoint y: 206, endPoint x: 741, endPoint y: 204, distance: 88.3
click at [735, 204] on form "Business Name Militantminded LLC DBA MilitantmindedLLc Business Start Date [DAT…" at bounding box center [873, 297] width 458 height 456
drag, startPoint x: 794, startPoint y: 246, endPoint x: 710, endPoint y: 255, distance: 84.8
click at [710, 255] on form "Business Name Militantminded LLC DBA MilitantmindedLLc Business Start Date [DAT…" at bounding box center [873, 297] width 458 height 456
drag, startPoint x: 796, startPoint y: 334, endPoint x: 712, endPoint y: 330, distance: 84.5
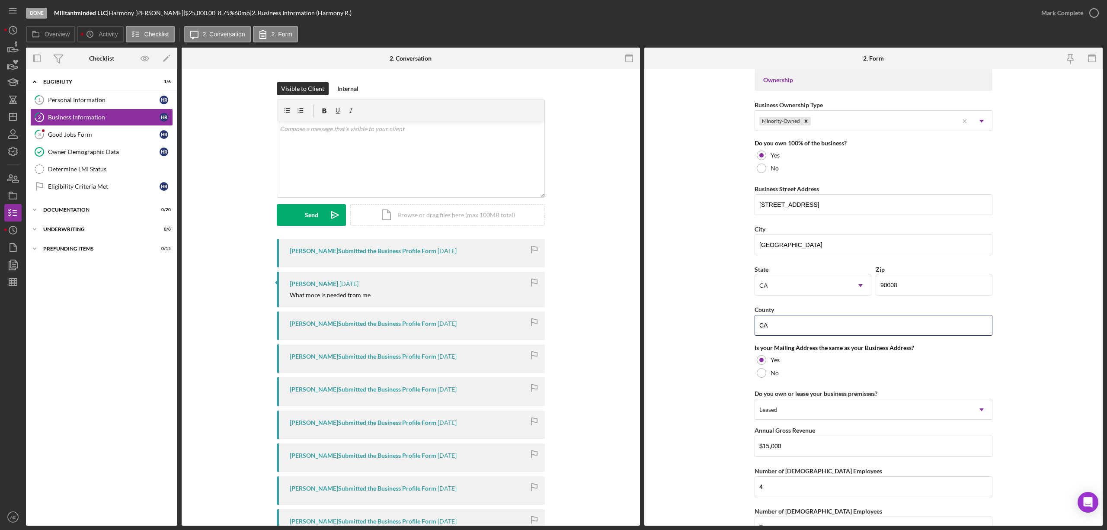
click at [712, 330] on form "Business Name Militantminded LLC DBA MilitantmindedLLc Business Start Date [DAT…" at bounding box center [873, 297] width 458 height 456
paste input "[GEOGRAPHIC_DATA]"
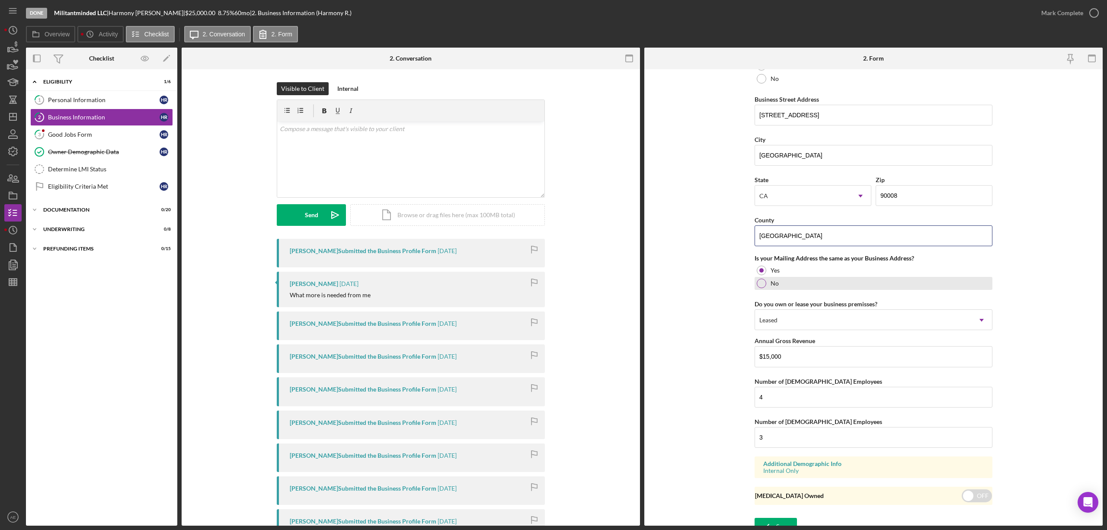
scroll to position [508, 0]
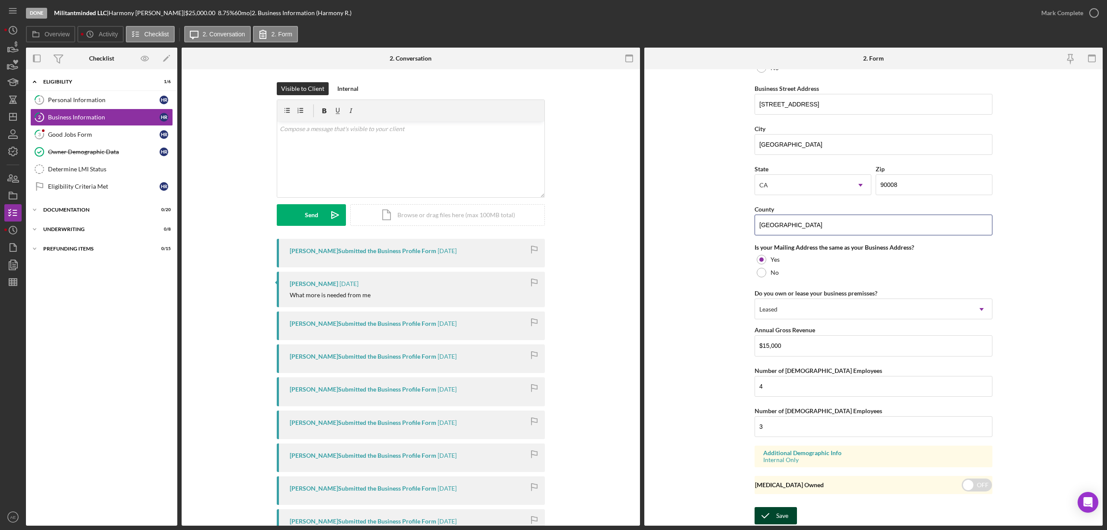
type input "[GEOGRAPHIC_DATA]"
click at [782, 510] on div "Save" at bounding box center [782, 515] width 12 height 17
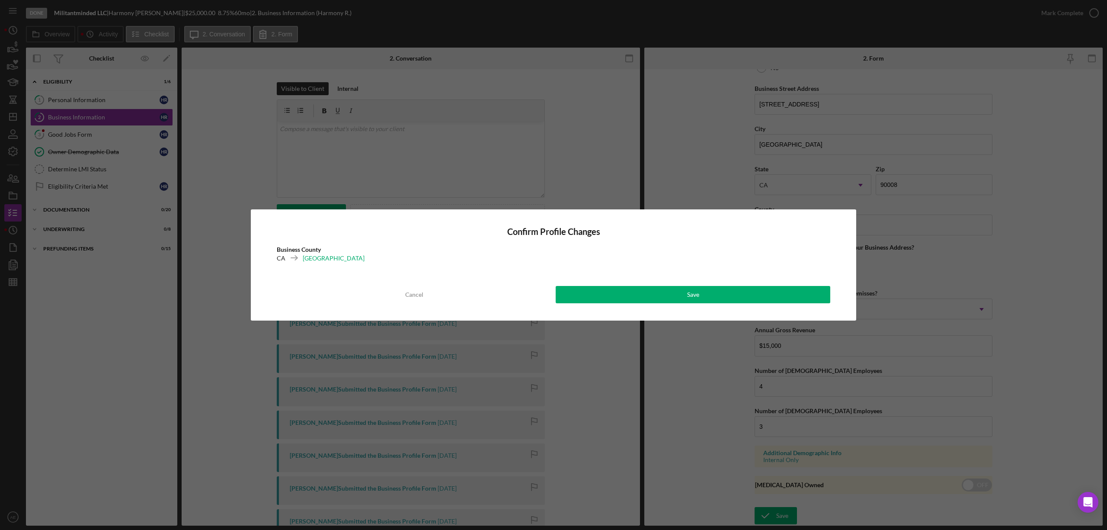
click at [771, 303] on div "Confirm Profile Changes Business County [GEOGRAPHIC_DATA] [GEOGRAPHIC_DATA] Can…" at bounding box center [554, 264] width 606 height 111
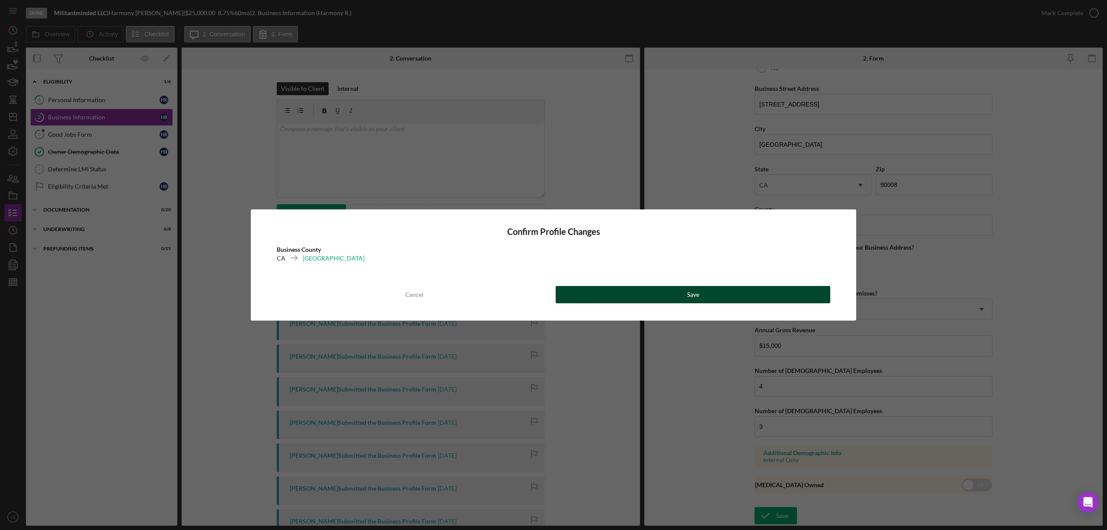
click at [760, 296] on button "Save" at bounding box center [693, 294] width 275 height 17
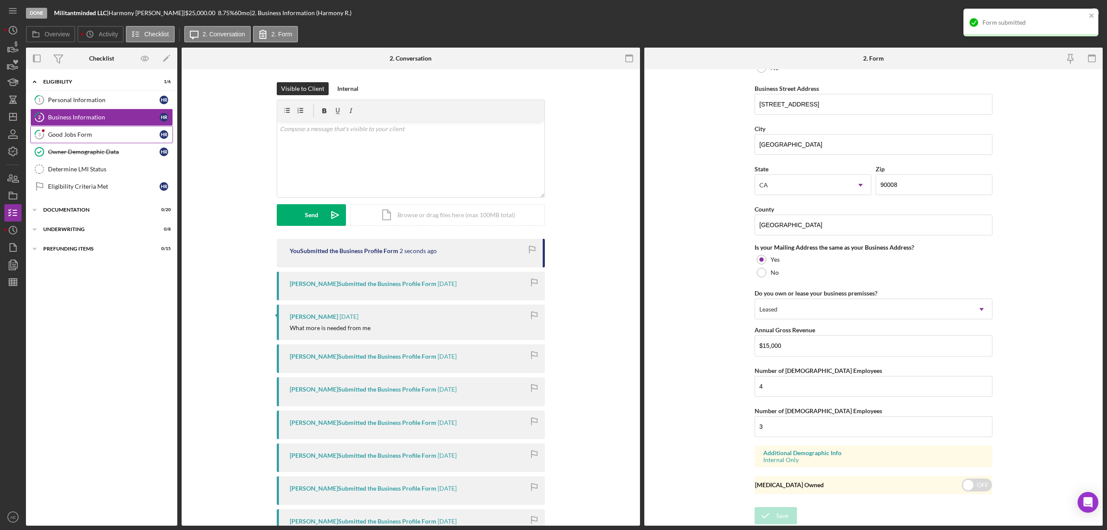
click at [115, 141] on link "3 Good Jobs Form H R" at bounding box center [101, 134] width 143 height 17
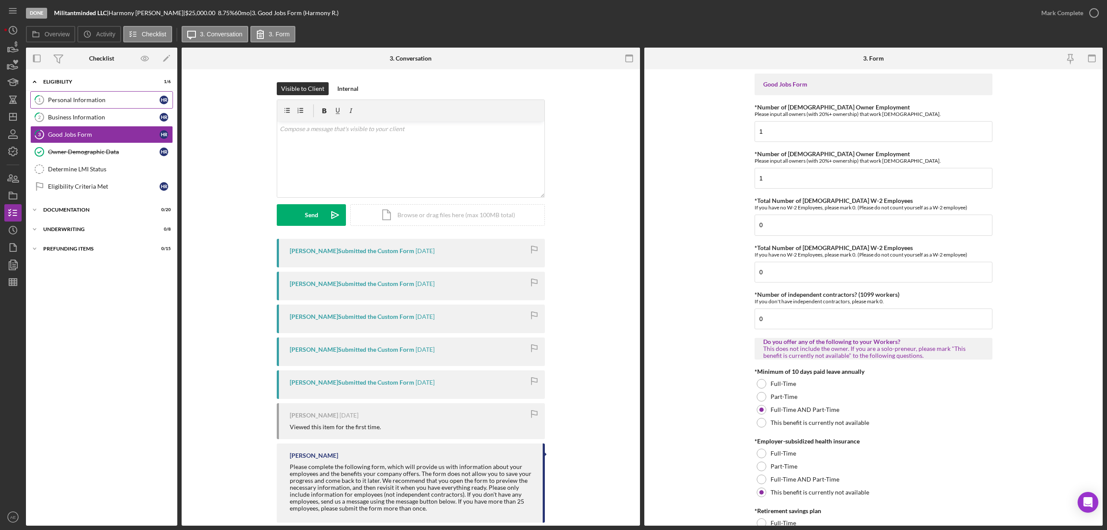
click at [104, 101] on div "Personal Information" at bounding box center [104, 99] width 112 height 7
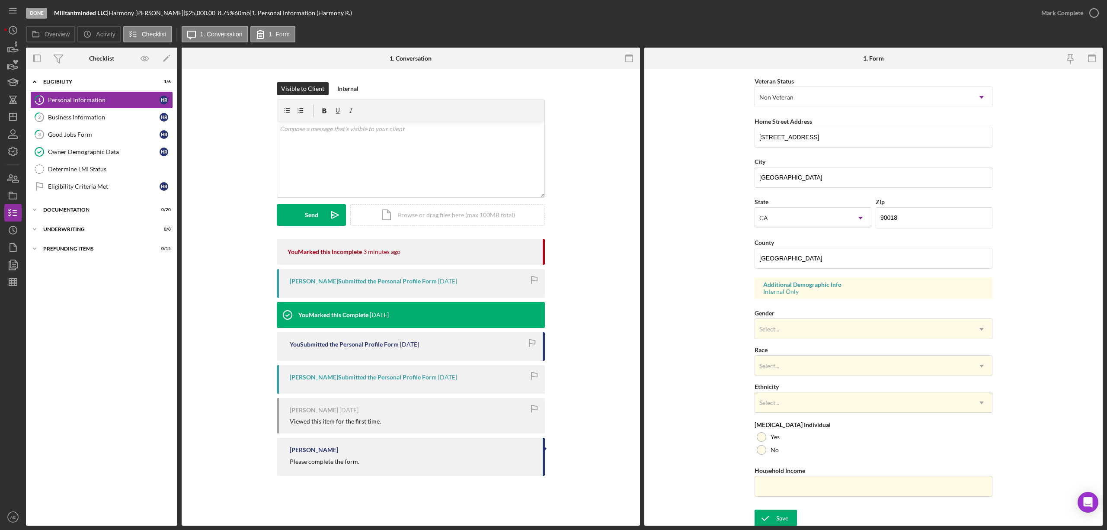
scroll to position [123, 0]
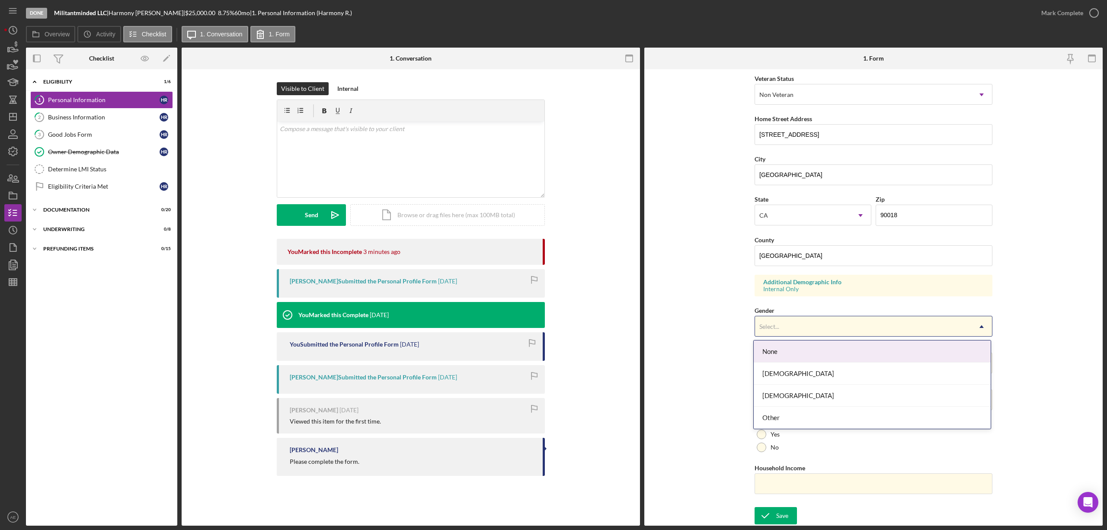
click at [792, 326] on div "Select..." at bounding box center [863, 327] width 216 height 20
click at [789, 371] on div "[DEMOGRAPHIC_DATA]" at bounding box center [872, 373] width 237 height 22
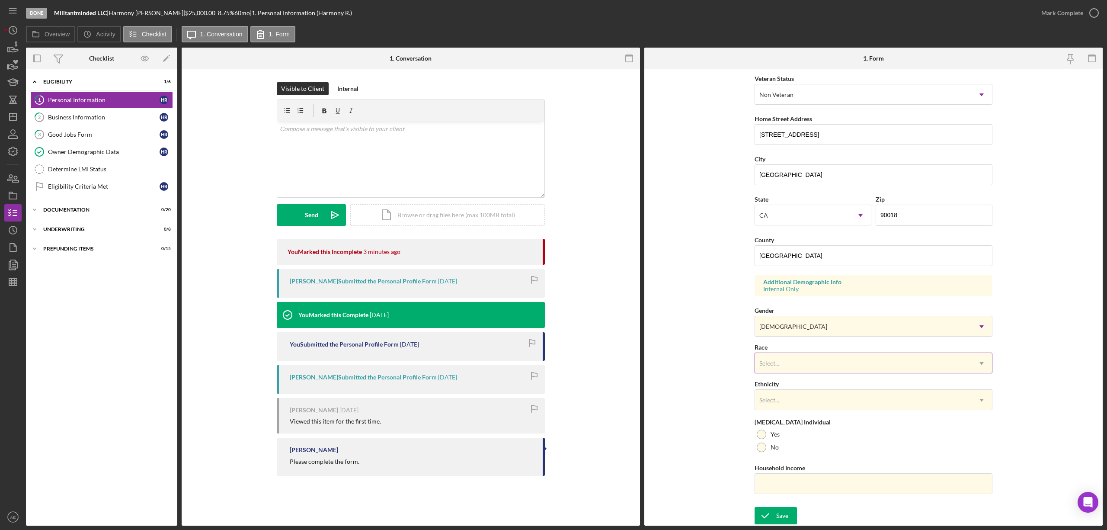
click at [795, 352] on div "Select... Icon/Dropdown Arrow" at bounding box center [874, 362] width 238 height 21
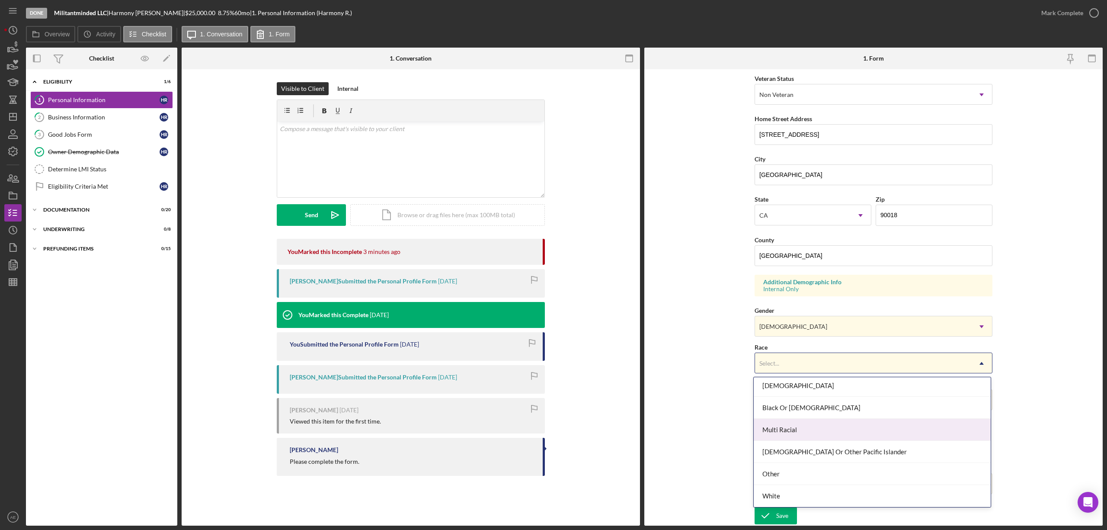
scroll to position [0, 0]
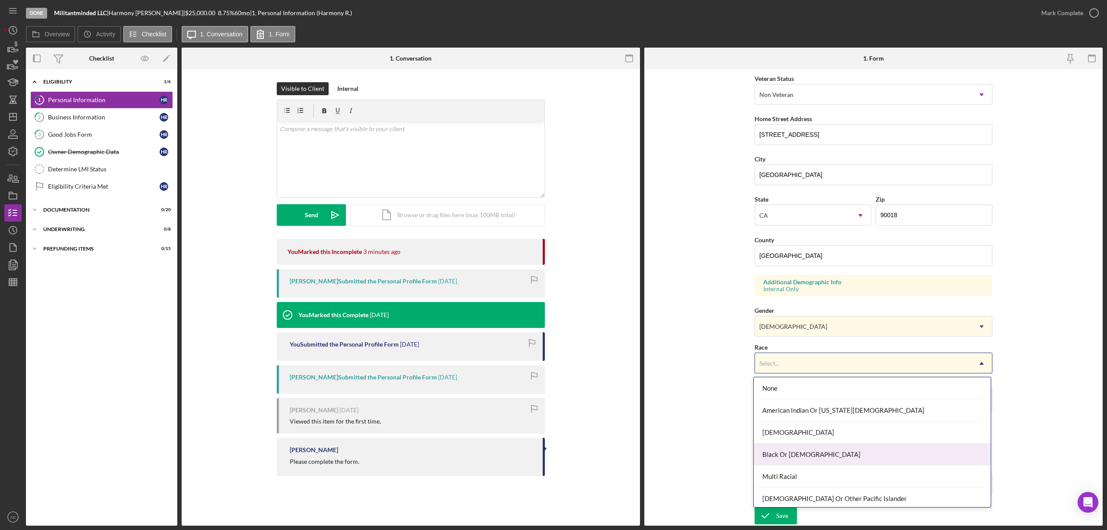
click at [801, 451] on div "Black Or [DEMOGRAPHIC_DATA]" at bounding box center [872, 454] width 237 height 22
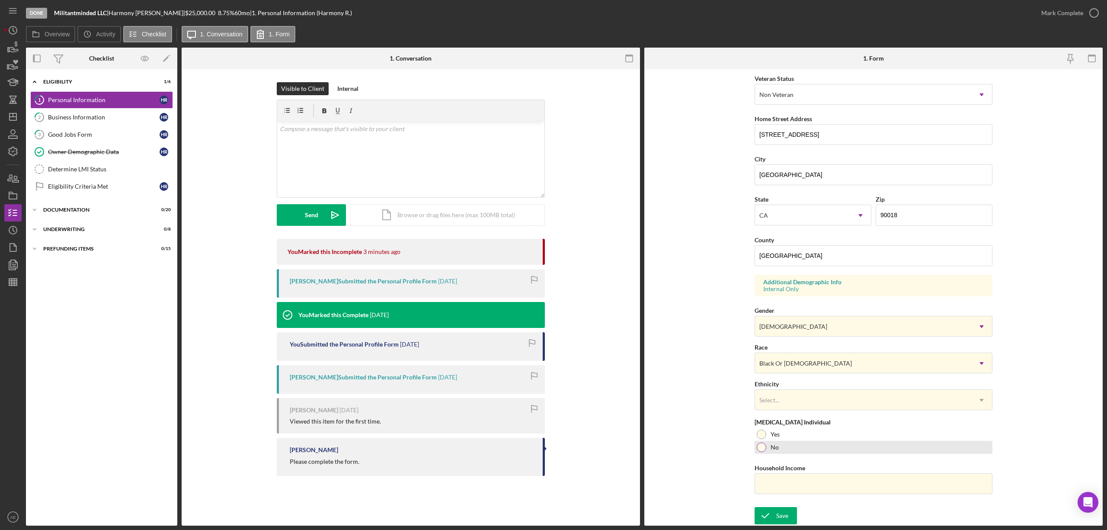
click at [779, 451] on div "No" at bounding box center [874, 447] width 238 height 13
click at [767, 396] on div "Select..." at bounding box center [863, 400] width 216 height 20
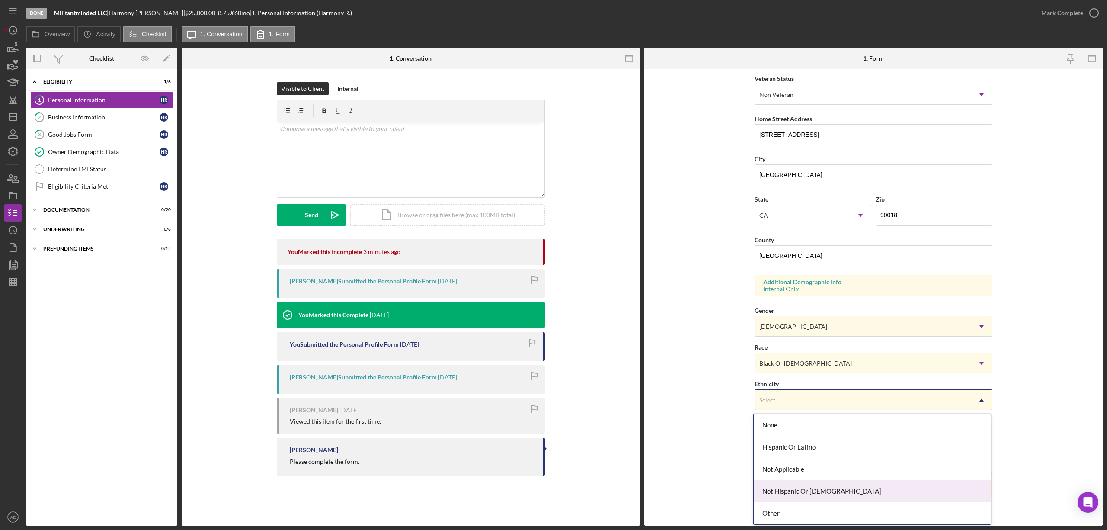
click at [814, 490] on div "Not Hispanic Or [DEMOGRAPHIC_DATA]" at bounding box center [872, 491] width 237 height 22
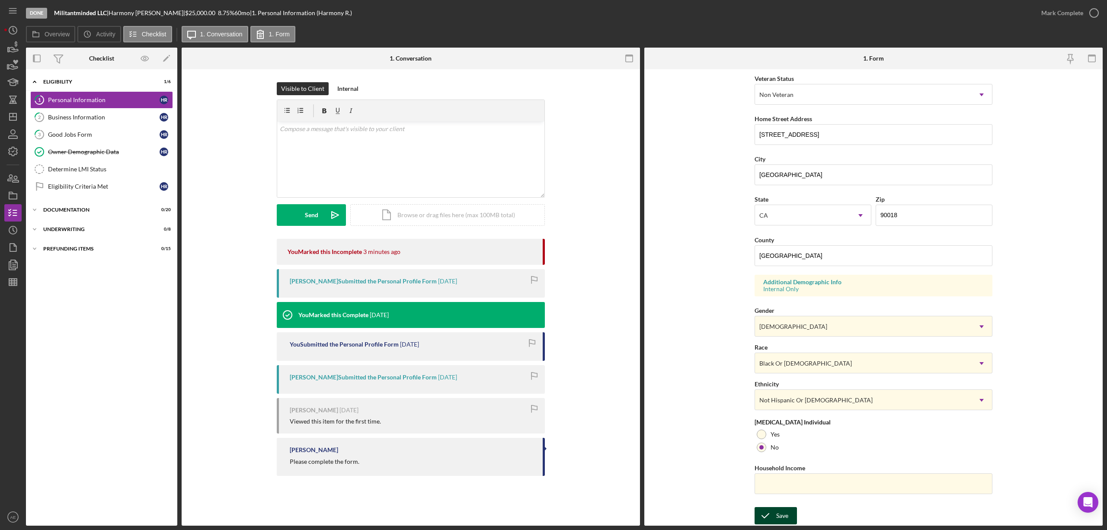
click at [769, 516] on icon "submit" at bounding box center [766, 516] width 22 height 22
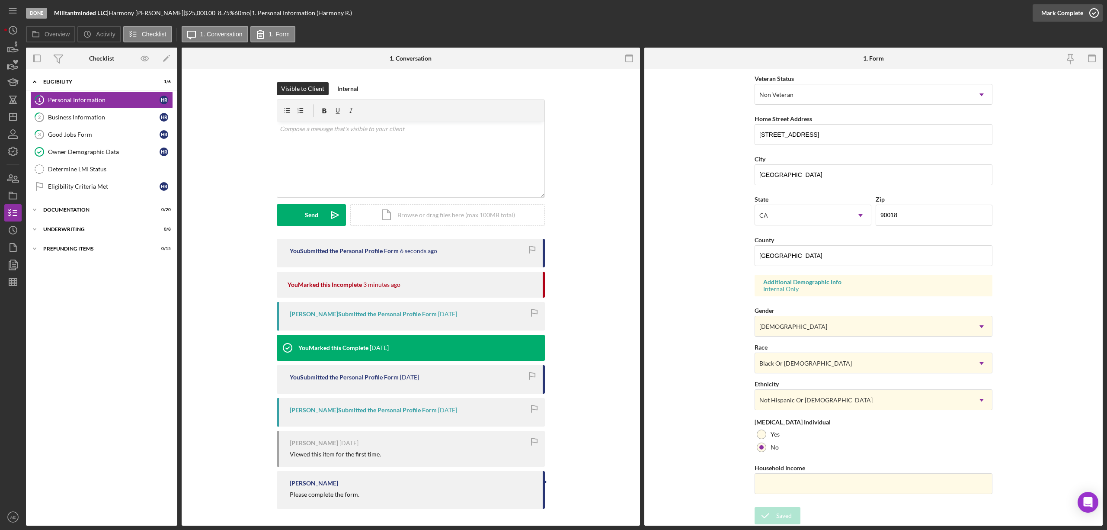
click at [1065, 10] on div "Mark Complete" at bounding box center [1062, 12] width 42 height 17
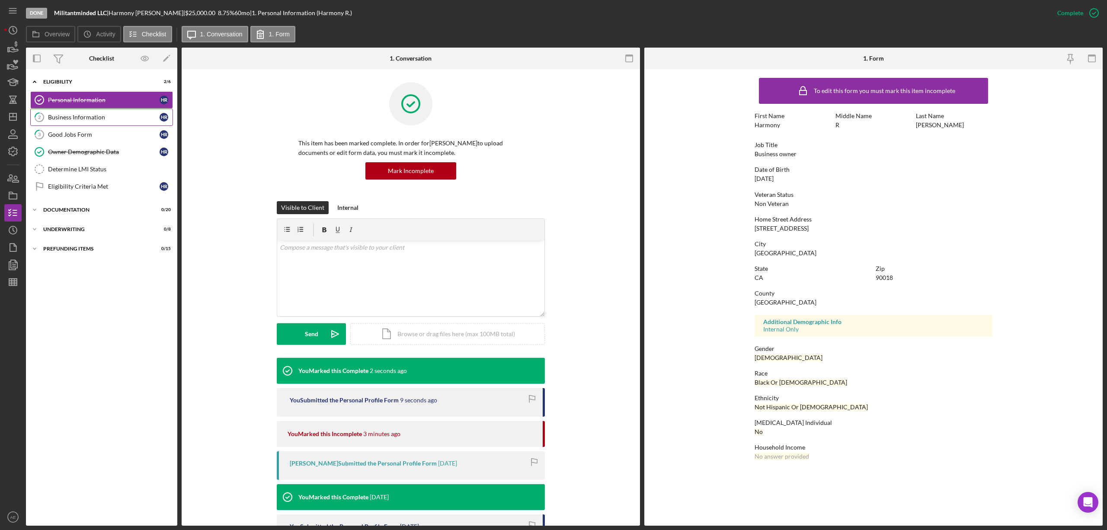
click at [71, 116] on div "Business Information" at bounding box center [104, 117] width 112 height 7
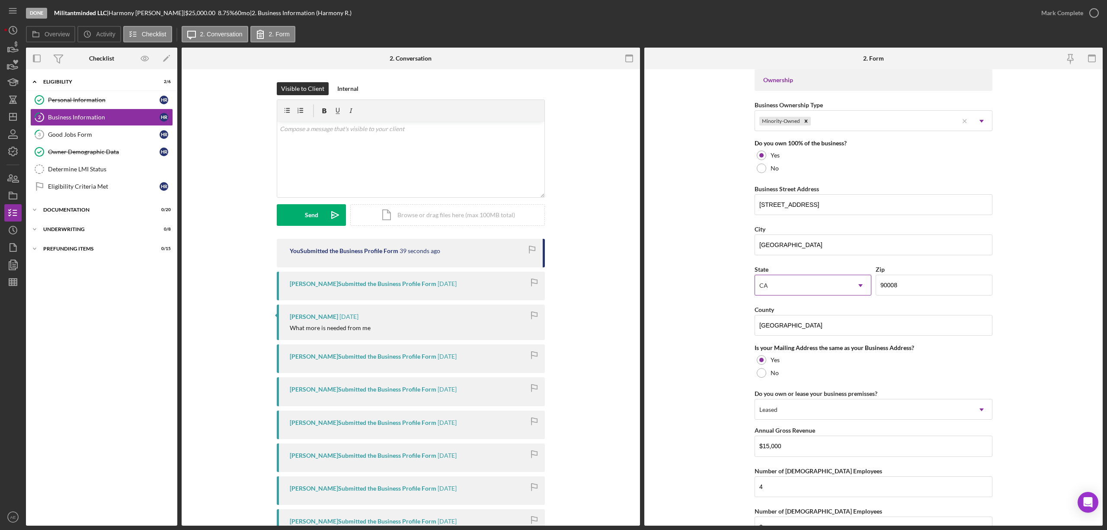
scroll to position [508, 0]
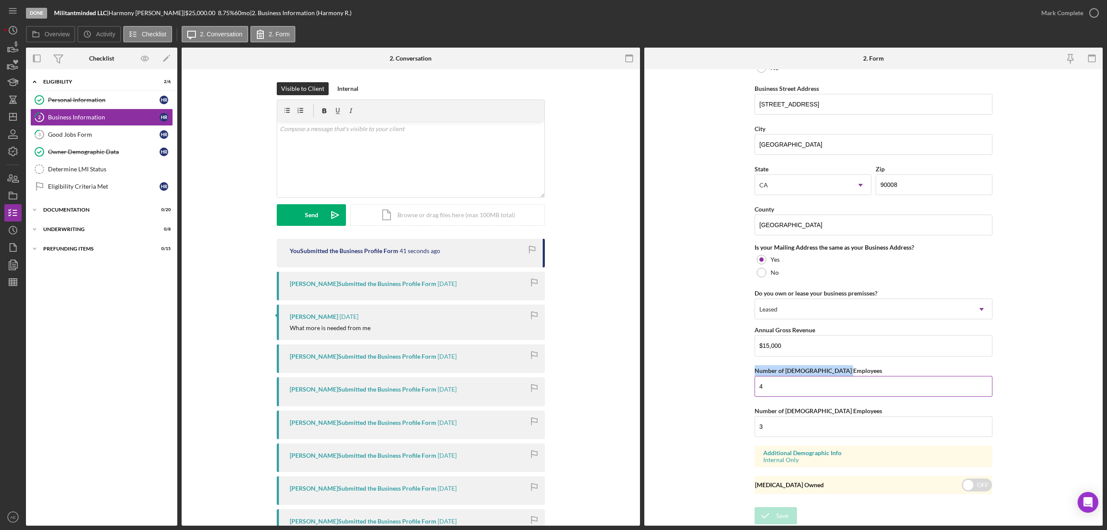
drag, startPoint x: 751, startPoint y: 369, endPoint x: 876, endPoint y: 369, distance: 125.4
click at [876, 369] on form "Business Name Militantminded LLC DBA MilitantmindedLLc Business Start Date [DAT…" at bounding box center [873, 297] width 458 height 456
copy label "Number of [DEMOGRAPHIC_DATA] Employees"
click at [394, 128] on p "To enrich screen reader interactions, please activate Accessibility in Grammarl…" at bounding box center [411, 129] width 263 height 10
drag, startPoint x: 750, startPoint y: 411, endPoint x: 881, endPoint y: 414, distance: 132.0
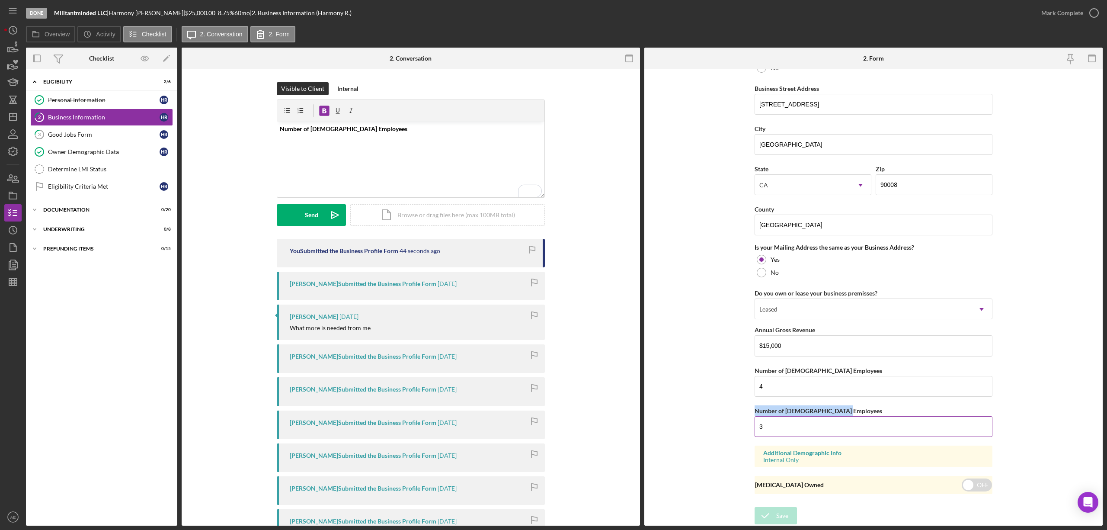
click at [881, 414] on form "Business Name Militantminded LLC DBA MilitantmindedLLc Business Start Date [DAT…" at bounding box center [873, 297] width 458 height 456
copy label "Number of [DEMOGRAPHIC_DATA] Employees"
click at [320, 145] on div "v Color teal Color pink Remove color Add row above Add row below Add column bef…" at bounding box center [410, 160] width 267 height 76
click at [382, 130] on p "Number of [DEMOGRAPHIC_DATA] Employees" at bounding box center [411, 129] width 263 height 10
click at [379, 127] on p "Number of [DEMOGRAPHIC_DATA] Employees" at bounding box center [411, 129] width 263 height 10
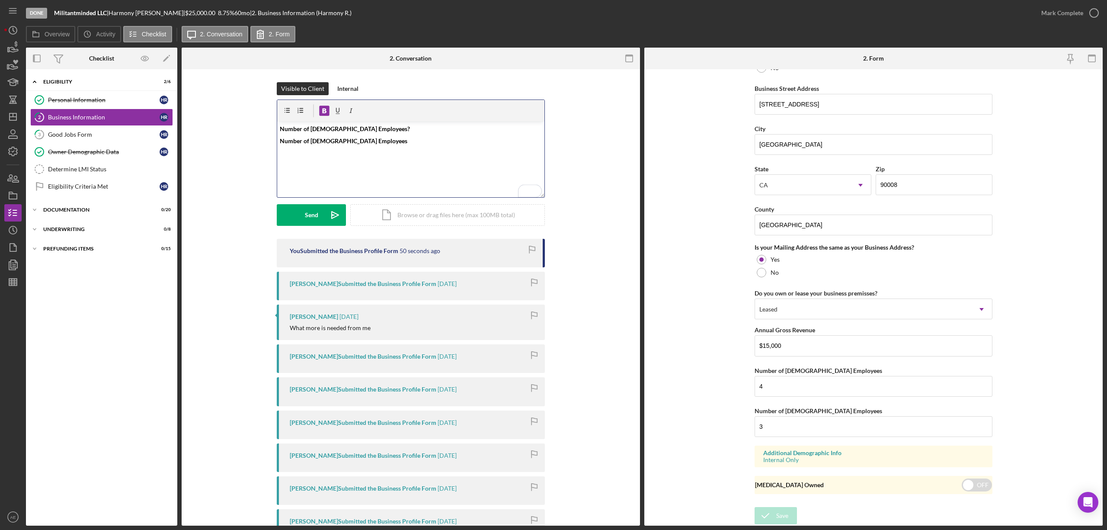
click at [378, 135] on div "v Color teal Color pink Remove color Add row above Add row below Add column bef…" at bounding box center [410, 160] width 267 height 76
click at [322, 219] on button "Send Icon/icon-invite-send" at bounding box center [311, 215] width 69 height 22
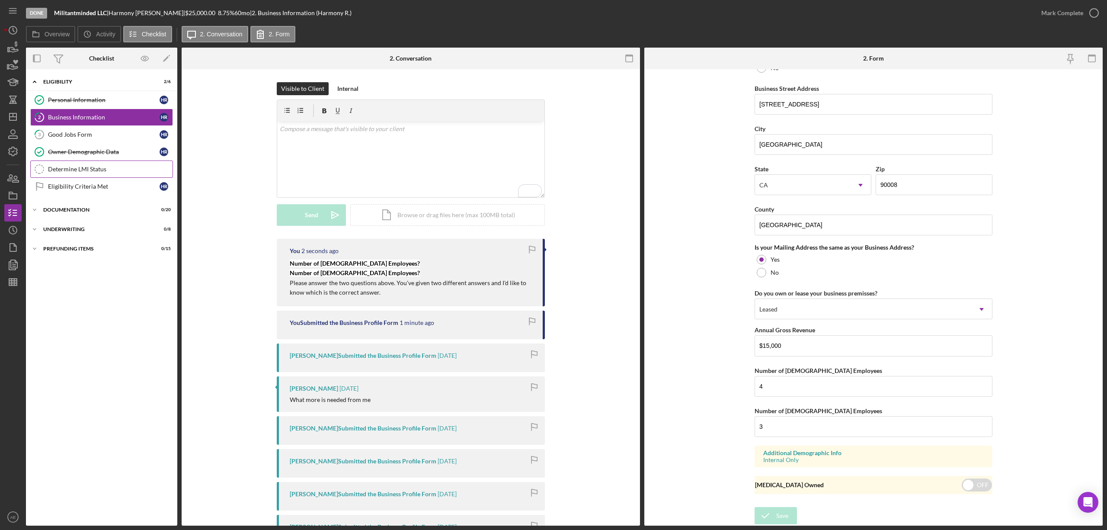
click at [97, 168] on div "Determine LMI Status" at bounding box center [110, 169] width 125 height 7
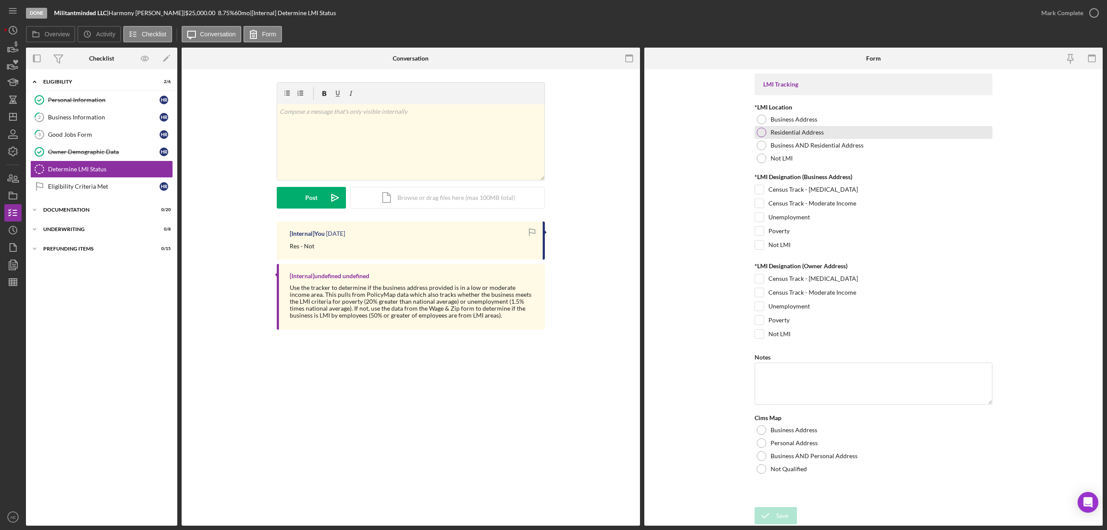
click at [791, 135] on label "Residential Address" at bounding box center [797, 132] width 53 height 7
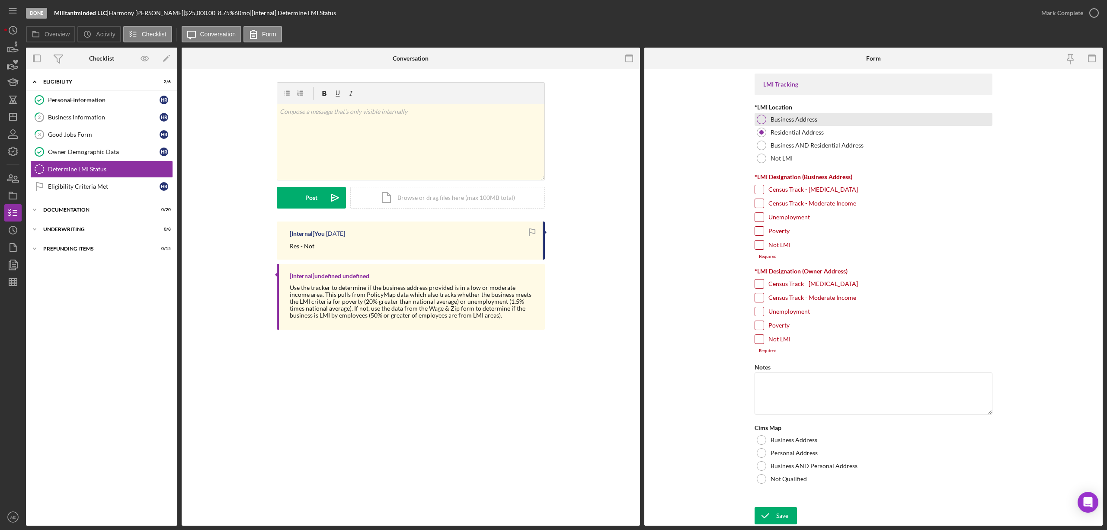
click at [789, 119] on label "Business Address" at bounding box center [794, 119] width 47 height 7
click at [779, 220] on label "Unemployment" at bounding box center [790, 217] width 42 height 9
click at [764, 220] on input "Unemployment" at bounding box center [759, 217] width 9 height 9
checkbox input "true"
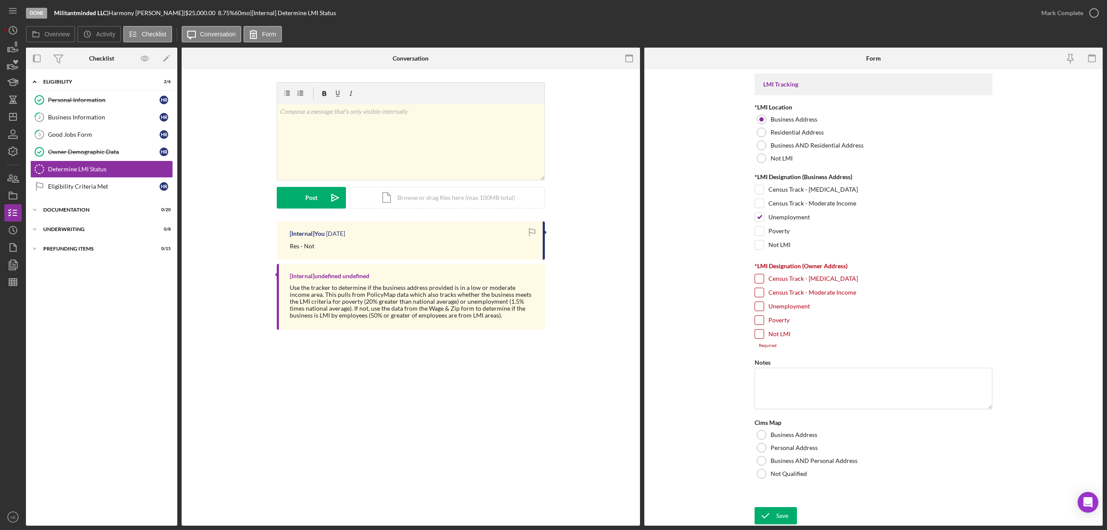
click at [780, 336] on label "Not LMI" at bounding box center [780, 334] width 22 height 9
click at [764, 336] on input "Not LMI" at bounding box center [759, 334] width 9 height 9
checkbox input "true"
click at [781, 436] on div "Business Address" at bounding box center [874, 429] width 238 height 13
click at [779, 513] on div "Save" at bounding box center [782, 515] width 12 height 17
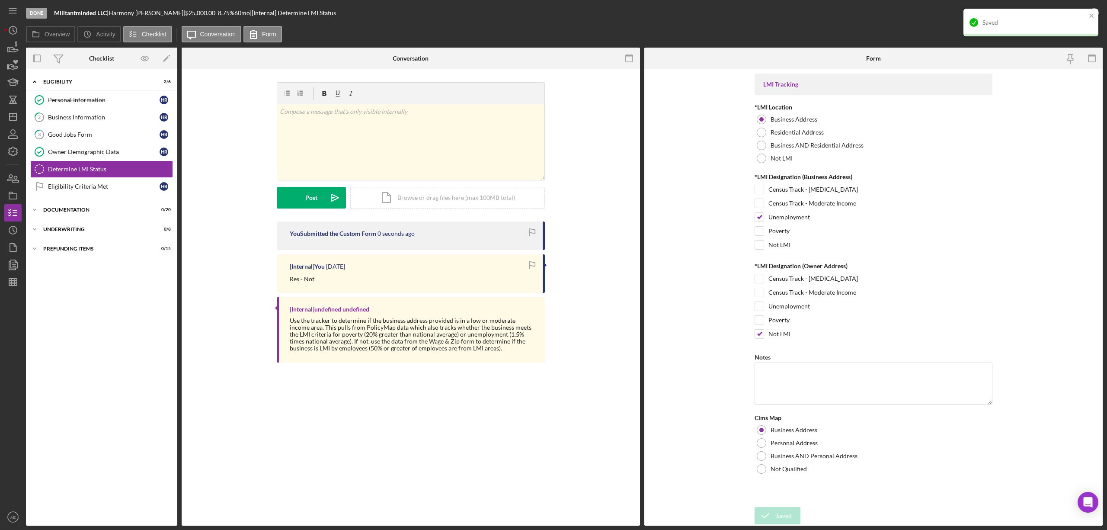
click at [1051, 23] on div "Saved" at bounding box center [1035, 22] width 104 height 7
click at [1056, 11] on div "Mark Complete" at bounding box center [1062, 12] width 42 height 17
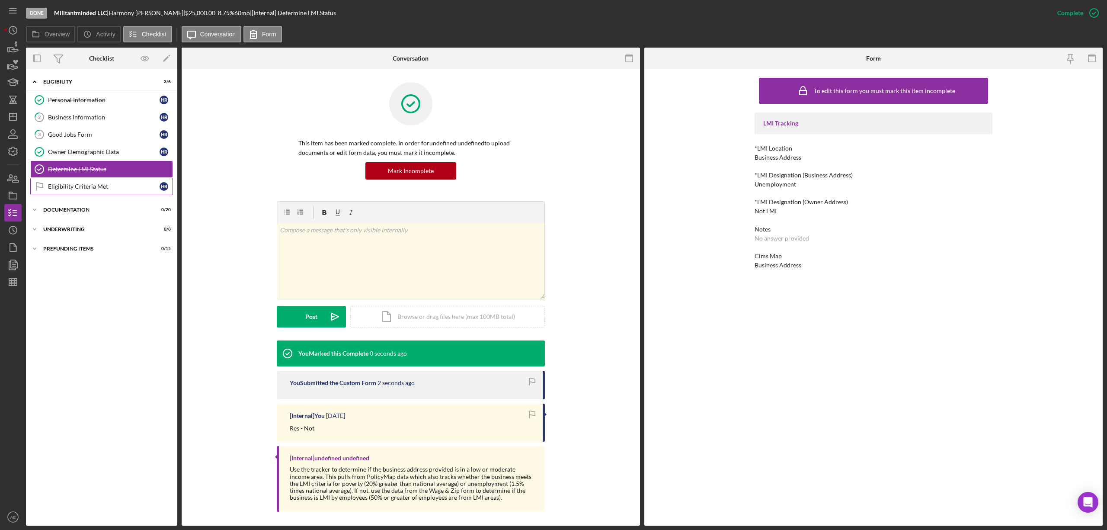
click at [99, 183] on link "Eligibility Criteria Met Eligibility Criteria Met H R" at bounding box center [101, 186] width 143 height 17
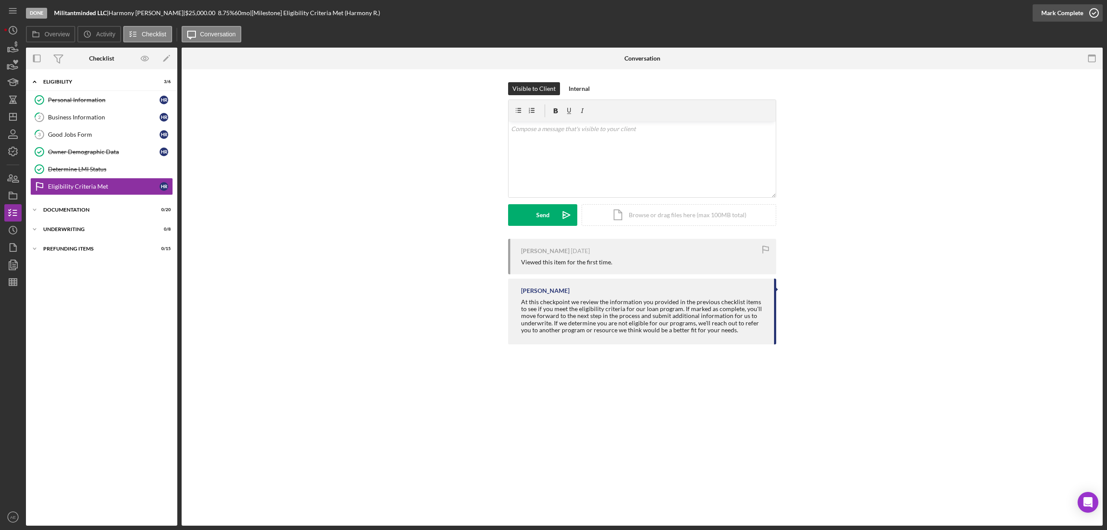
click at [1042, 18] on div "Mark Complete" at bounding box center [1062, 12] width 42 height 17
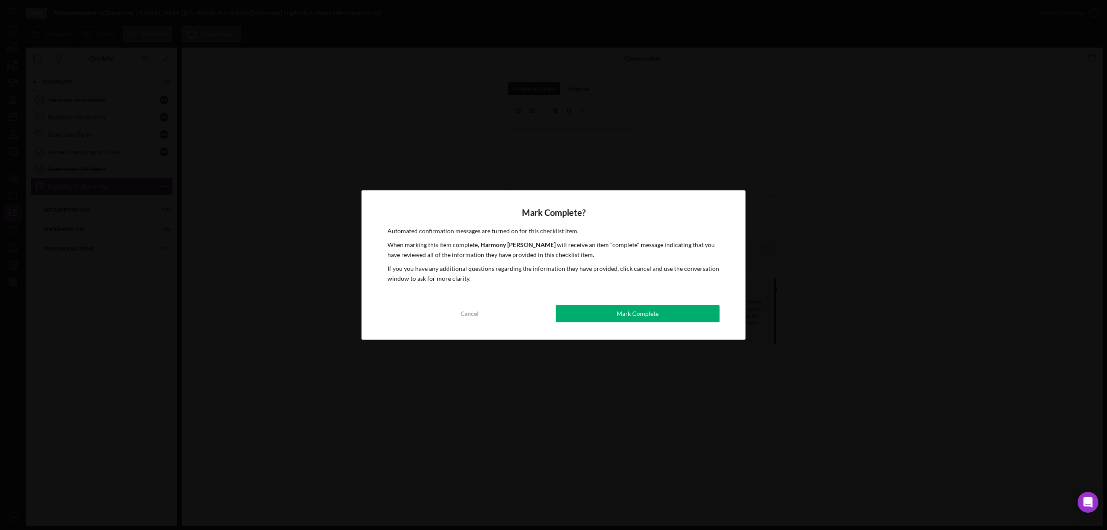
drag, startPoint x: 627, startPoint y: 331, endPoint x: 623, endPoint y: 322, distance: 10.1
click at [625, 328] on div "Mark Complete? Automated confirmation messages are turned on for this checklist…" at bounding box center [554, 264] width 384 height 149
click at [623, 319] on div "Mark Complete" at bounding box center [638, 313] width 42 height 17
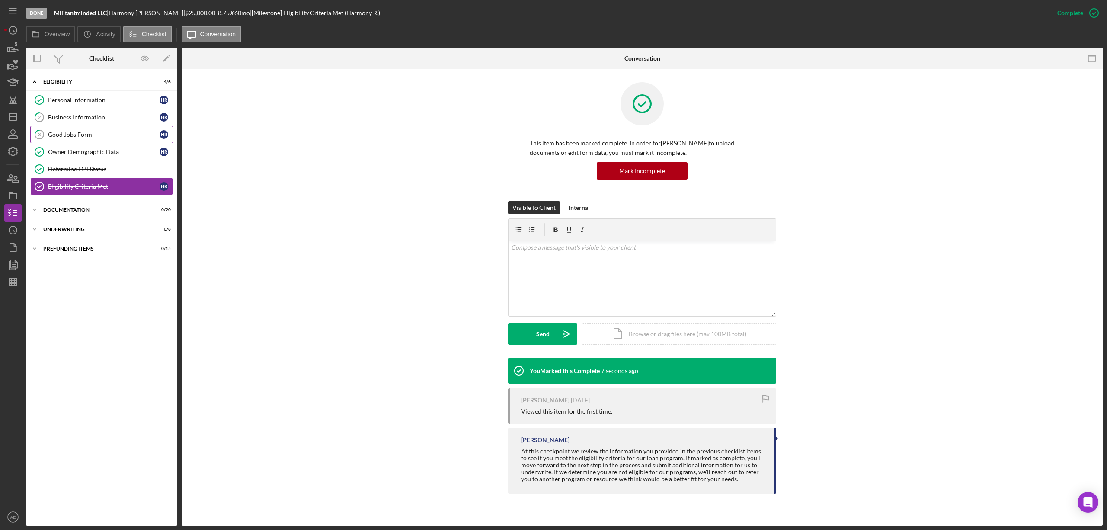
click at [58, 141] on link "3 Good Jobs Form H R" at bounding box center [101, 134] width 143 height 17
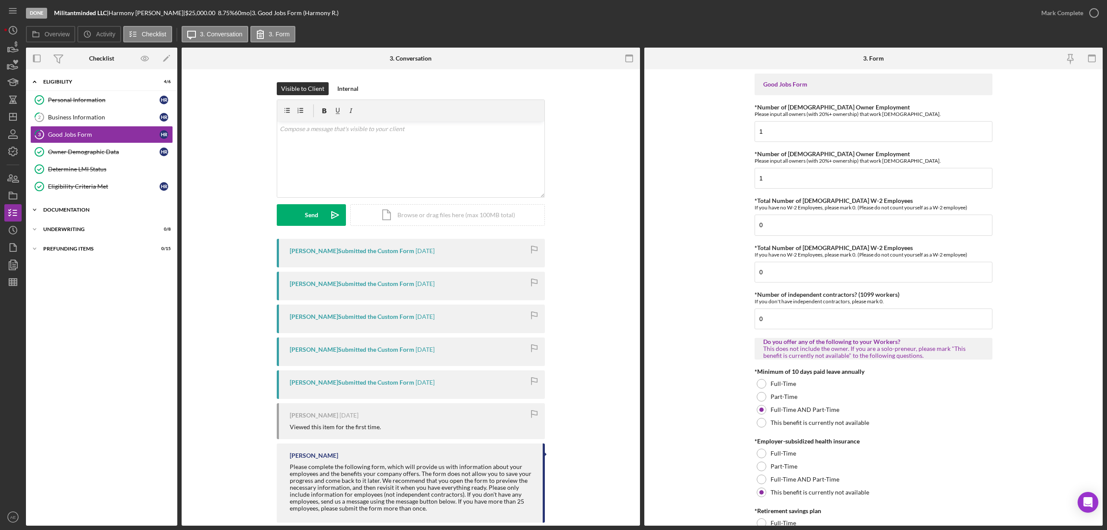
click at [100, 208] on div "Icon/Expander Documentation 0 / 20" at bounding box center [101, 209] width 151 height 17
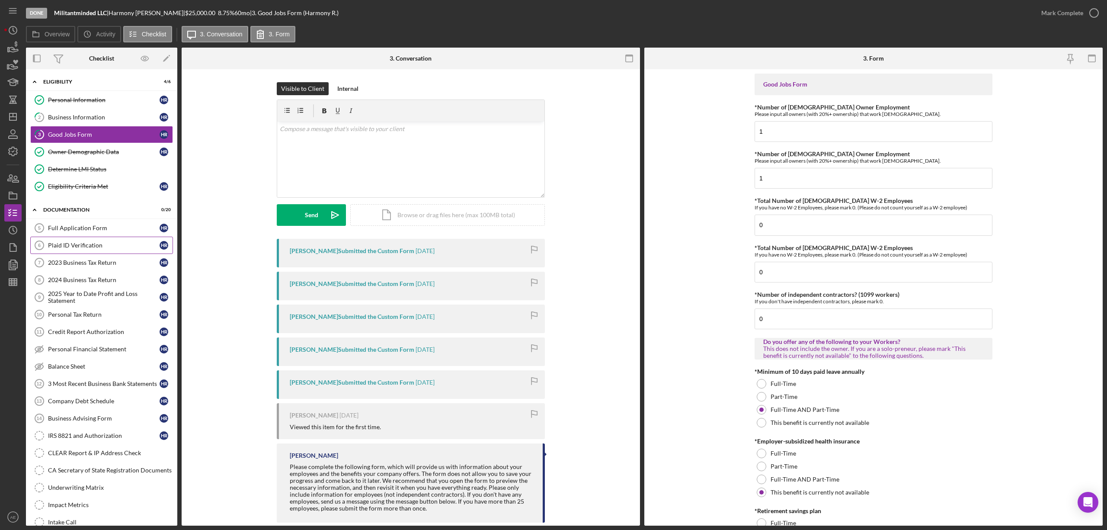
click at [80, 249] on div "Plaid ID Verification" at bounding box center [104, 245] width 112 height 7
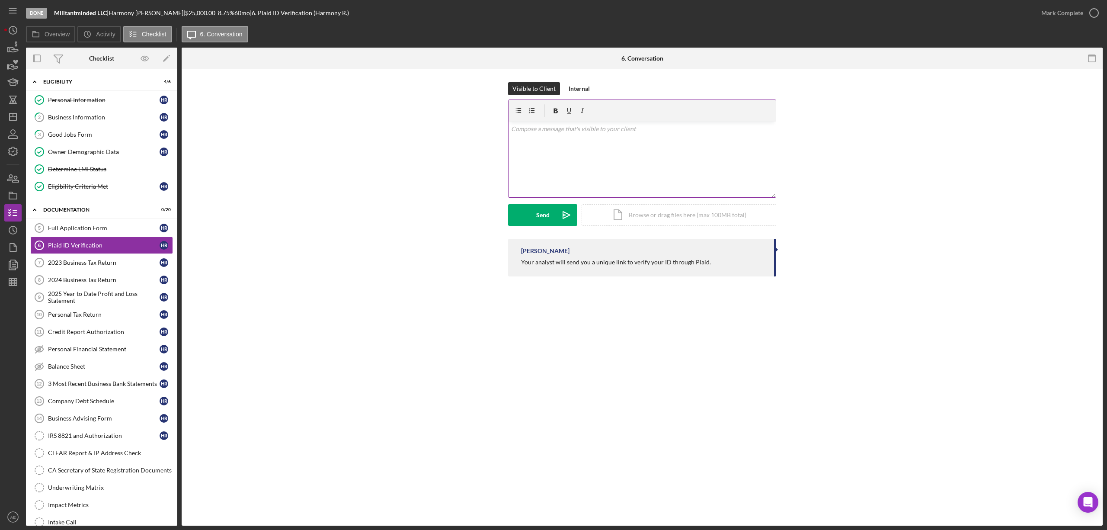
click at [644, 140] on div "v Color teal Color pink Remove color Add row above Add row below Add column bef…" at bounding box center [642, 160] width 267 height 76
click at [549, 213] on button "Send Icon/icon-invite-send" at bounding box center [542, 215] width 69 height 22
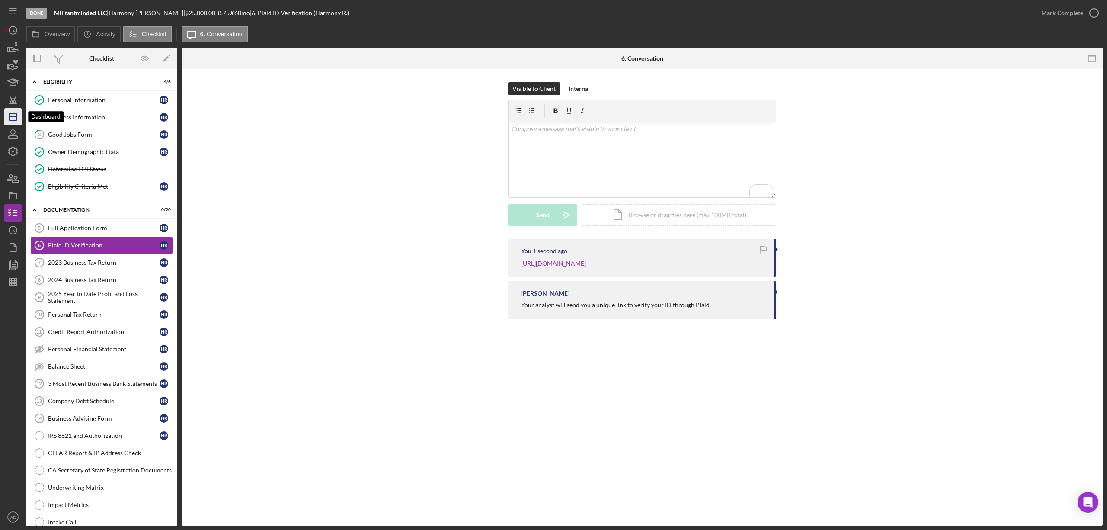
click at [21, 116] on icon "Icon/Dashboard" at bounding box center [13, 117] width 22 height 22
